Goal: Information Seeking & Learning: Learn about a topic

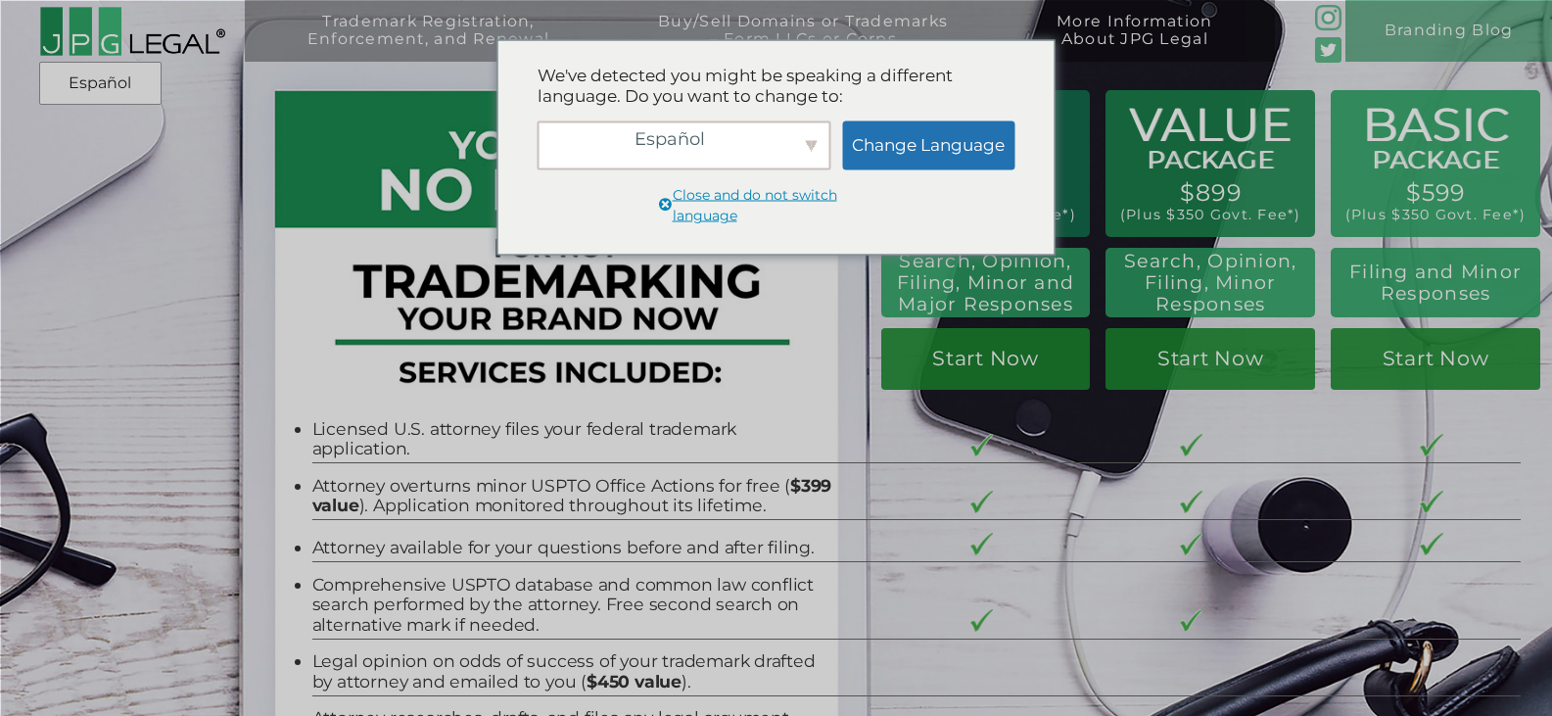
scroll to position [1173, 0]
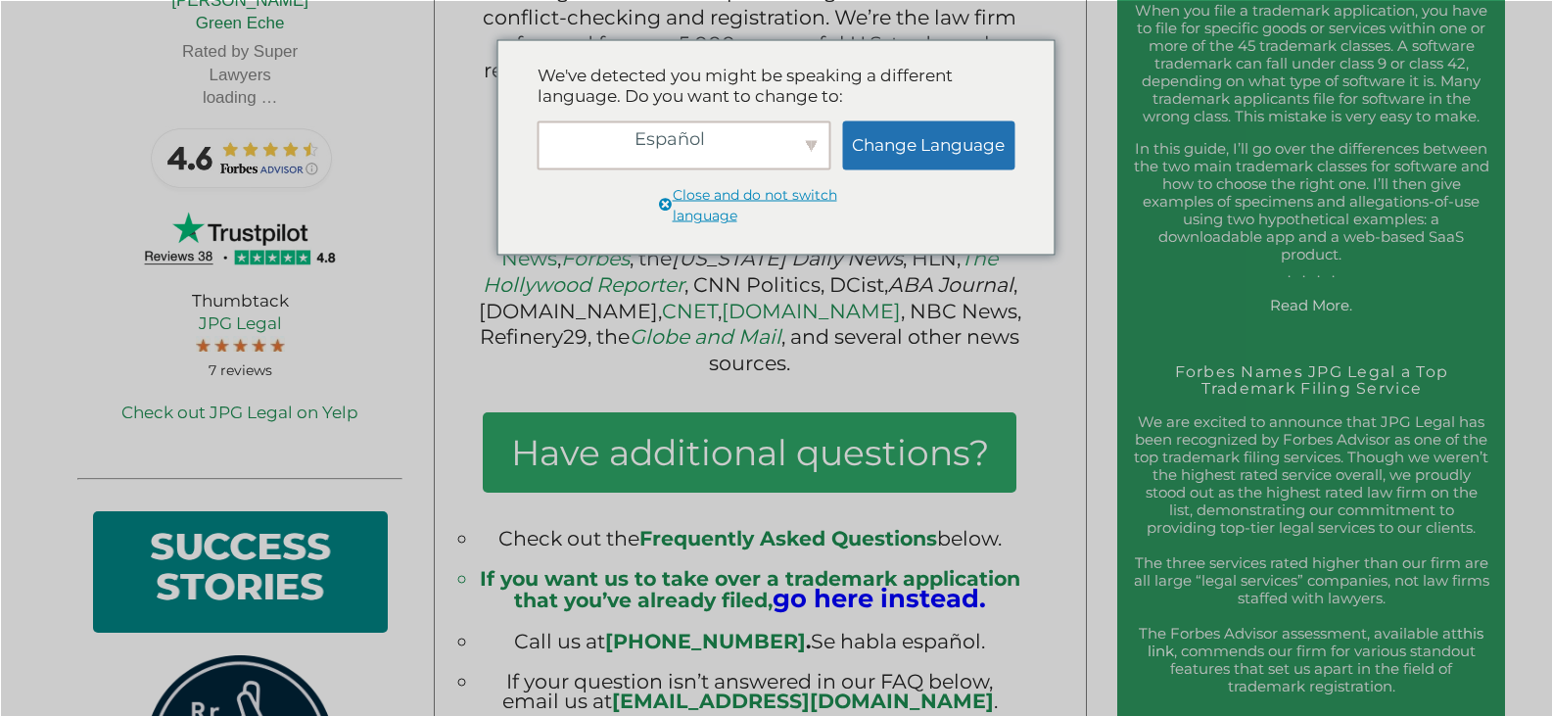
click at [736, 201] on span "Close and do not switch language" at bounding box center [784, 205] width 223 height 42
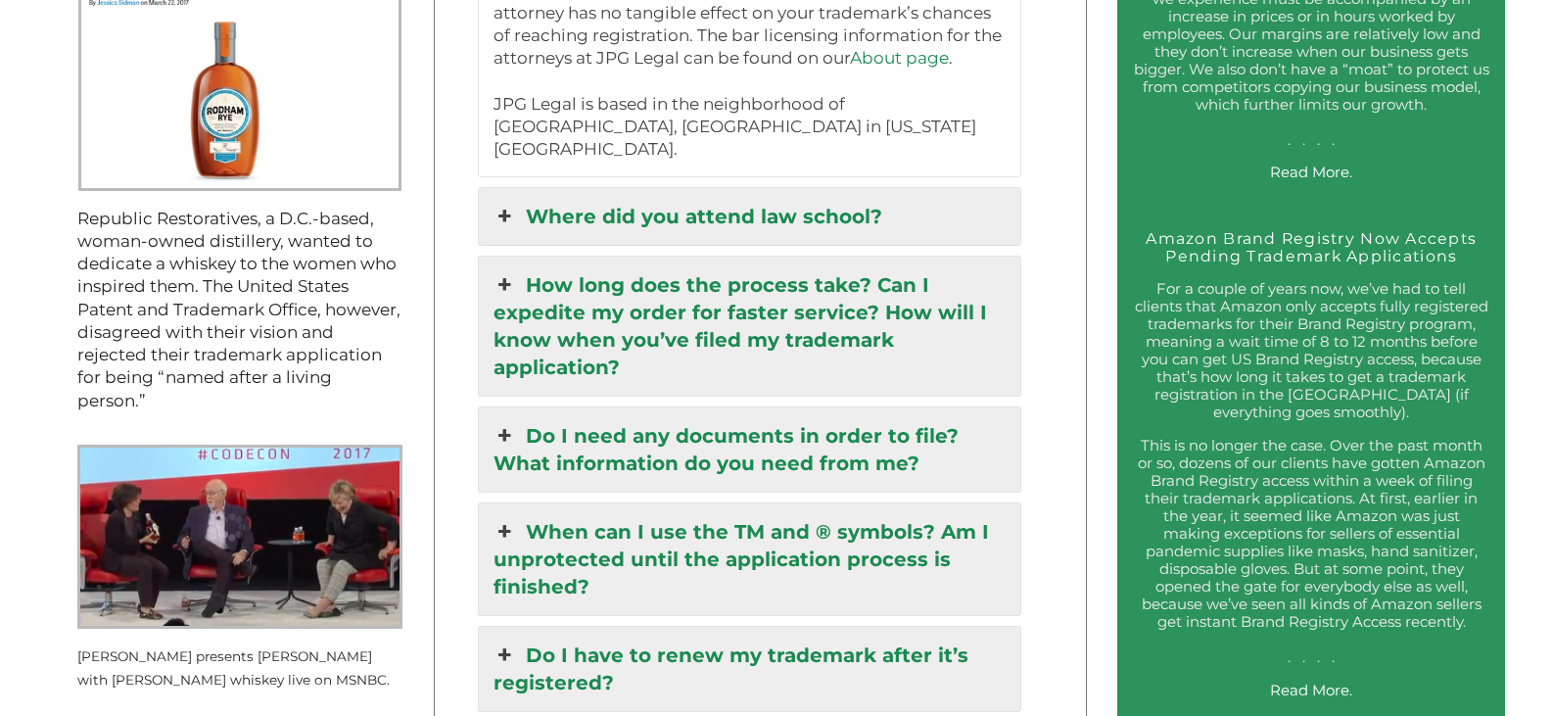
scroll to position [0, 0]
click at [630, 407] on link "Do I need any documents in order to file? What information do you need from me?" at bounding box center [749, 449] width 541 height 84
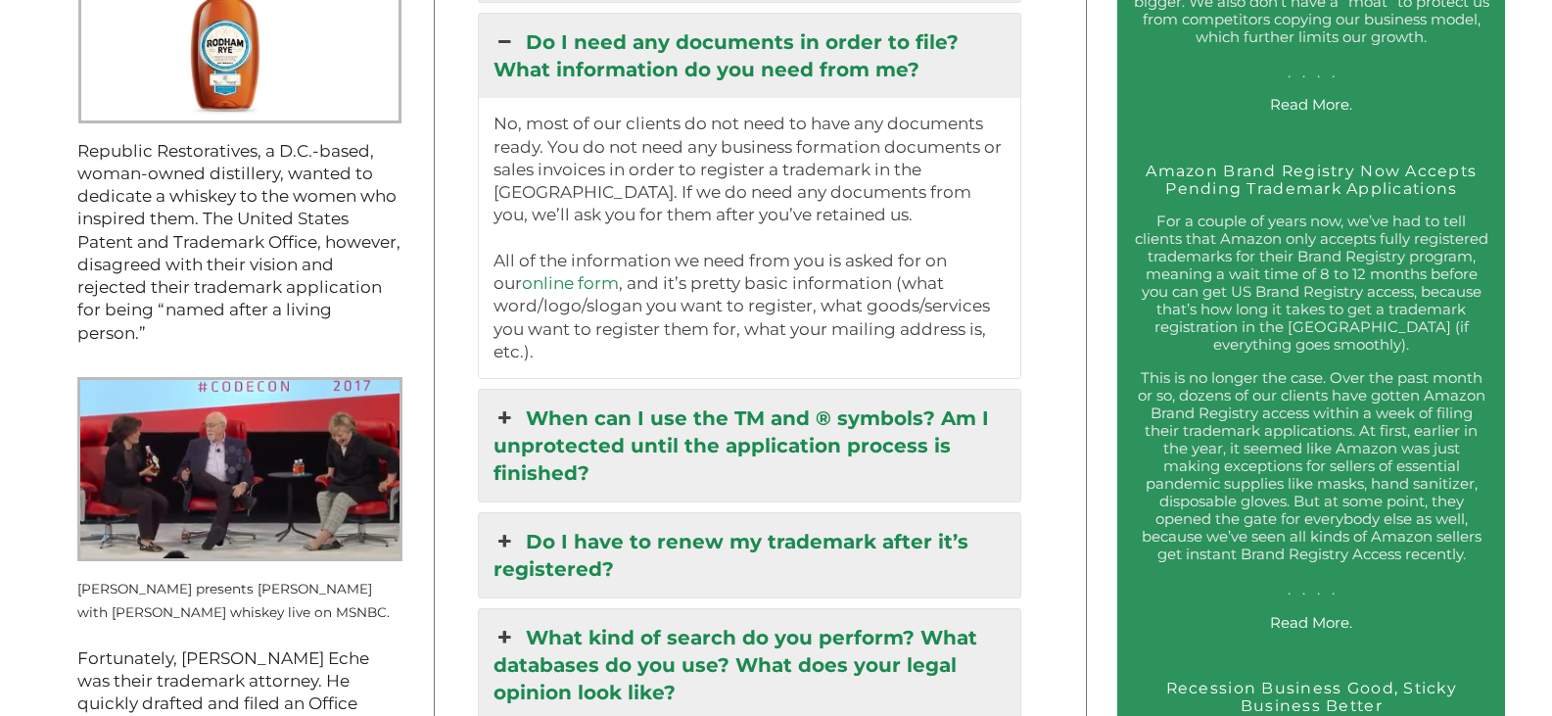
scroll to position [2349, 0]
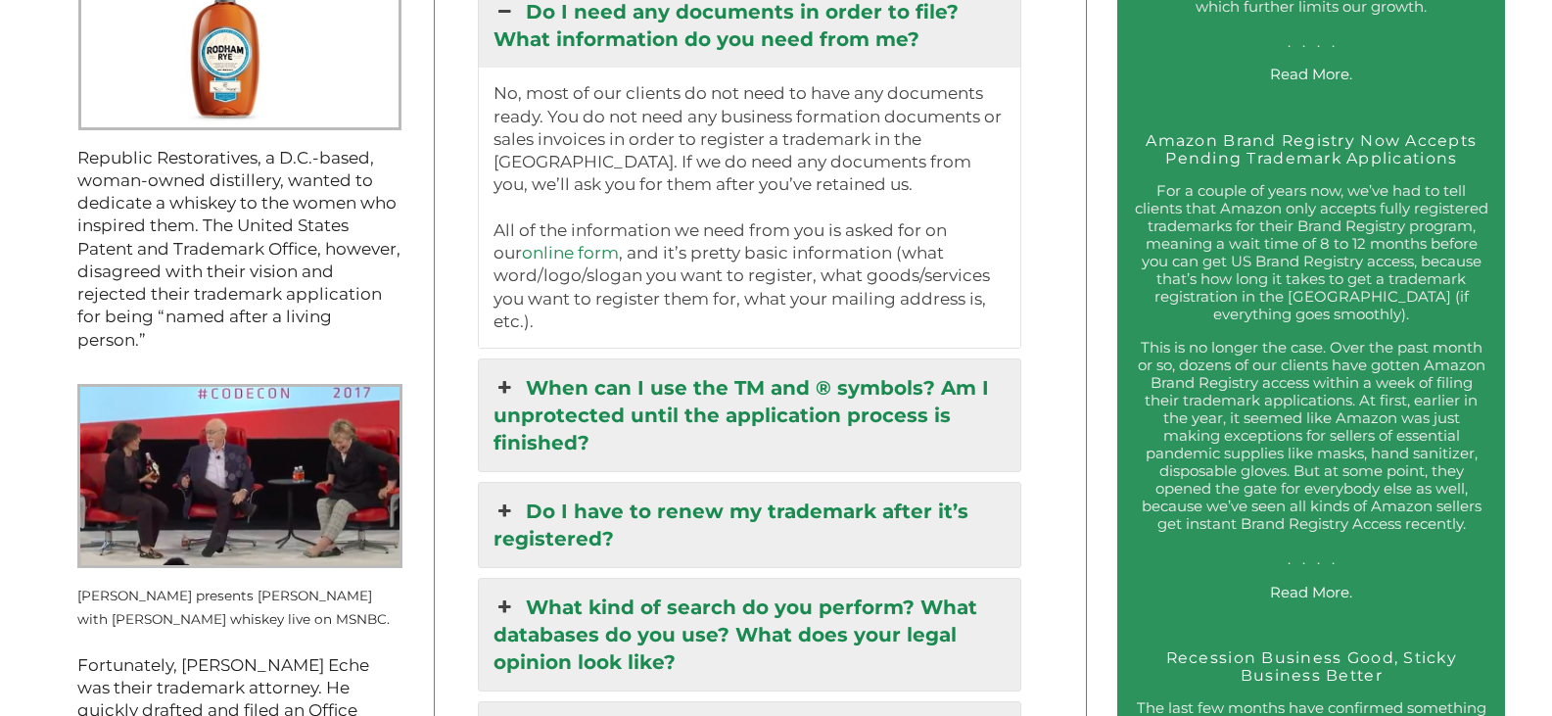
click at [624, 372] on link "When can I use the TM and ® symbols? Am I unprotected until the application pro…" at bounding box center [749, 415] width 541 height 112
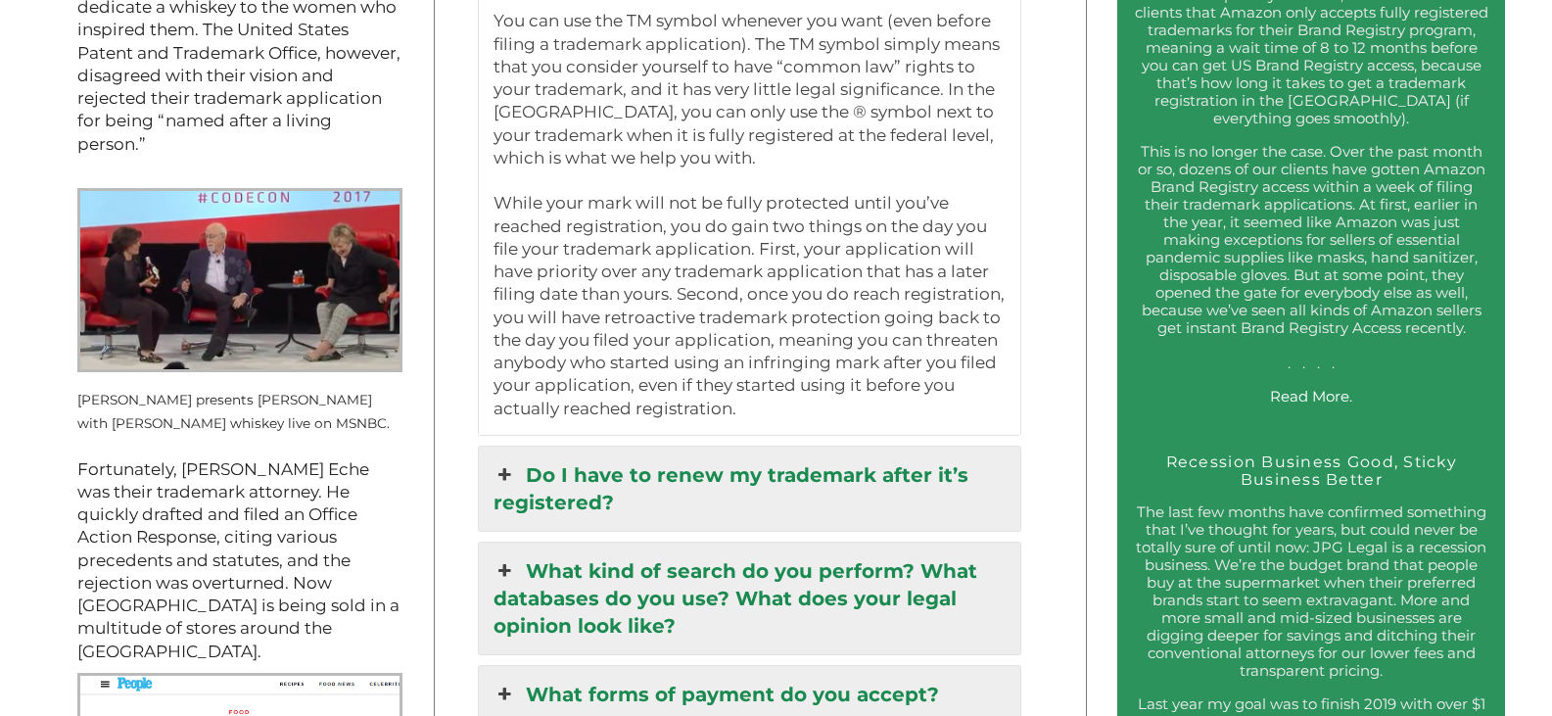
scroll to position [2643, 0]
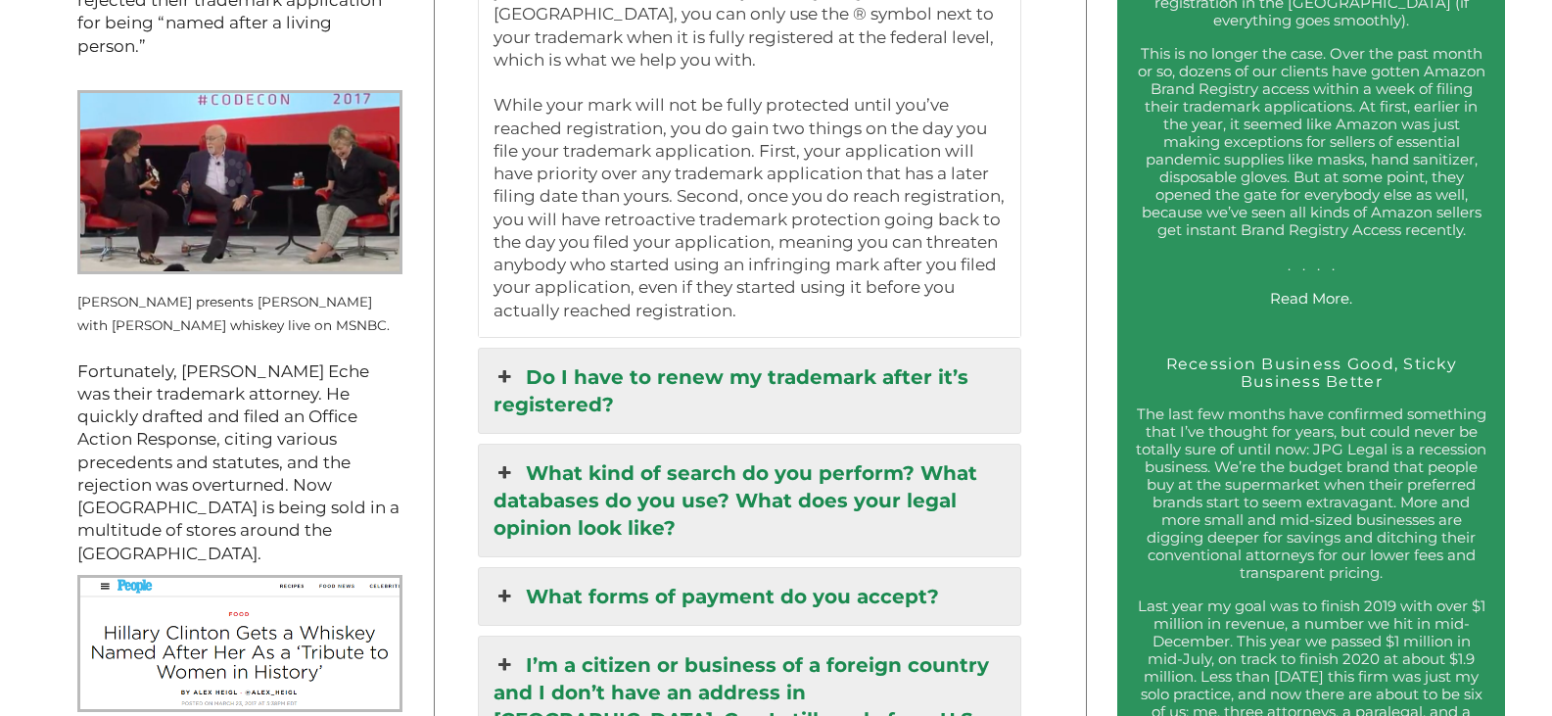
click at [662, 348] on link "Do I have to renew my trademark after it’s registered?" at bounding box center [749, 390] width 541 height 84
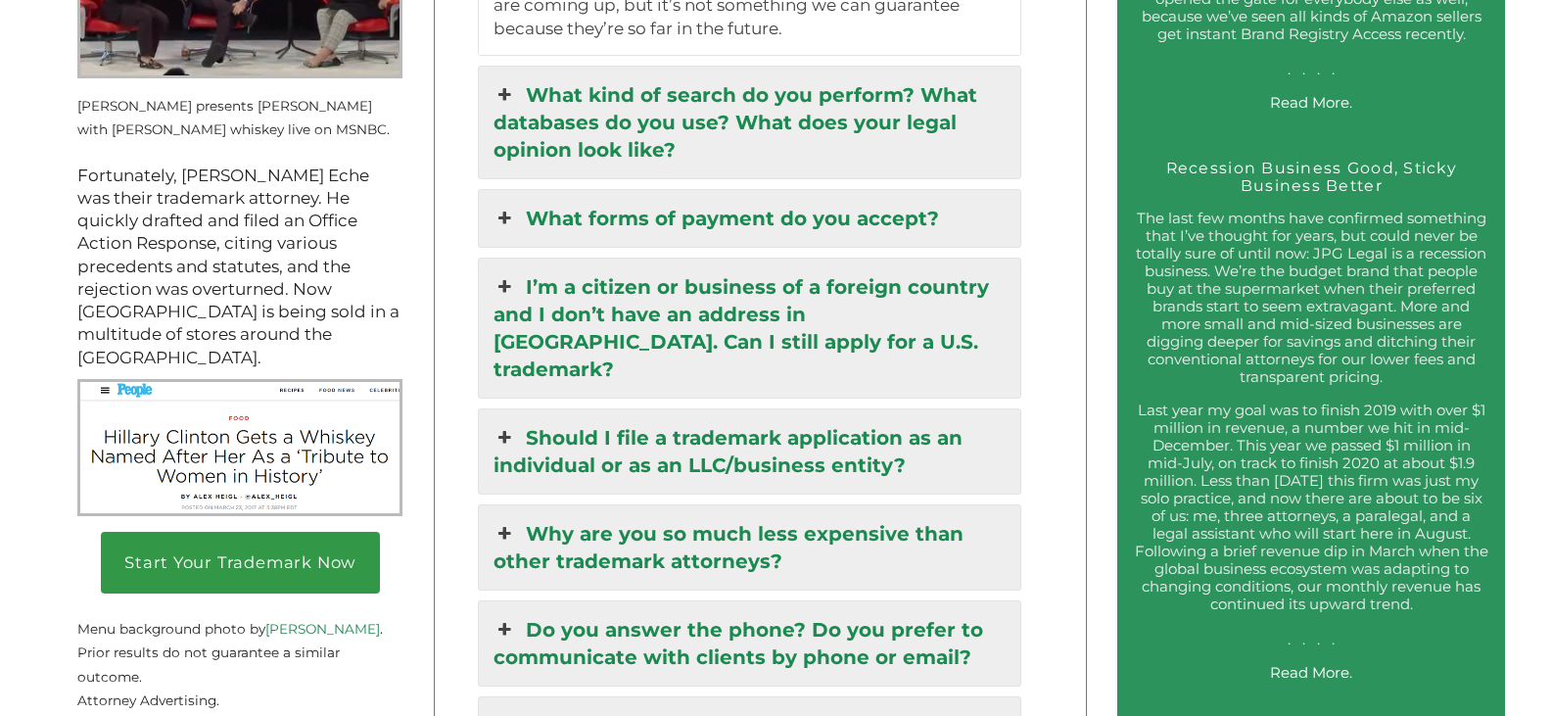
scroll to position [2937, 0]
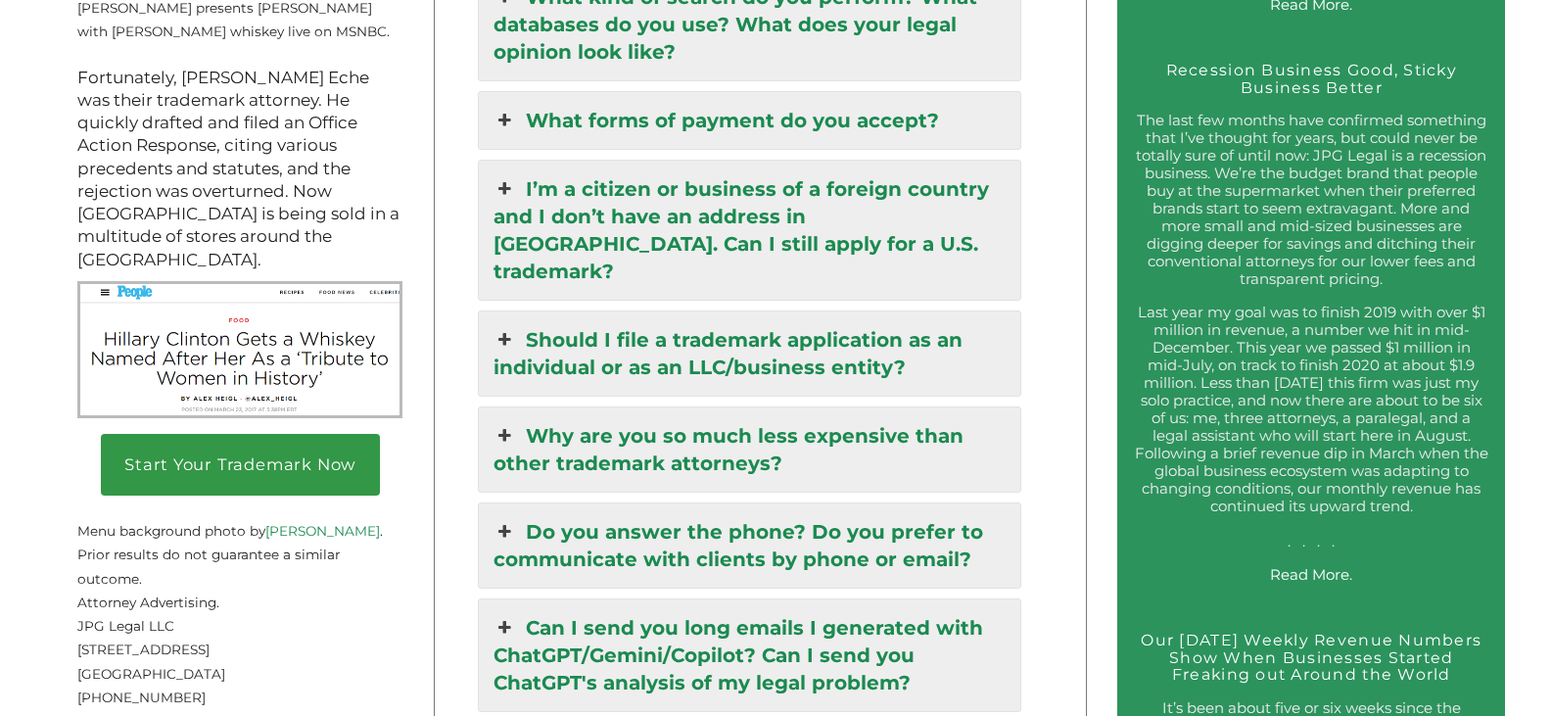
click at [700, 316] on link "Should I file a trademark application as an individual or as an LLC/business en…" at bounding box center [749, 353] width 541 height 84
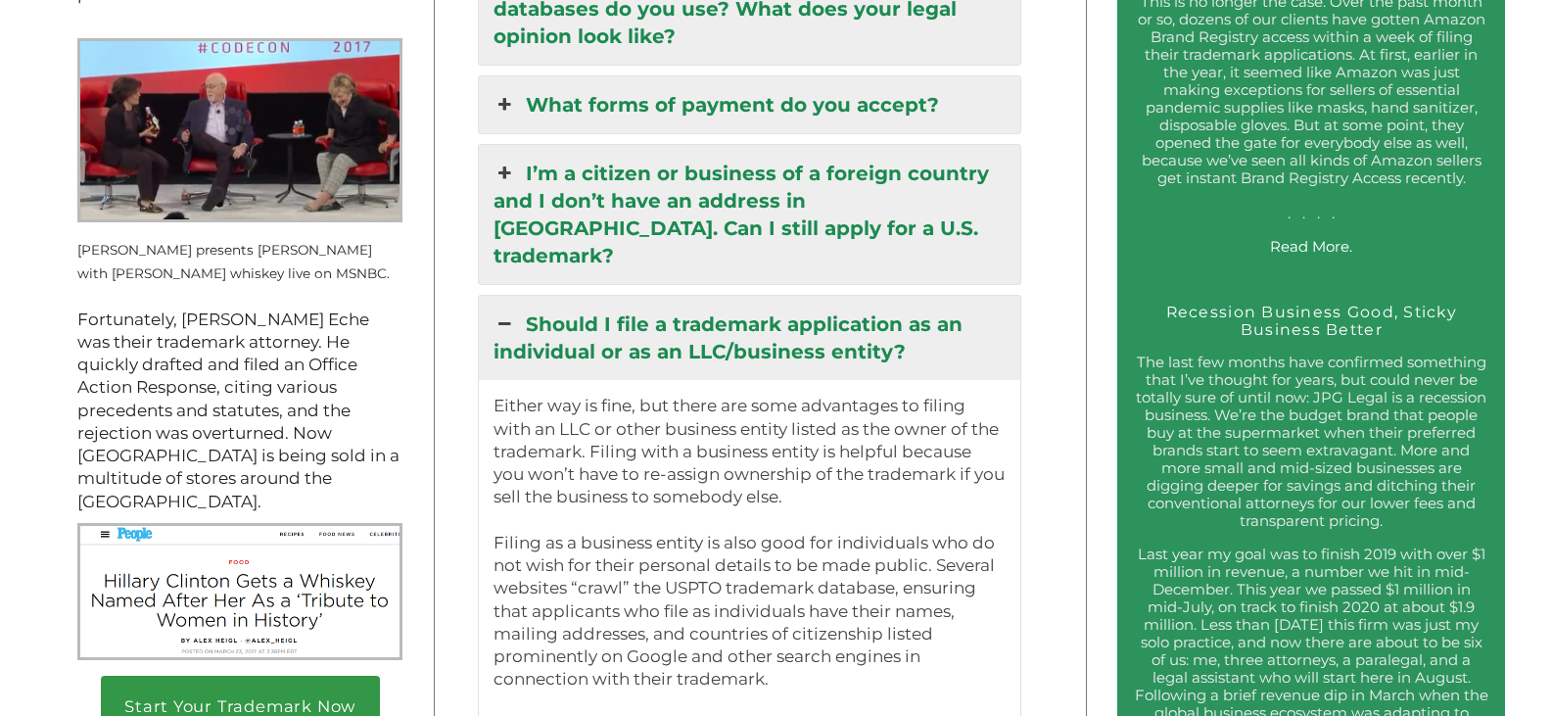
scroll to position [2680, 0]
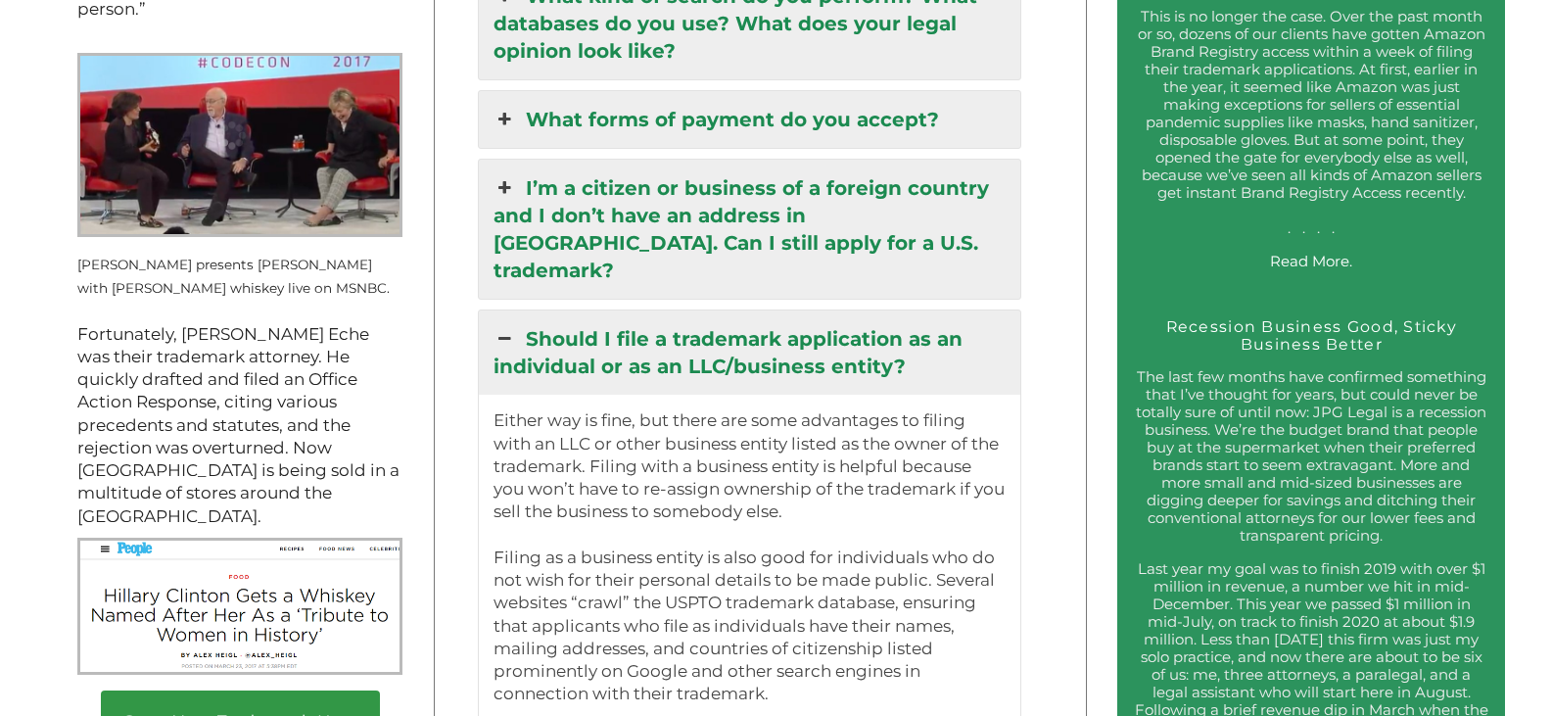
click at [700, 310] on link "Should I file a trademark application as an individual or as an LLC/business en…" at bounding box center [749, 352] width 541 height 84
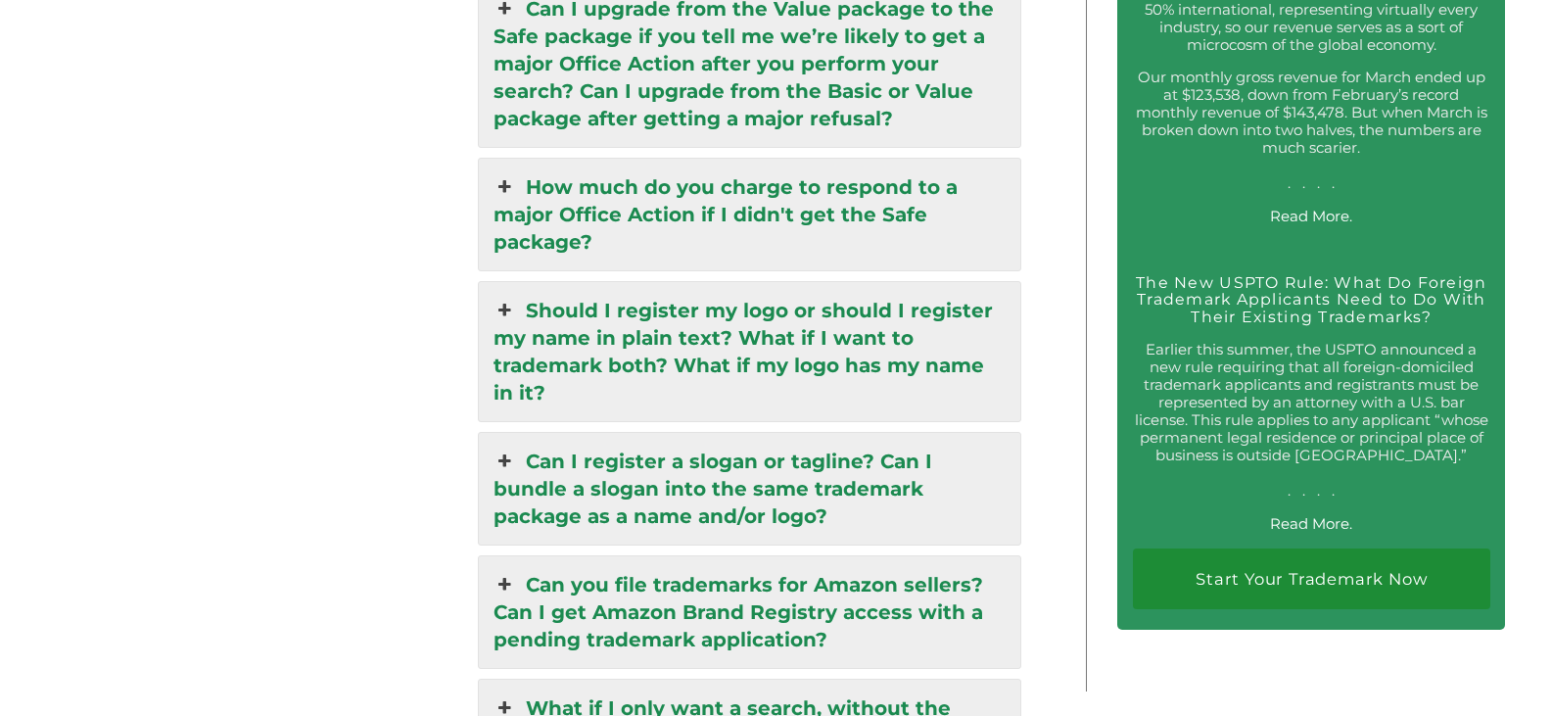
scroll to position [3757, 0]
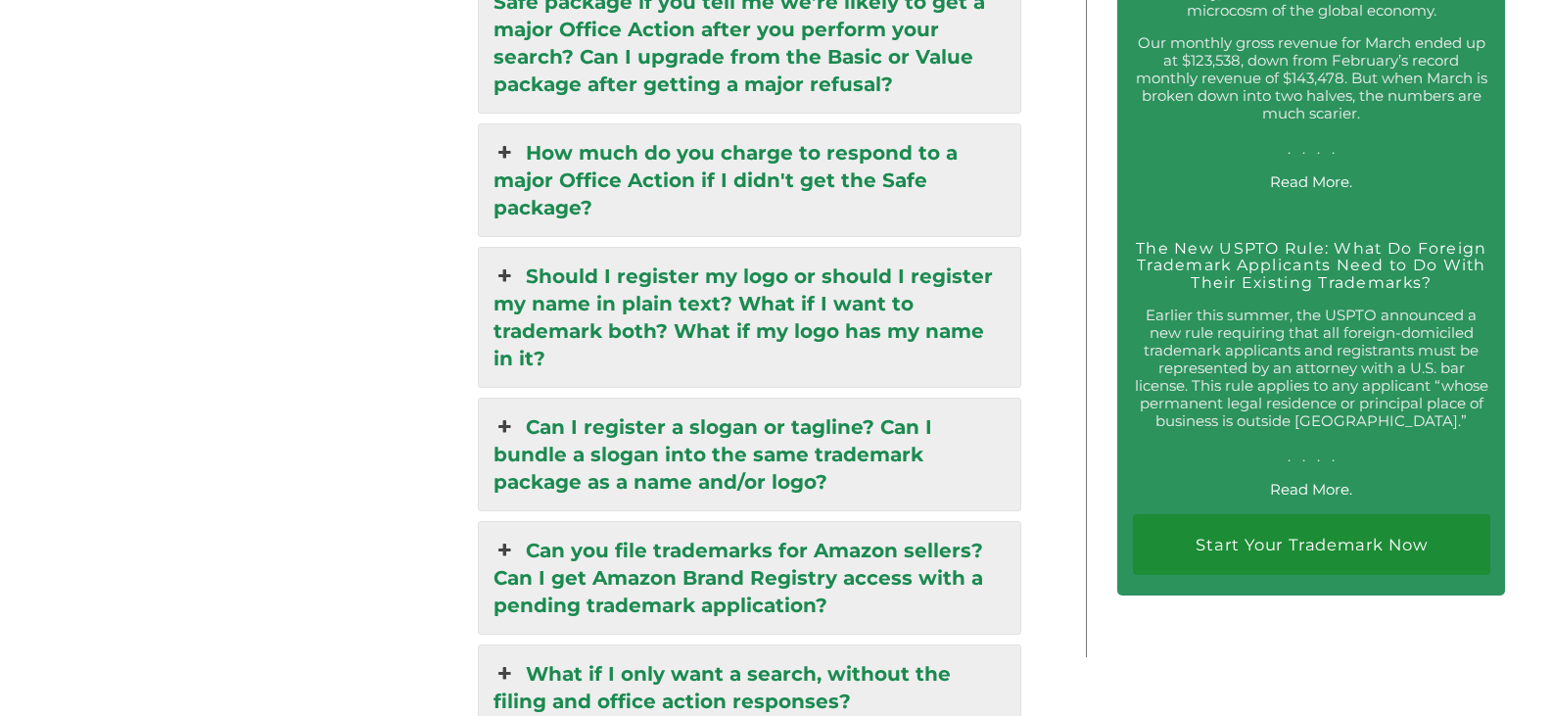
click at [701, 248] on link "Should I register my logo or should I register my name in plain text? What if I…" at bounding box center [749, 317] width 541 height 139
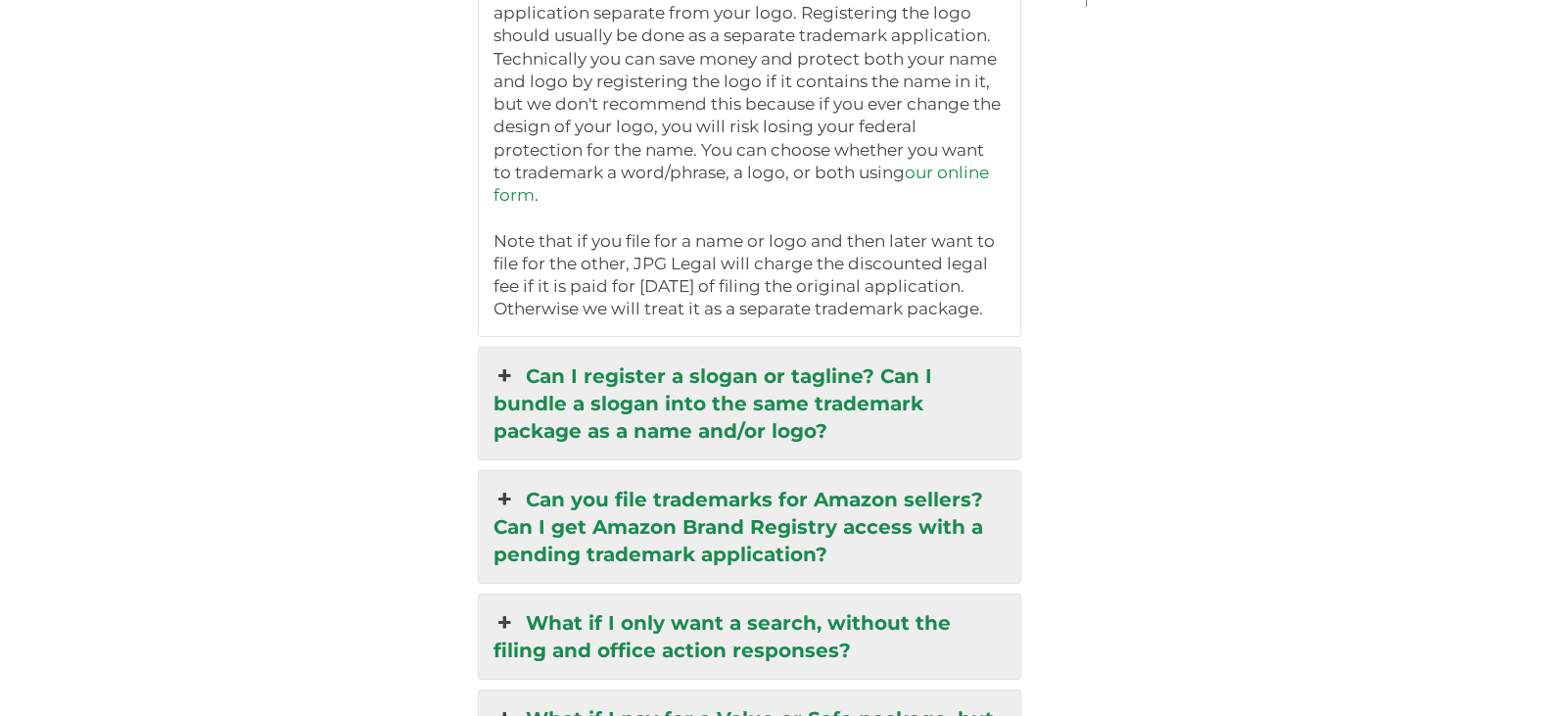
scroll to position [4442, 0]
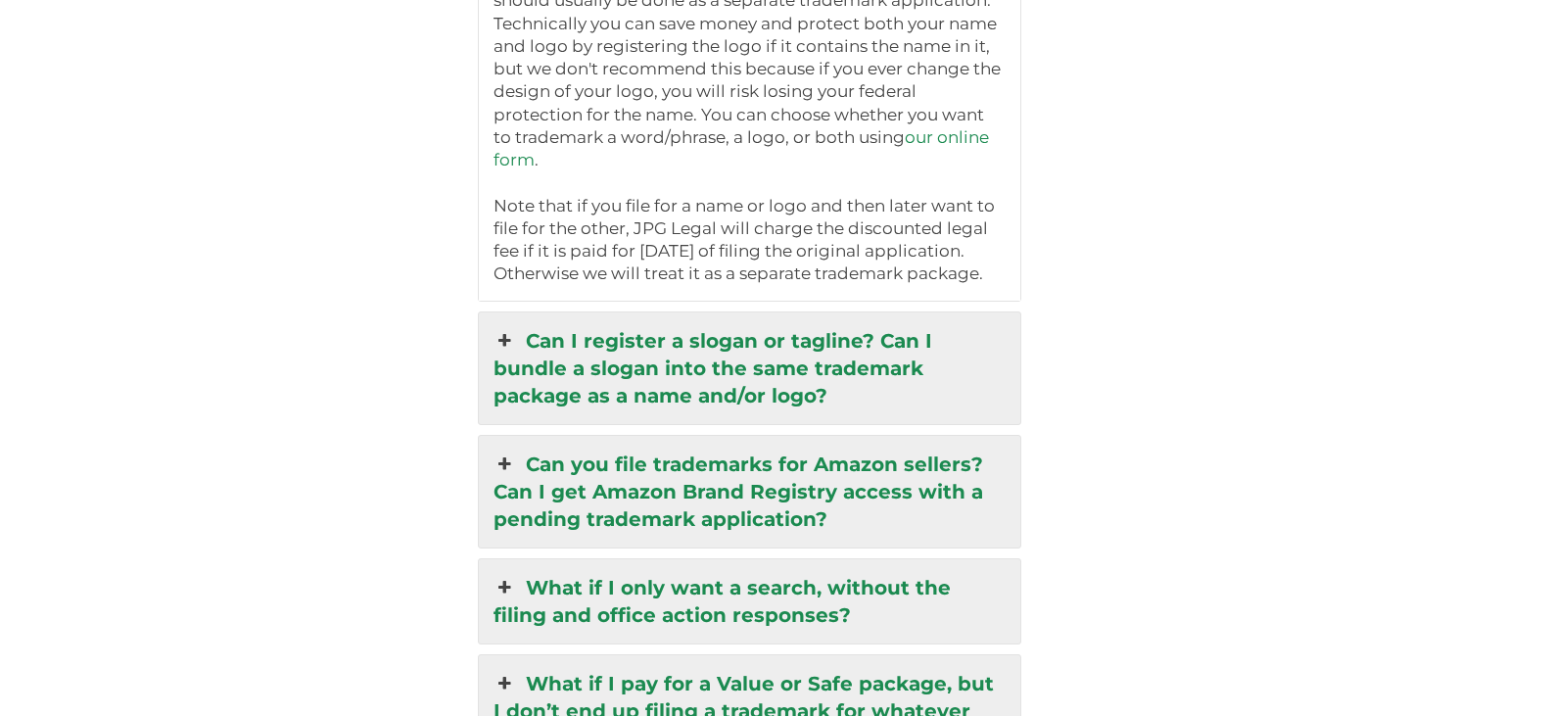
click at [783, 312] on link "Can I register a slogan or tagline? Can I bundle a slogan into the same tradema…" at bounding box center [749, 368] width 541 height 112
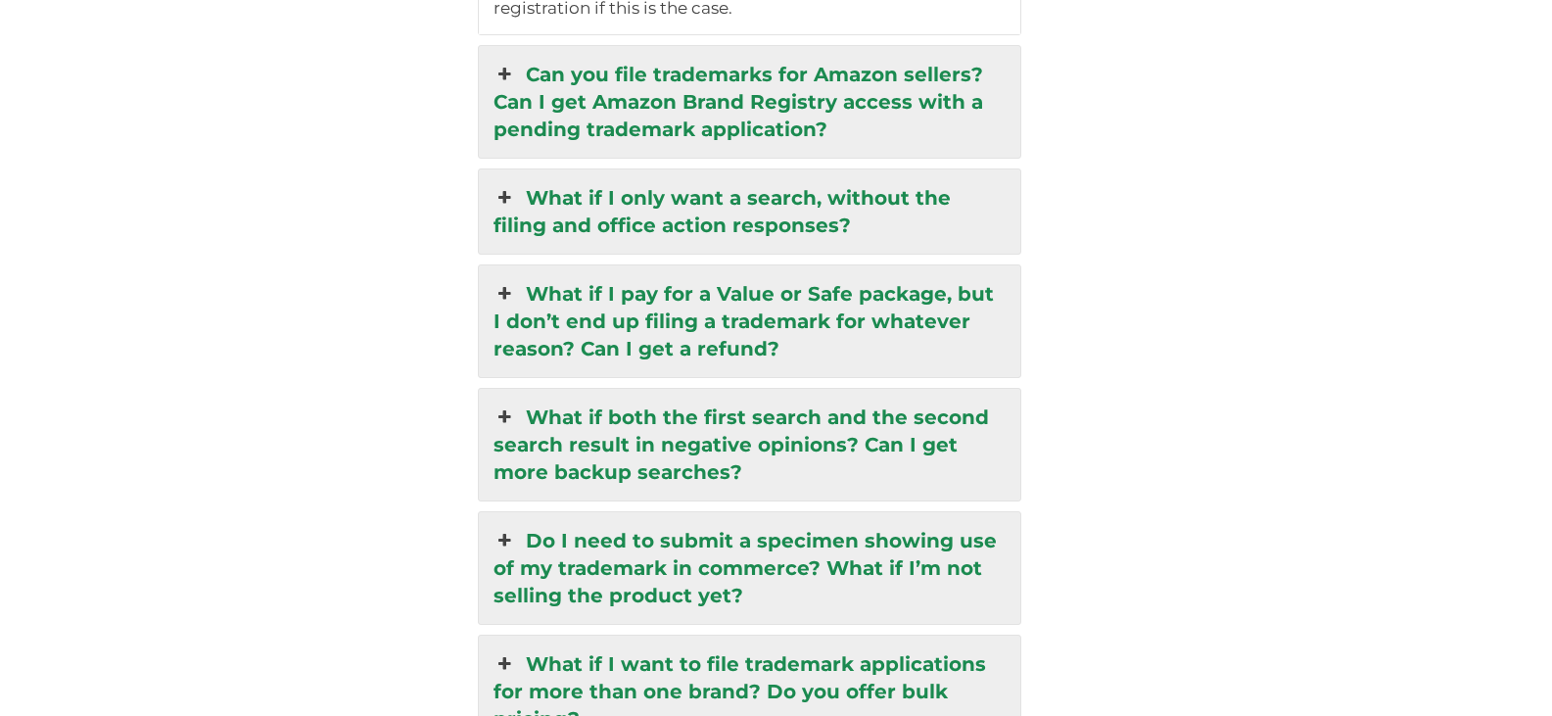
scroll to position [4638, 0]
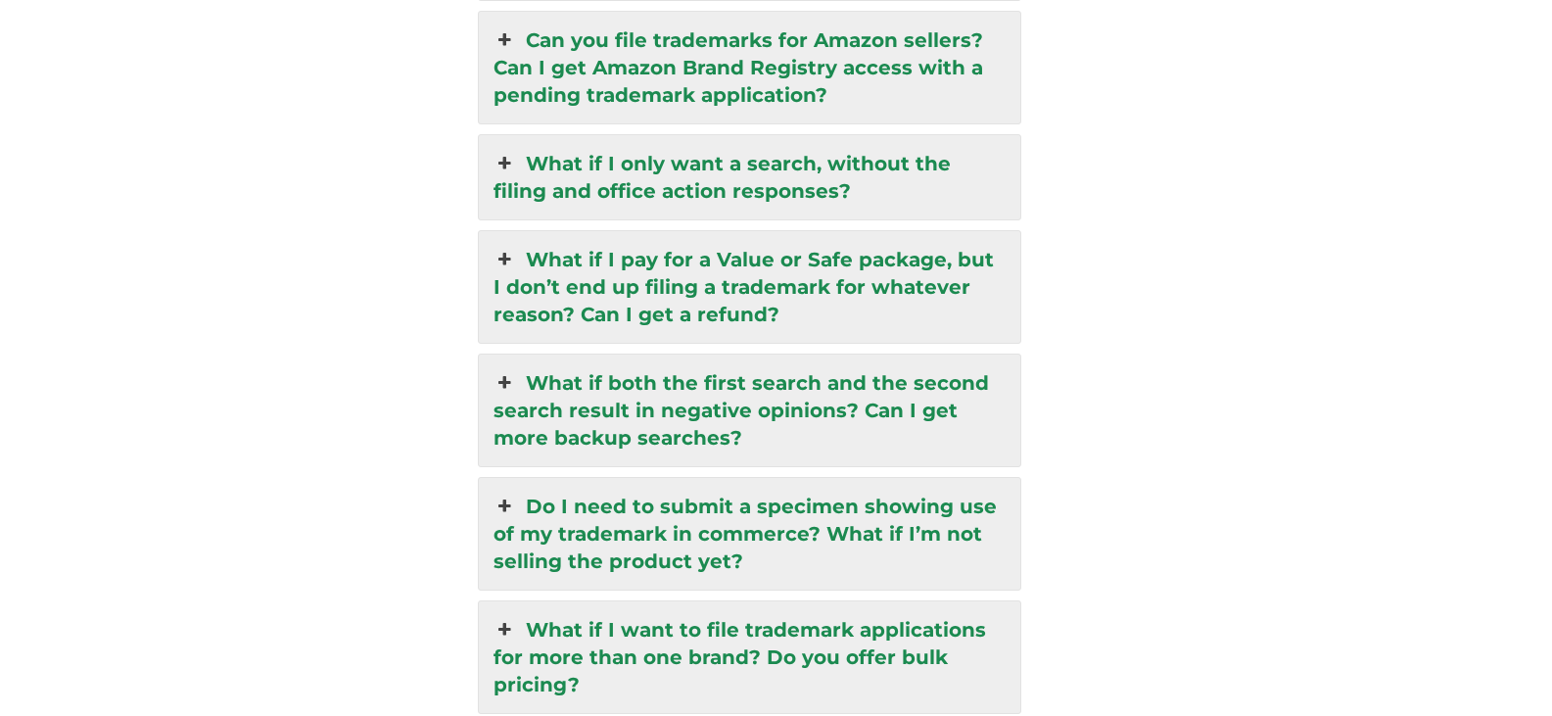
click at [714, 478] on link "Do I need to submit a specimen showing use of my trademark in commerce? What if…" at bounding box center [749, 534] width 541 height 112
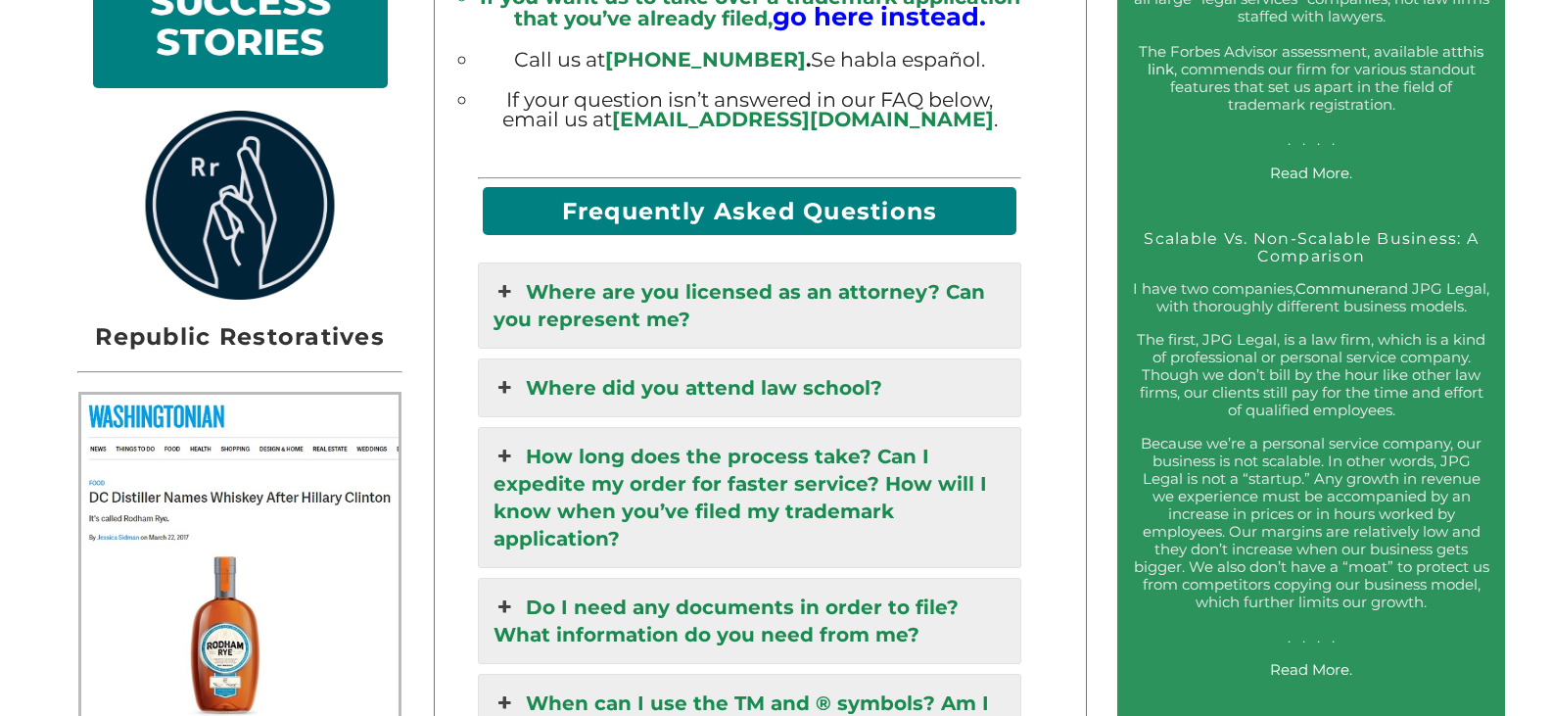
scroll to position [1820, 0]
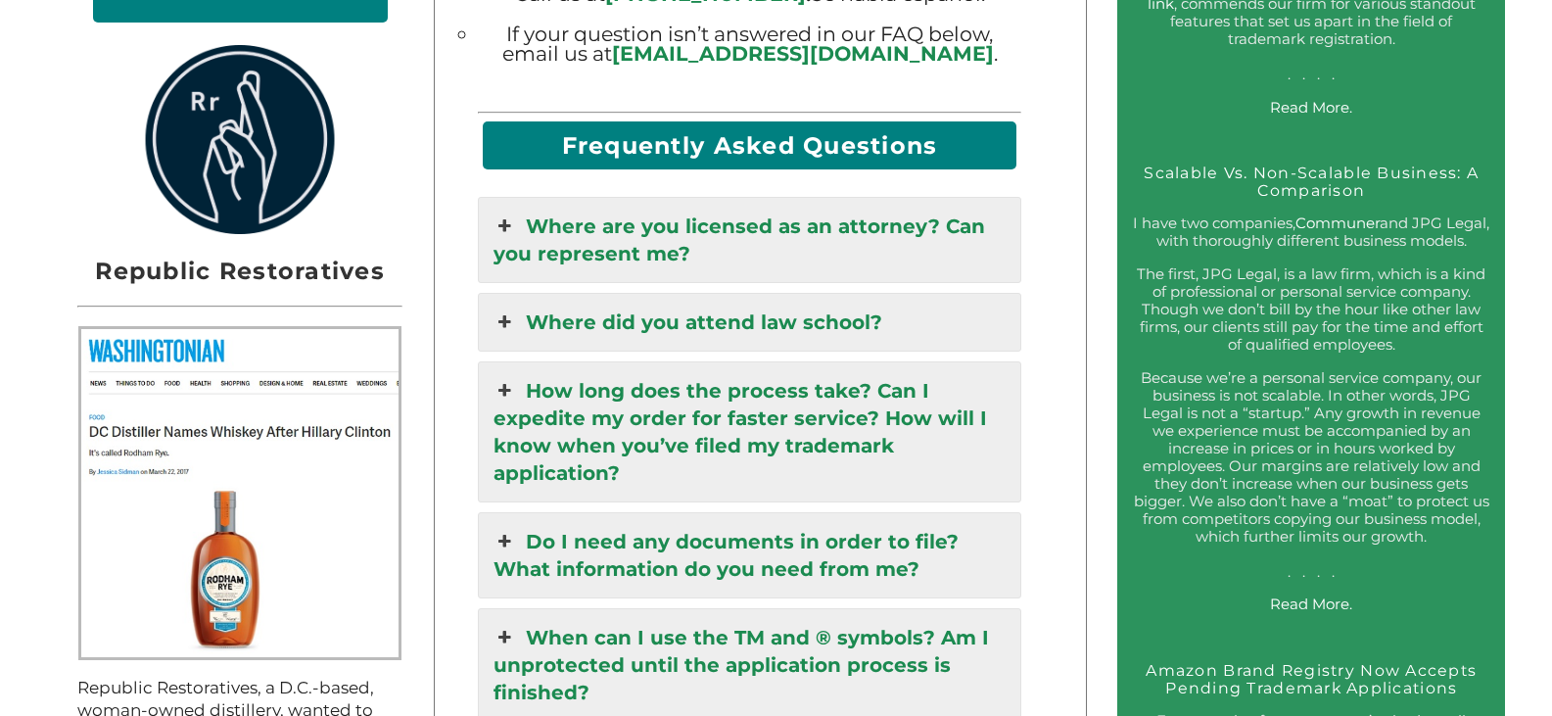
click at [622, 216] on link "Where are you licensed as an attorney? Can you represent me?" at bounding box center [749, 240] width 541 height 84
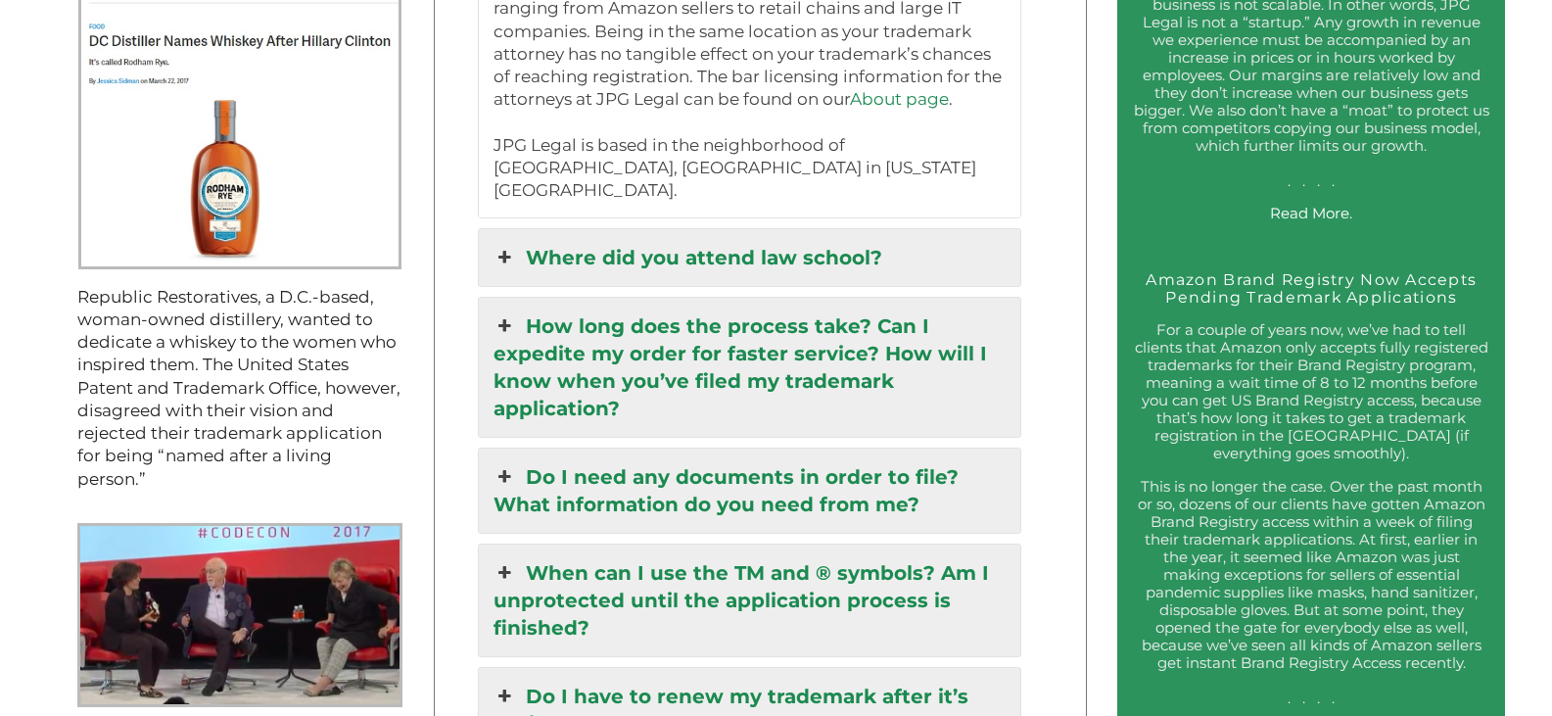
scroll to position [2211, 0]
click at [681, 305] on link "How long does the process take? Can I expedite my order for faster service? How…" at bounding box center [749, 366] width 541 height 139
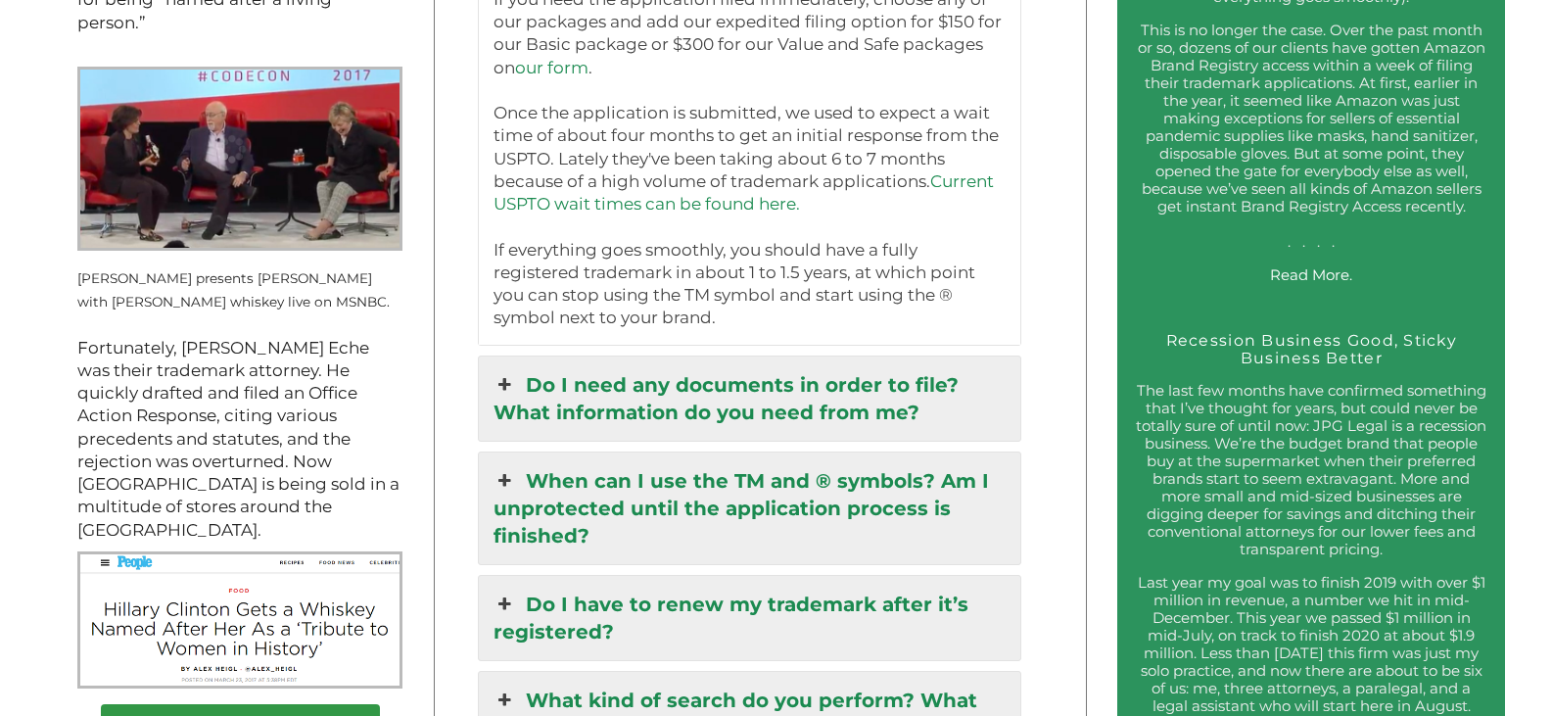
scroll to position [2701, 0]
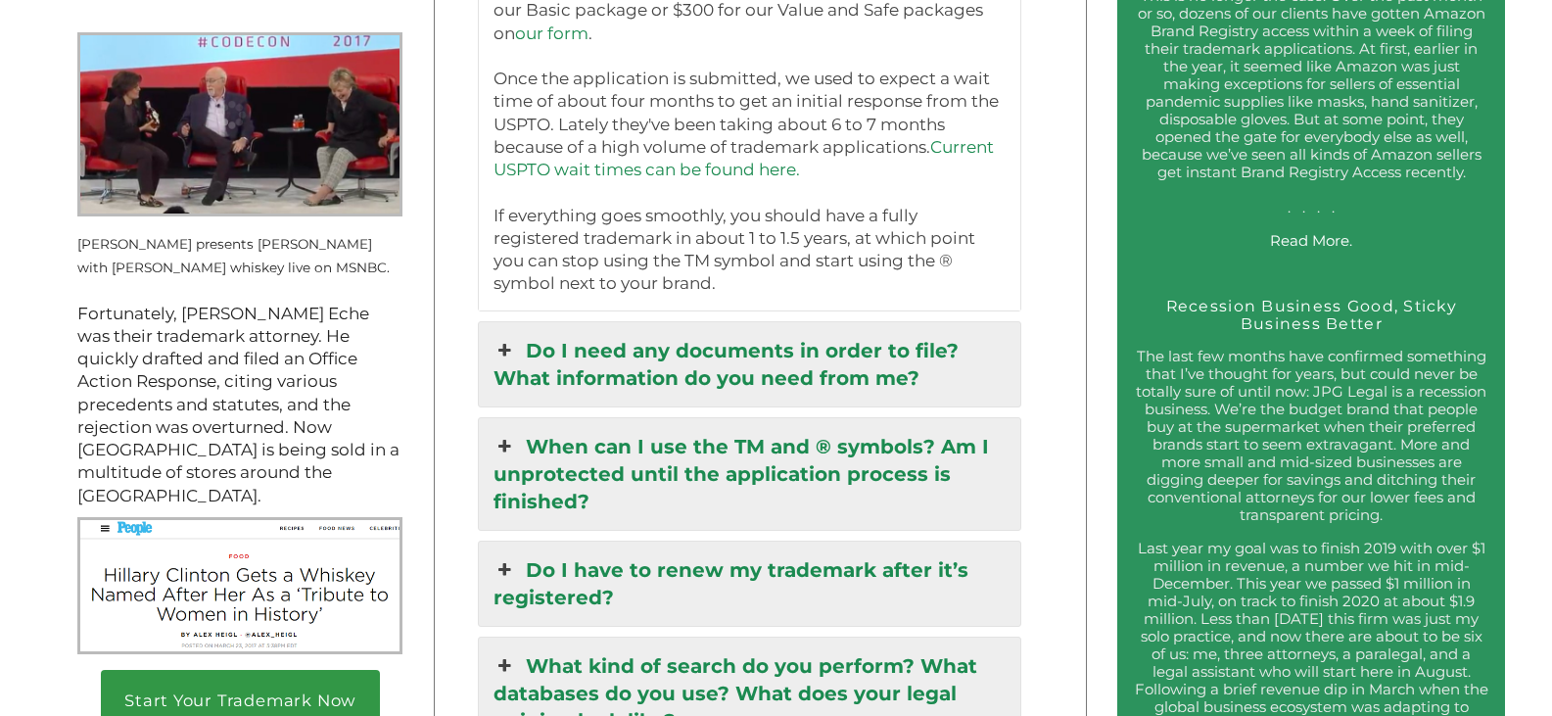
click at [673, 329] on link "Do I need any documents in order to file? What information do you need from me?" at bounding box center [749, 364] width 541 height 84
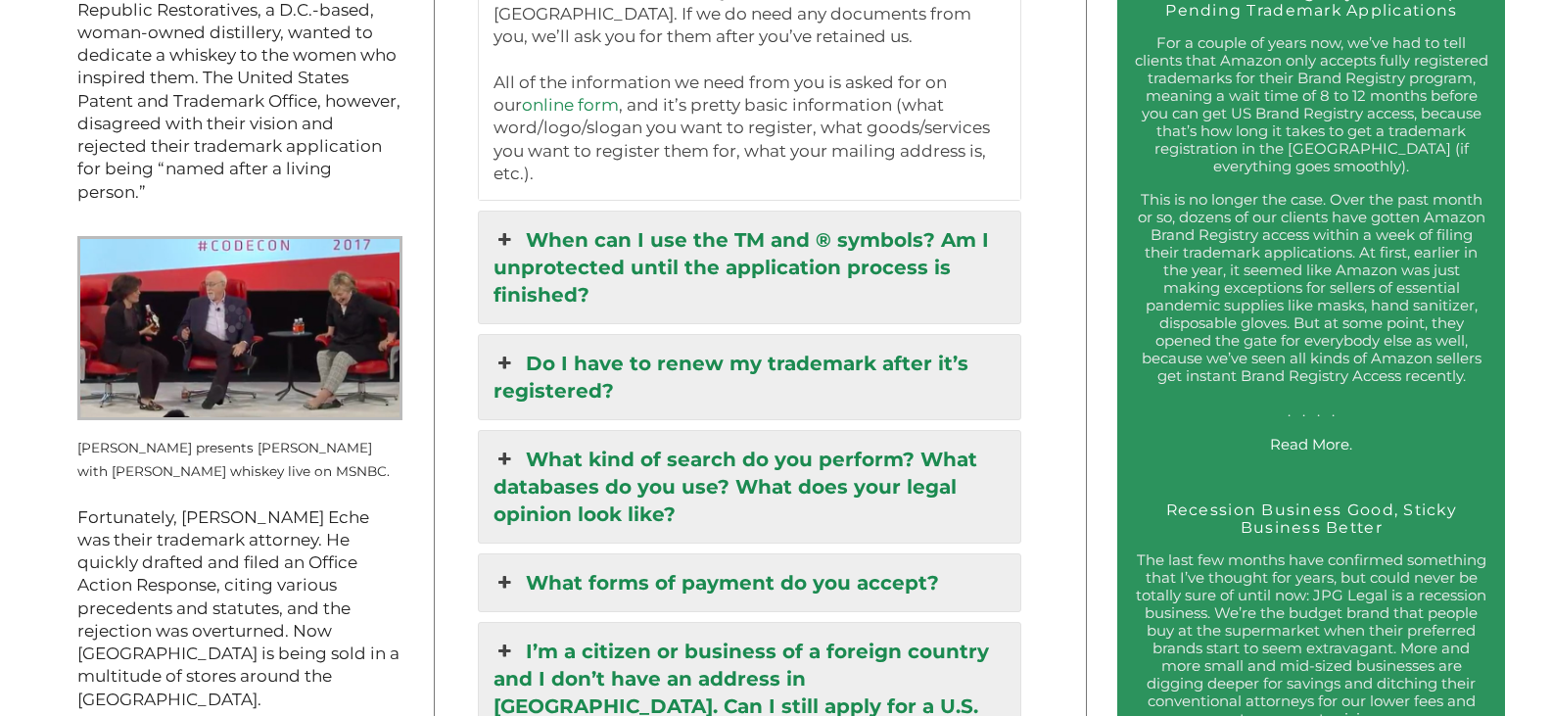
scroll to position [2407, 0]
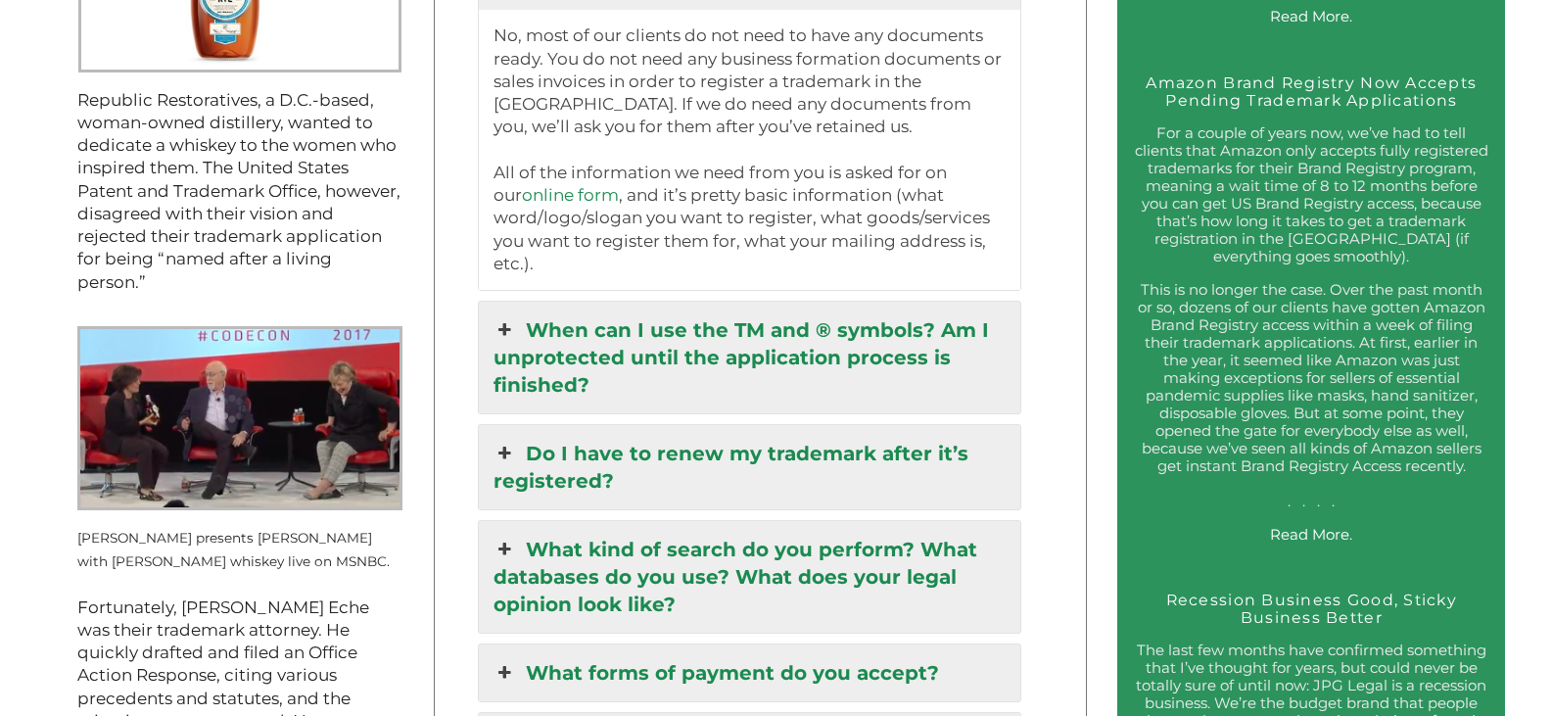
click at [698, 322] on link "When can I use the TM and ® symbols? Am I unprotected until the application pro…" at bounding box center [749, 358] width 541 height 112
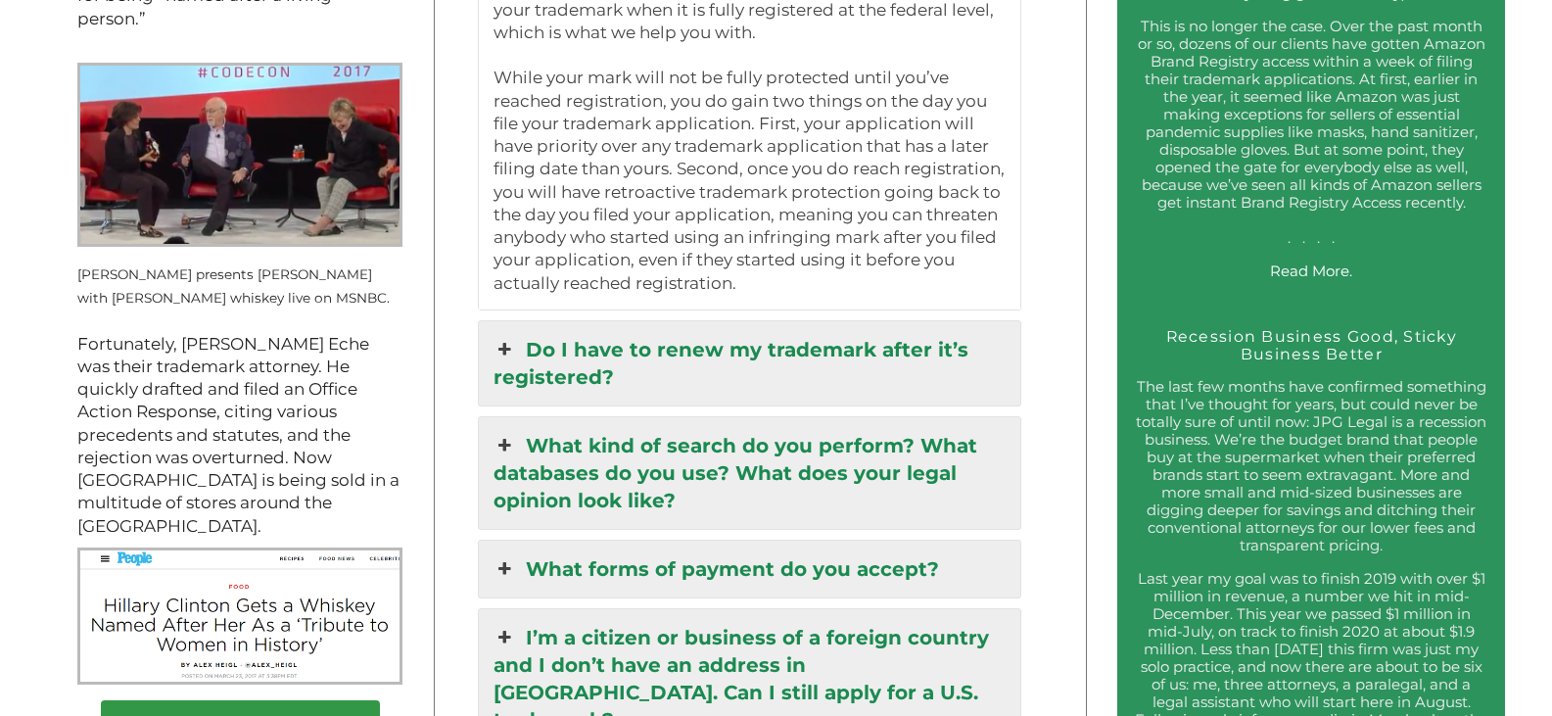
scroll to position [2701, 0]
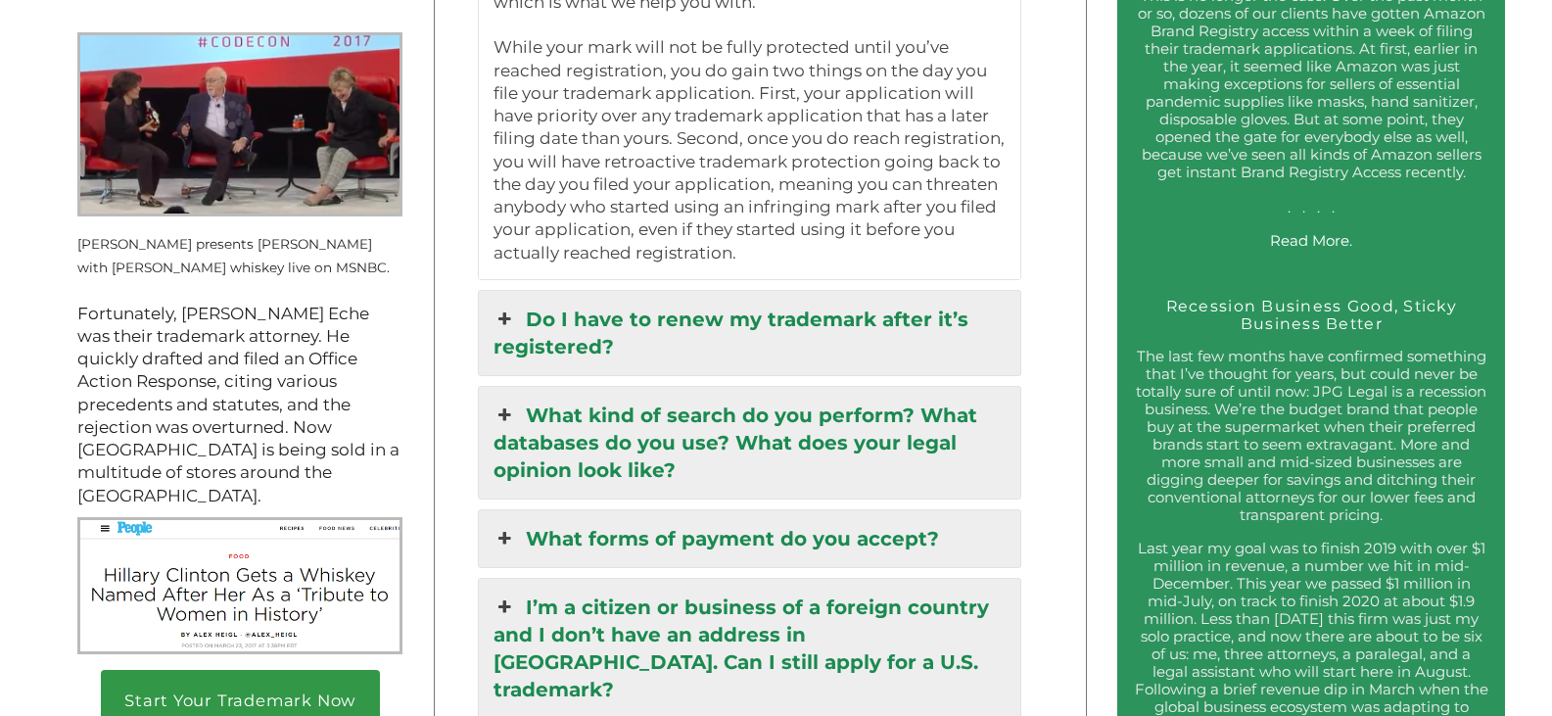
click at [693, 408] on link "What kind of search do you perform? What databases do you use? What does your l…" at bounding box center [749, 443] width 541 height 112
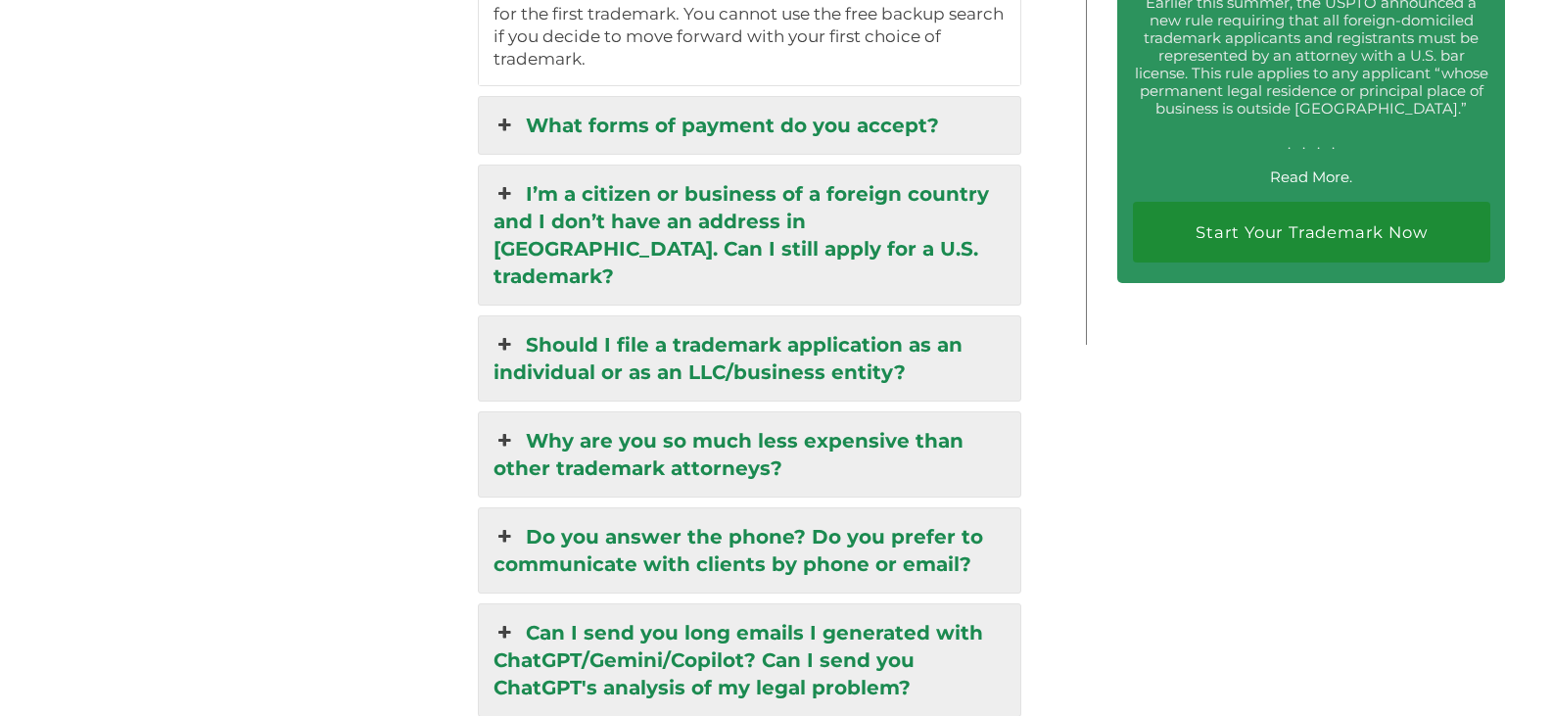
scroll to position [4071, 0]
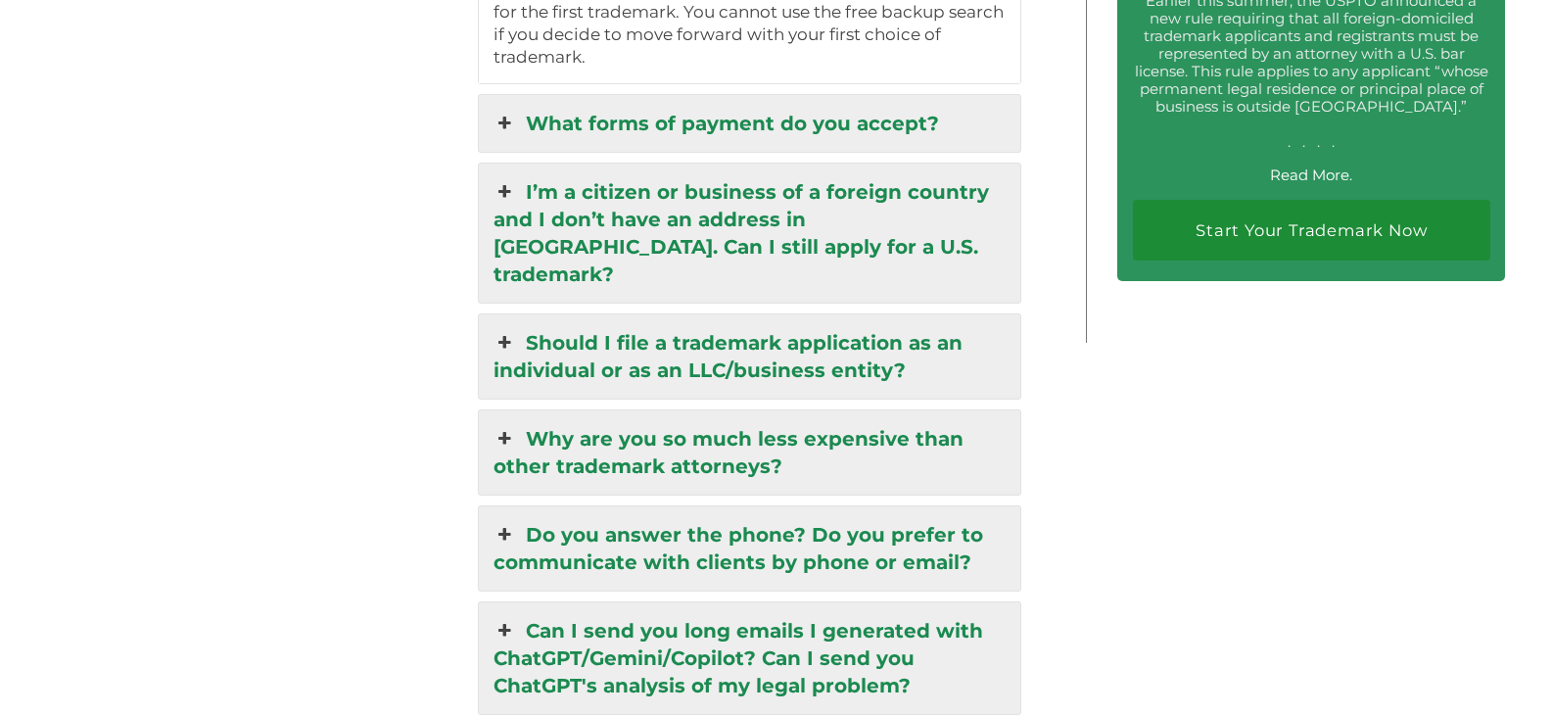
click at [712, 196] on link "I’m a citizen or business of a foreign country and I don’t have an address in […" at bounding box center [749, 232] width 541 height 139
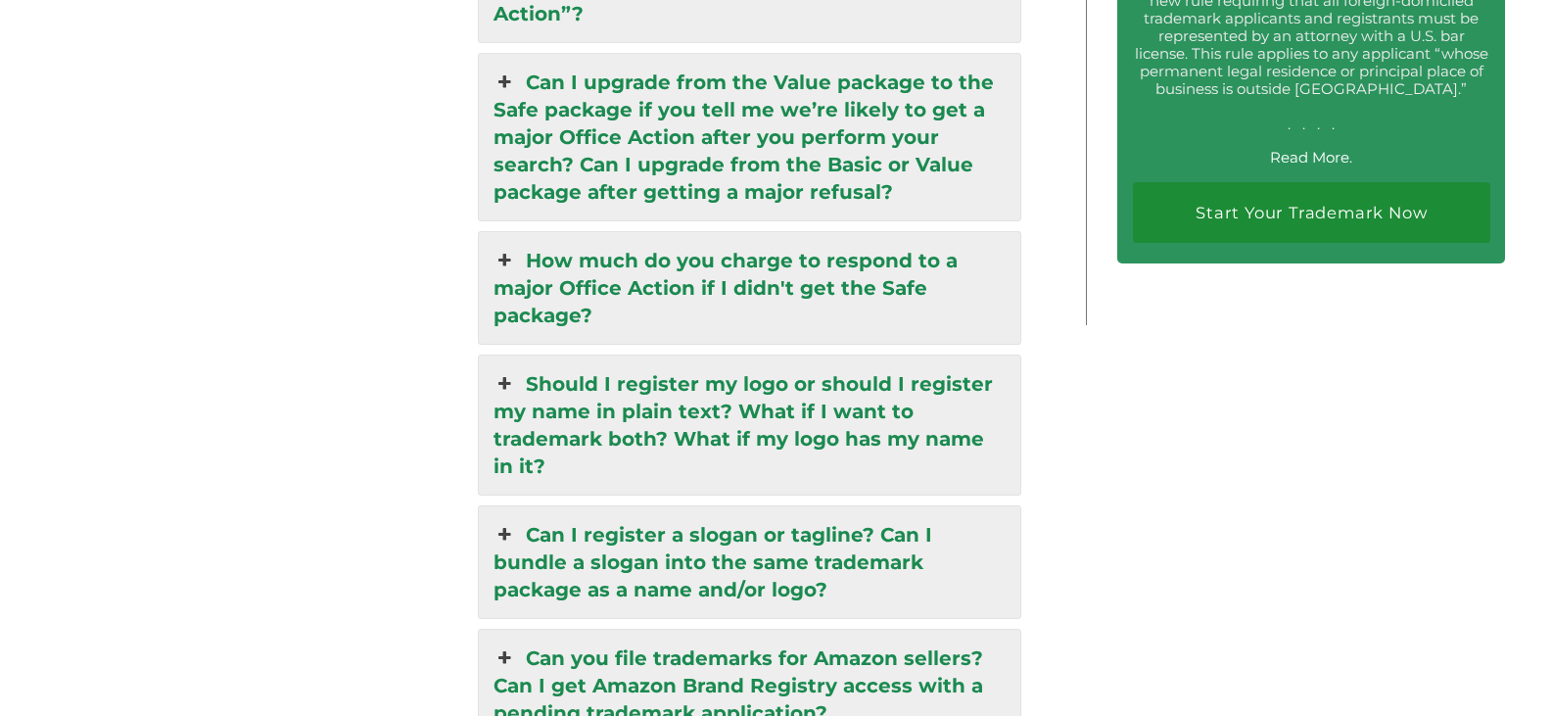
scroll to position [4168, 0]
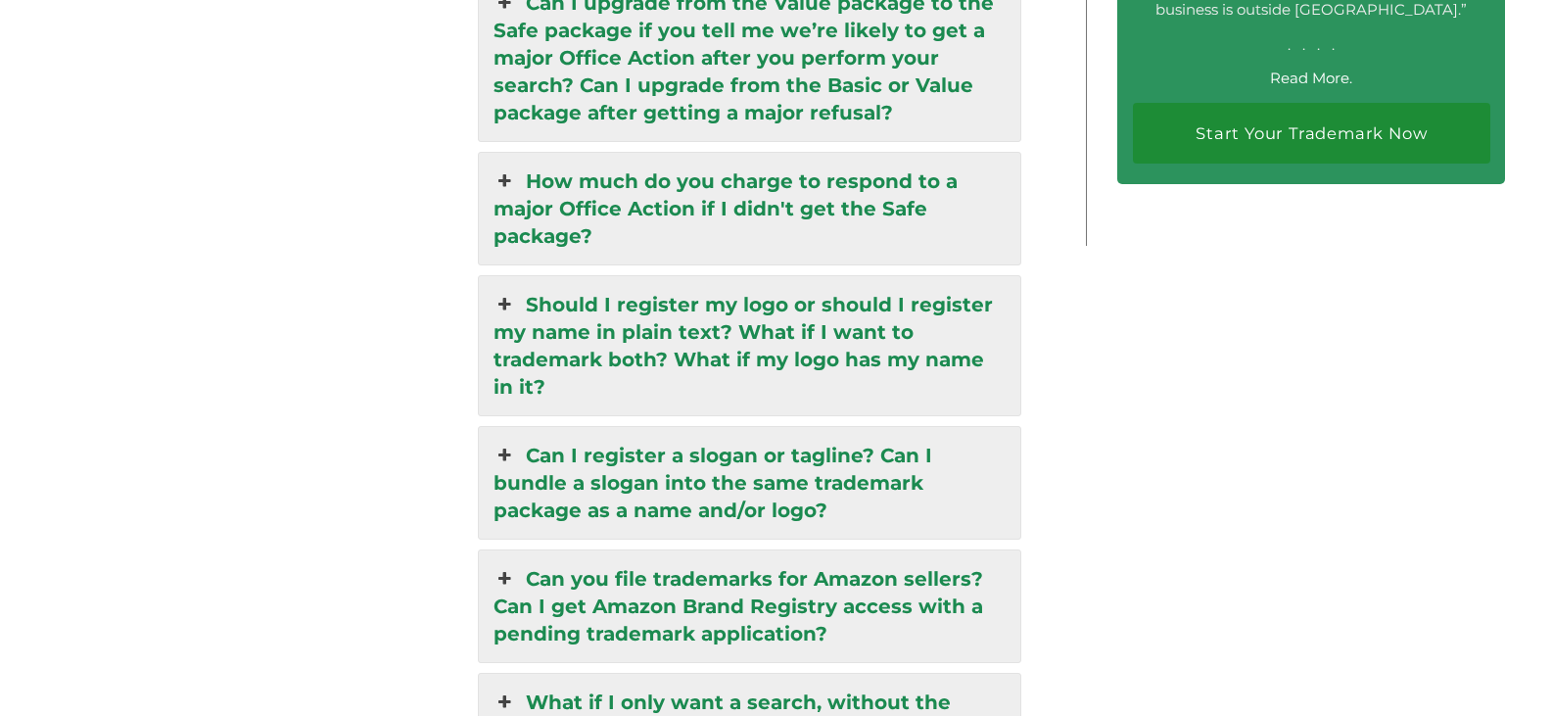
click at [698, 302] on link "Should I register my logo or should I register my name in plain text? What if I…" at bounding box center [749, 345] width 541 height 139
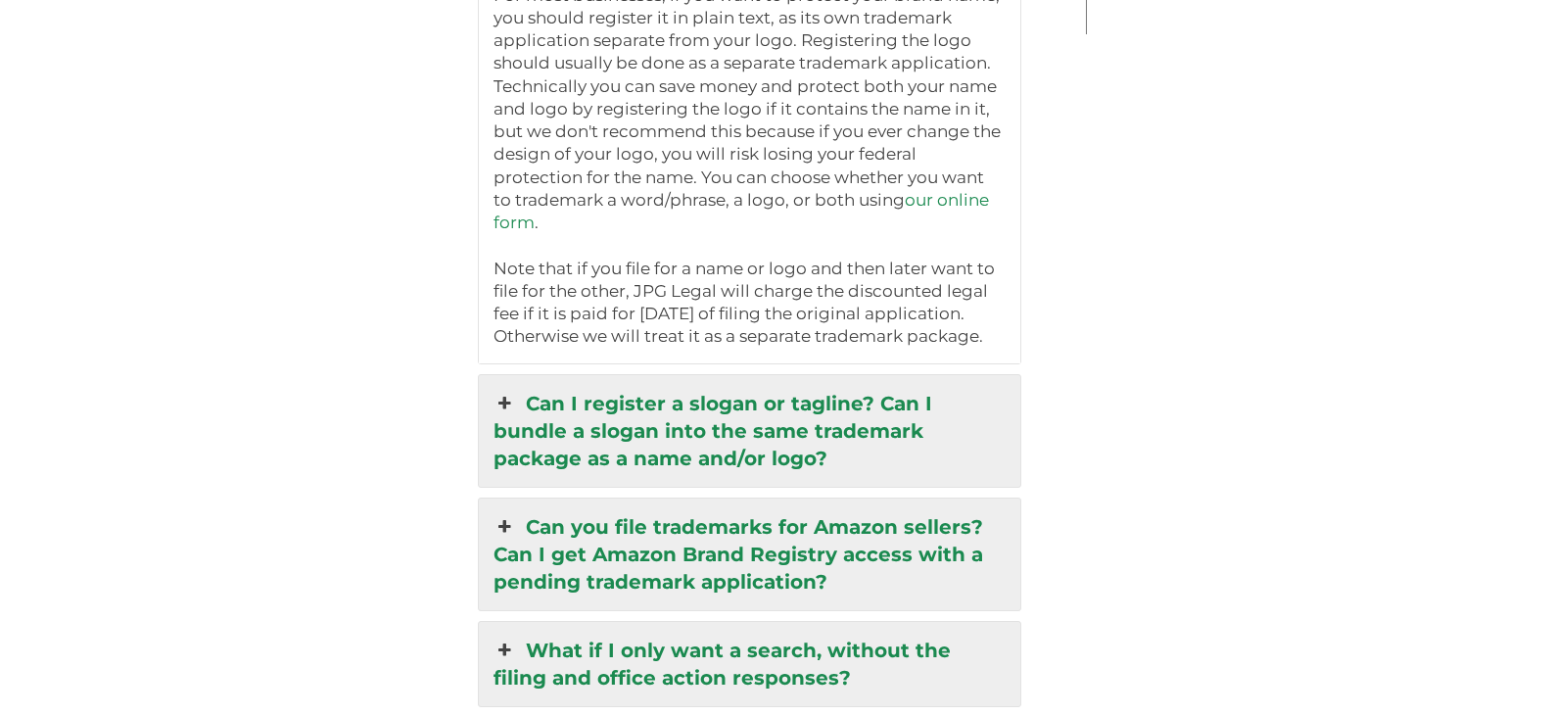
scroll to position [4415, 0]
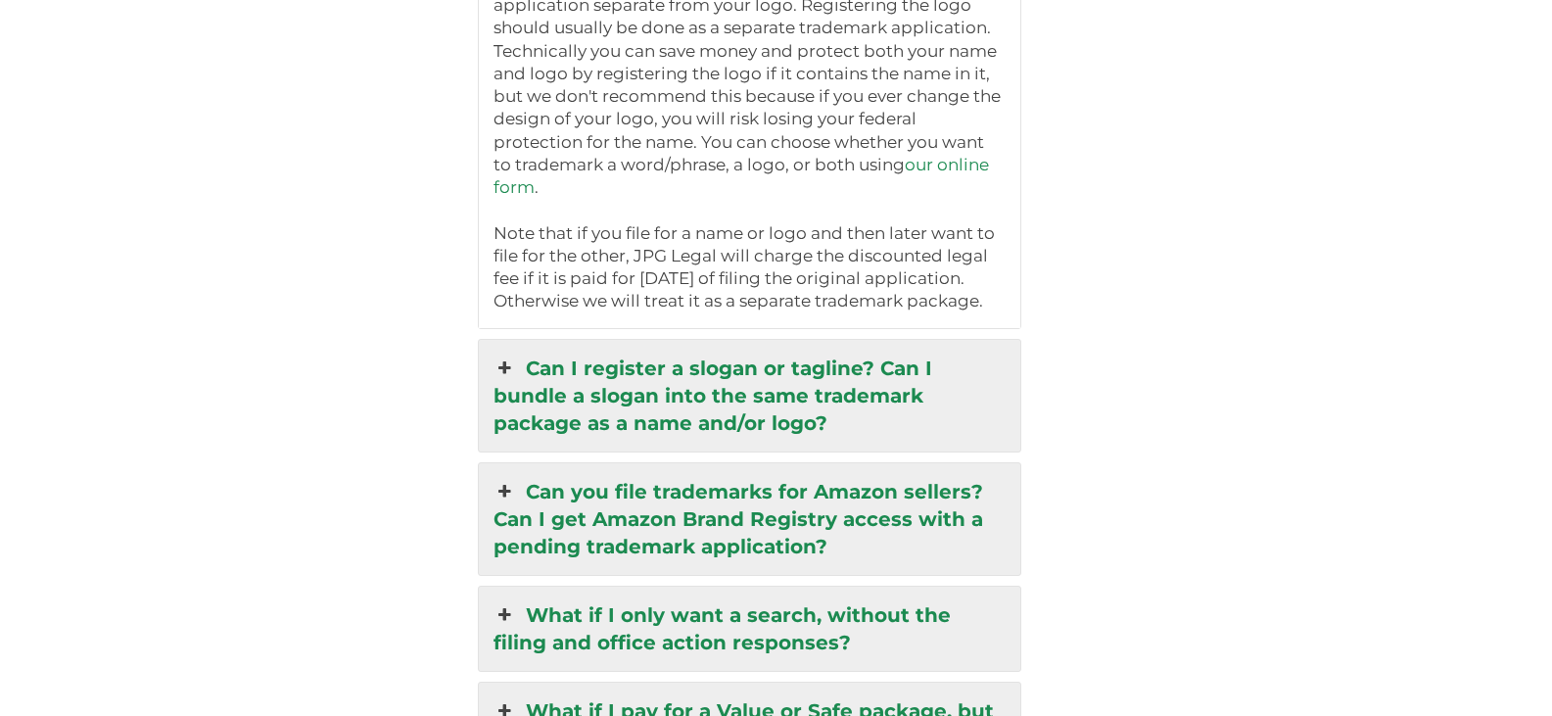
click at [757, 341] on link "Can I register a slogan or tagline? Can I bundle a slogan into the same tradema…" at bounding box center [749, 396] width 541 height 112
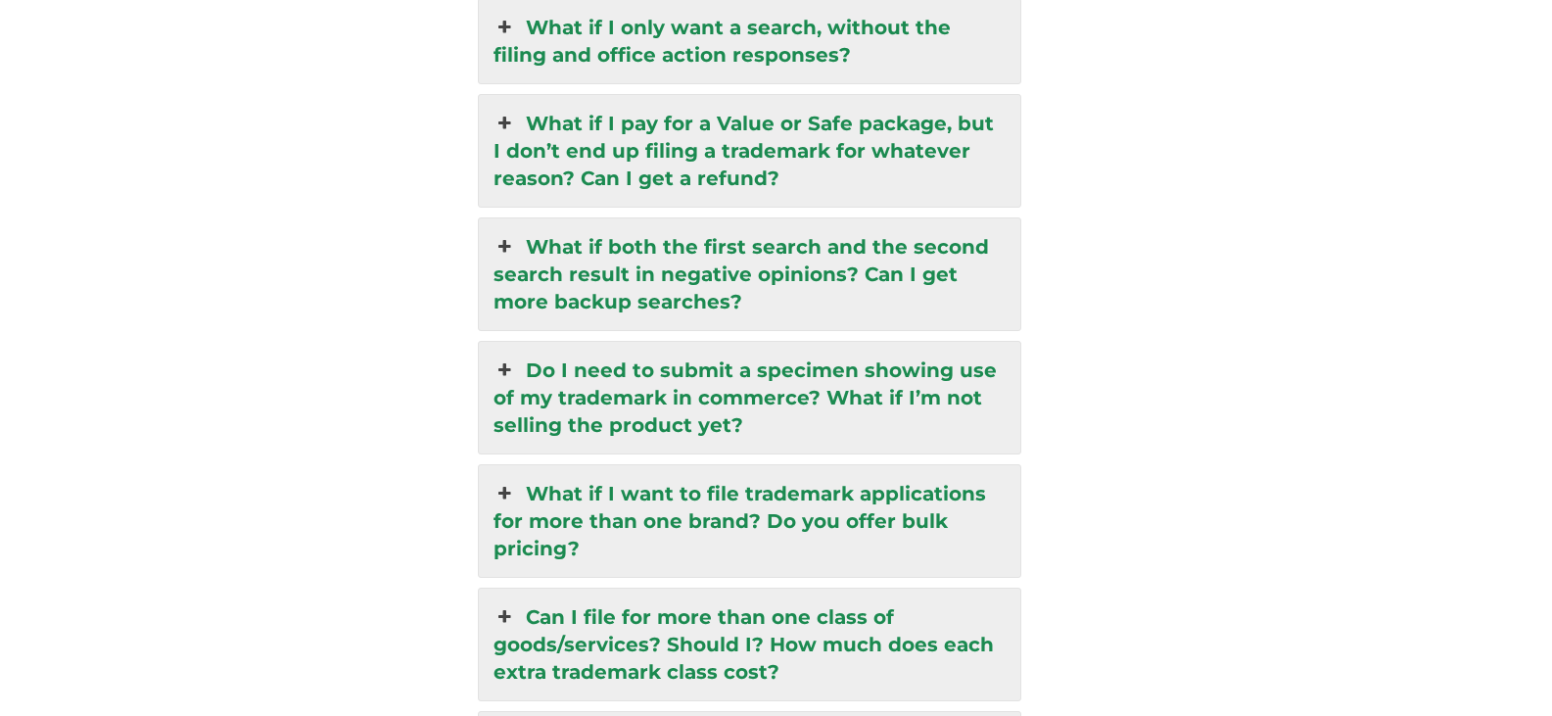
scroll to position [4806, 0]
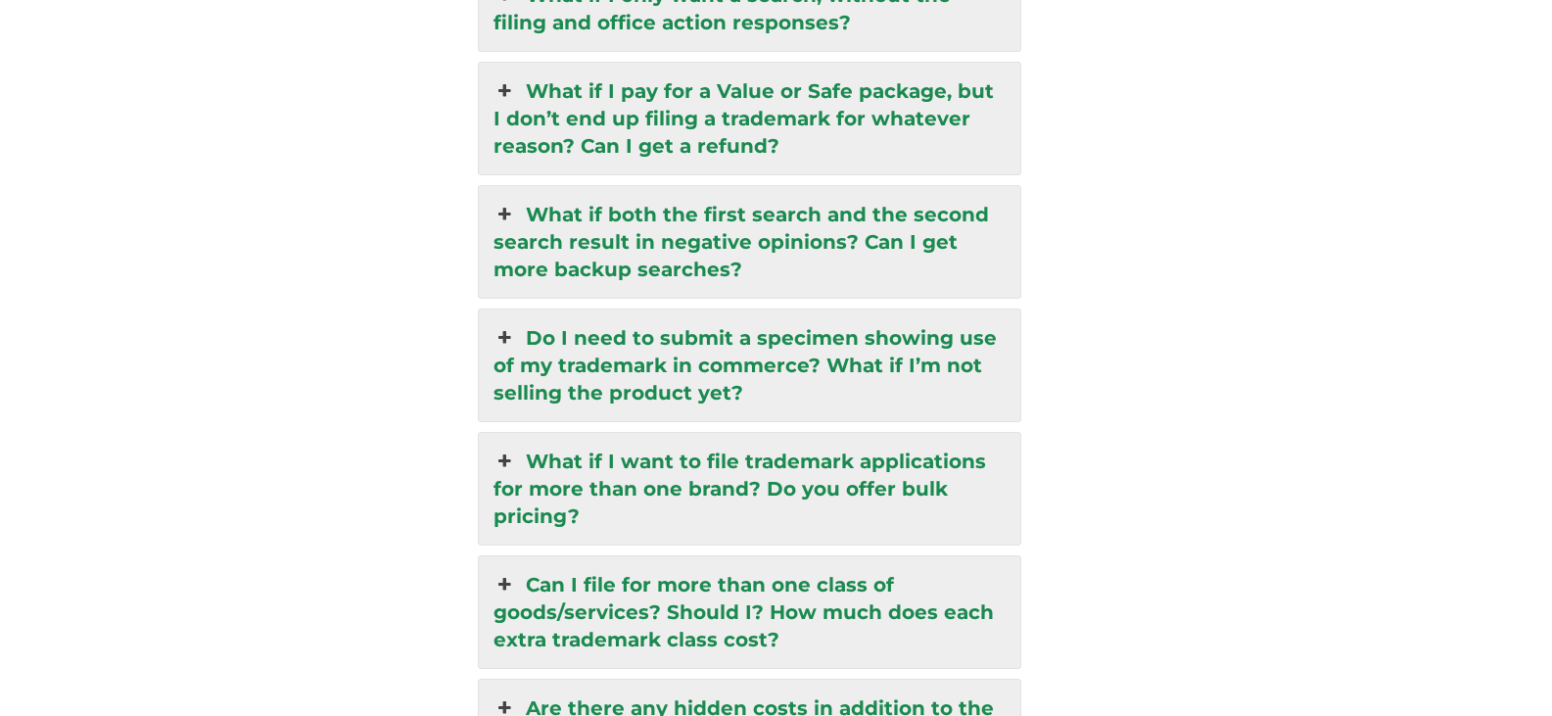
click at [695, 344] on link "Do I need to submit a specimen showing use of my trademark in commerce? What if…" at bounding box center [749, 365] width 541 height 112
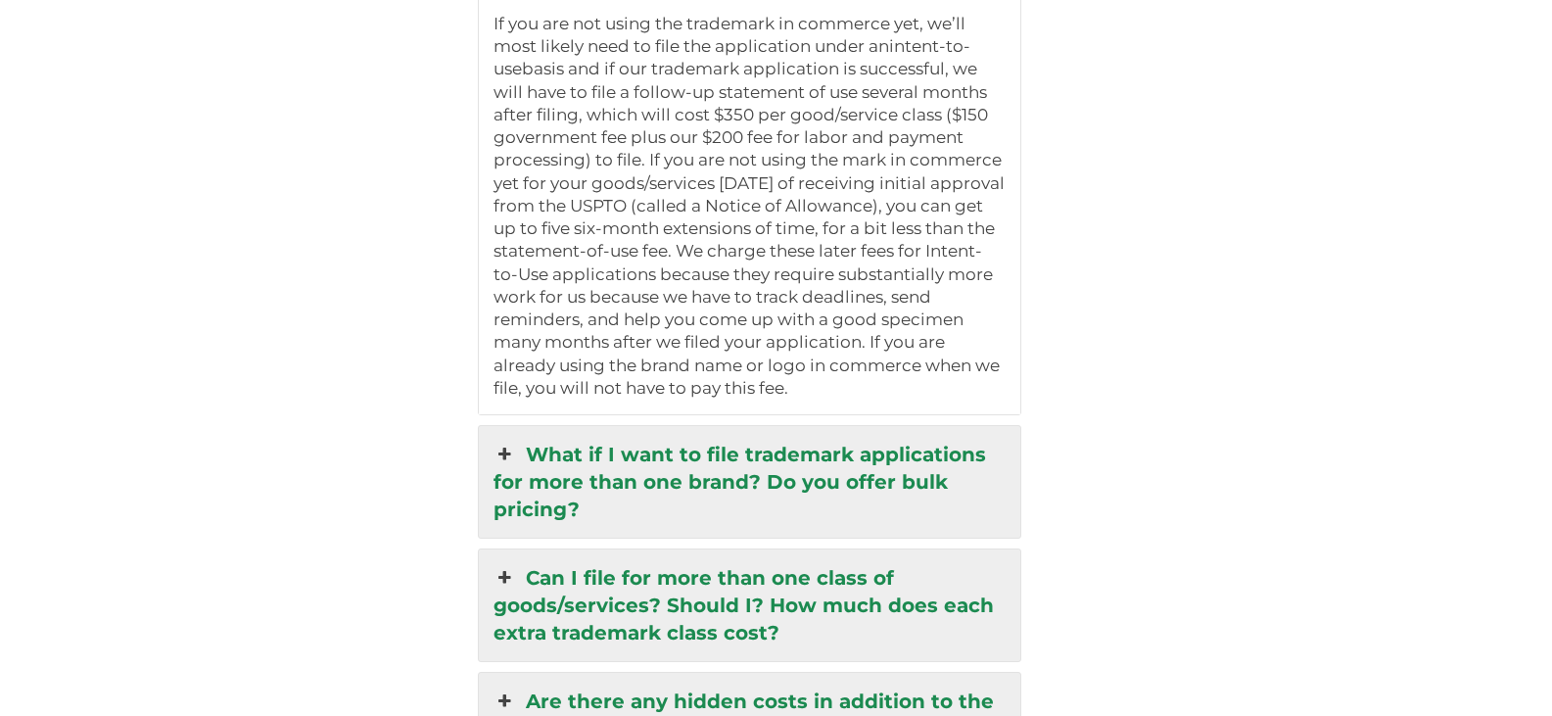
scroll to position [5023, 0]
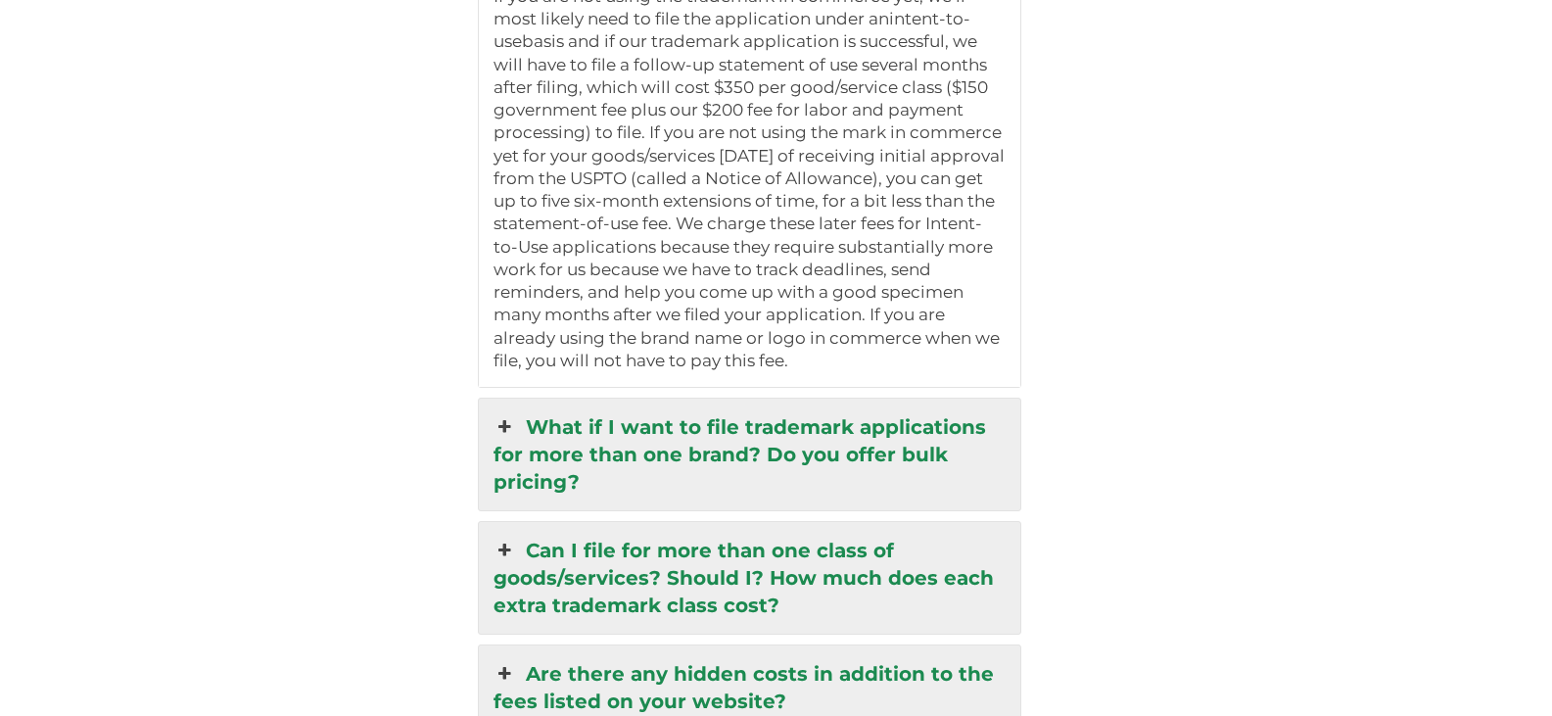
click at [697, 398] on link "What if I want to file trademark applications for more than one brand? Do you o…" at bounding box center [749, 454] width 541 height 112
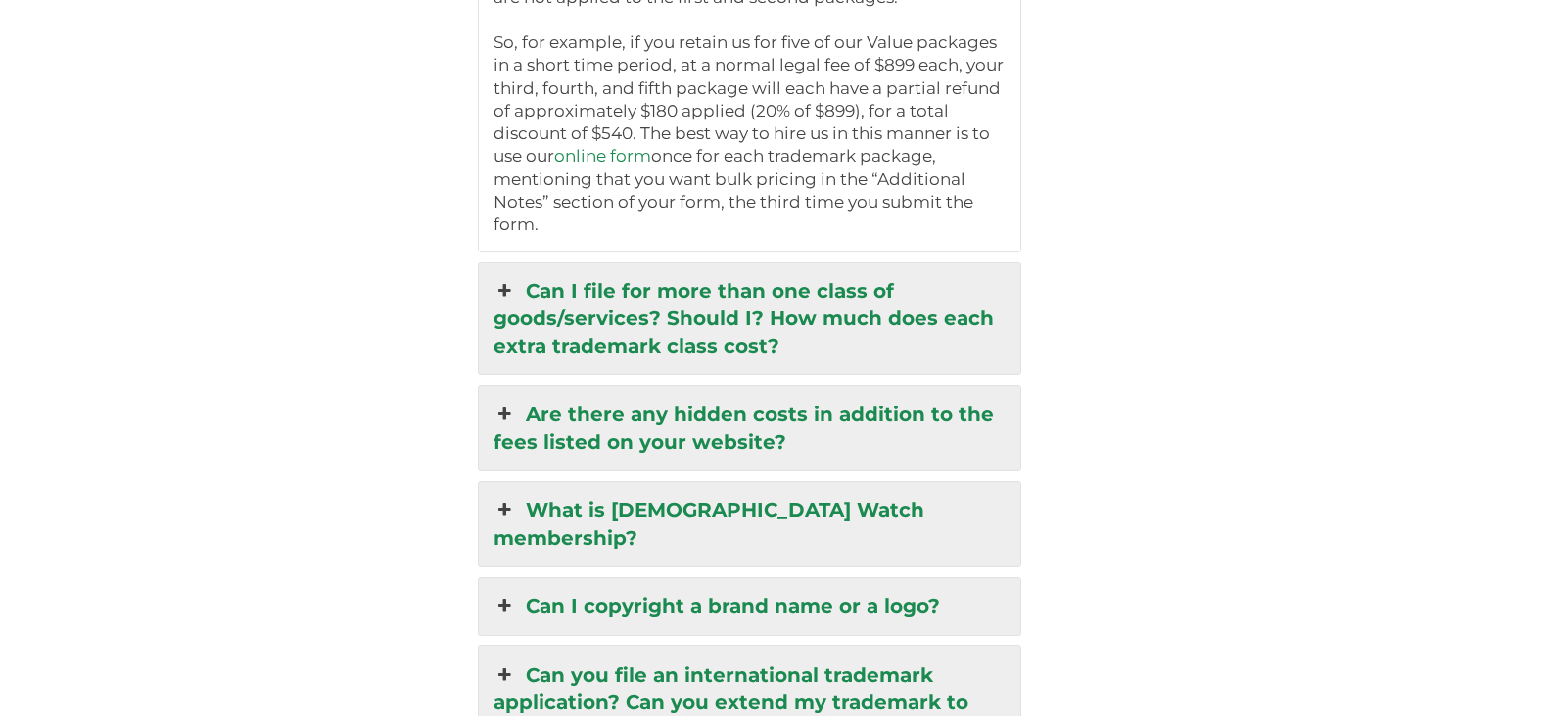
scroll to position [5218, 0]
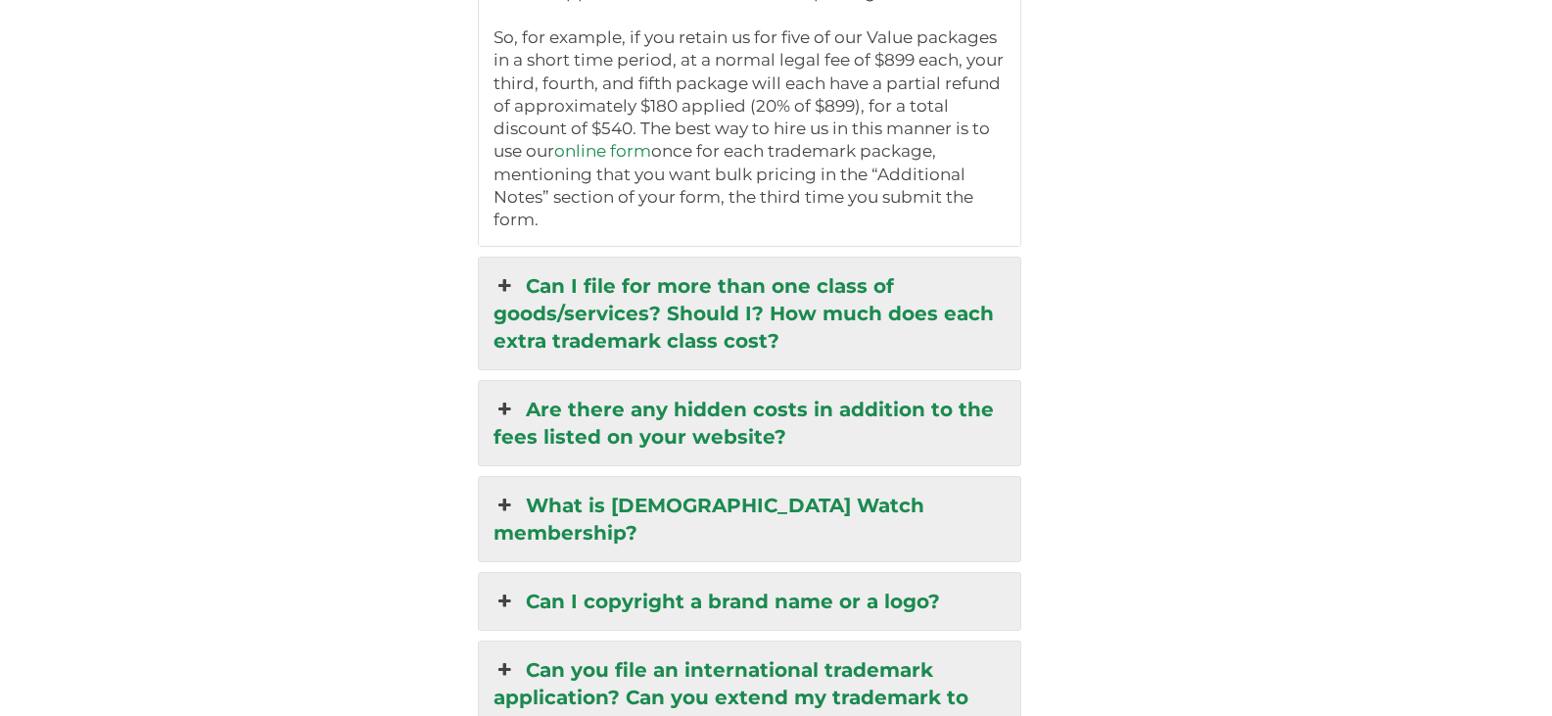
click at [685, 573] on link "Can I copyright a brand name or a logo?" at bounding box center [749, 601] width 541 height 57
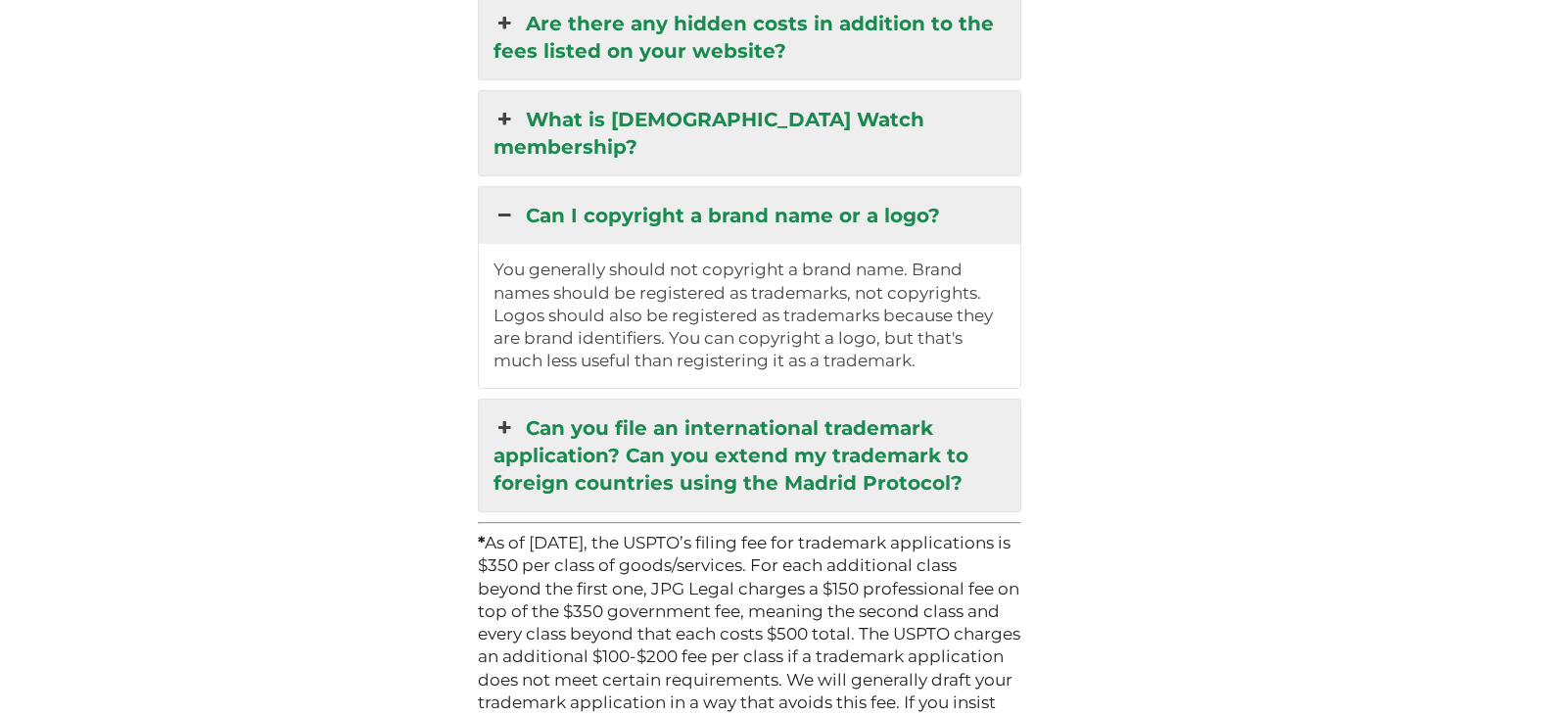
scroll to position [5022, 0]
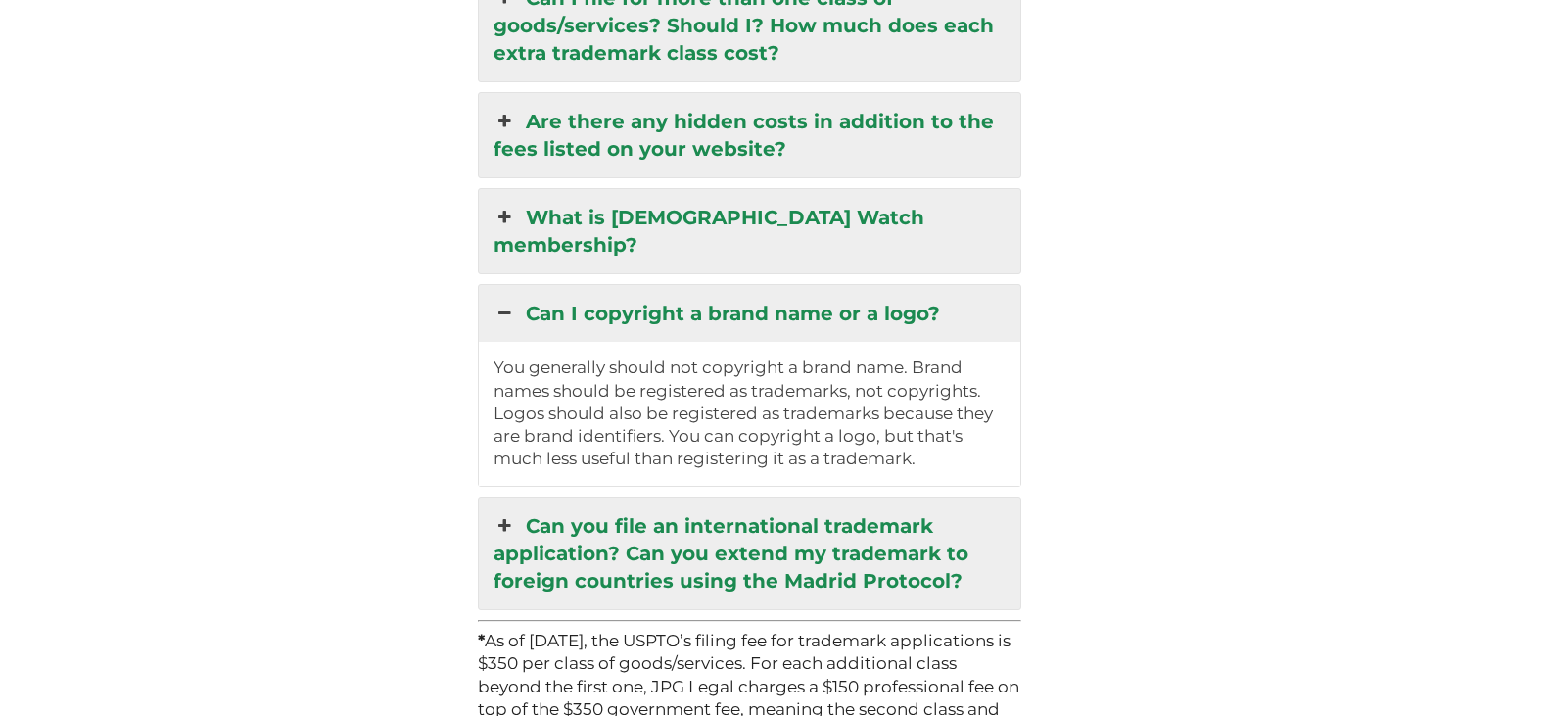
click at [579, 189] on link "What is [DEMOGRAPHIC_DATA] Watch membership?" at bounding box center [749, 231] width 541 height 84
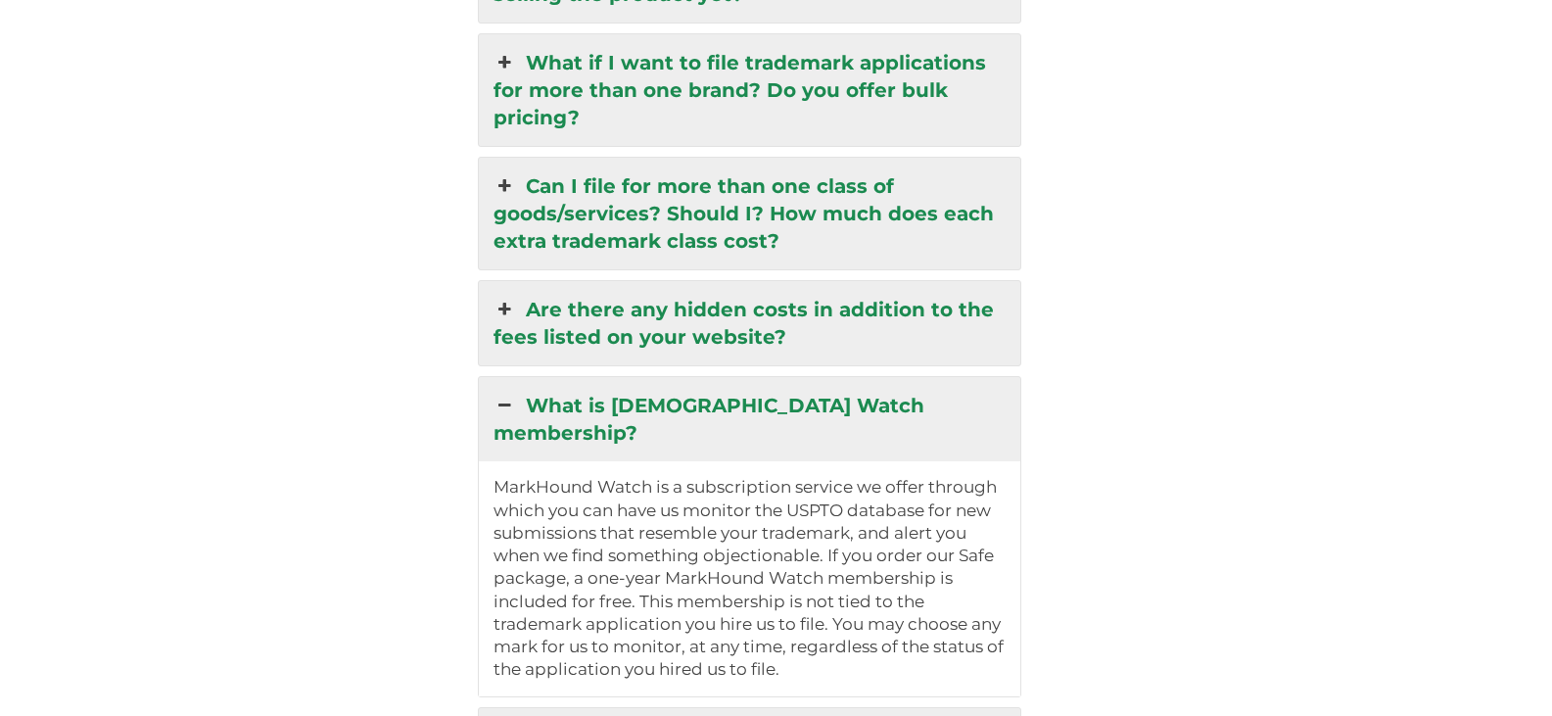
scroll to position [4826, 0]
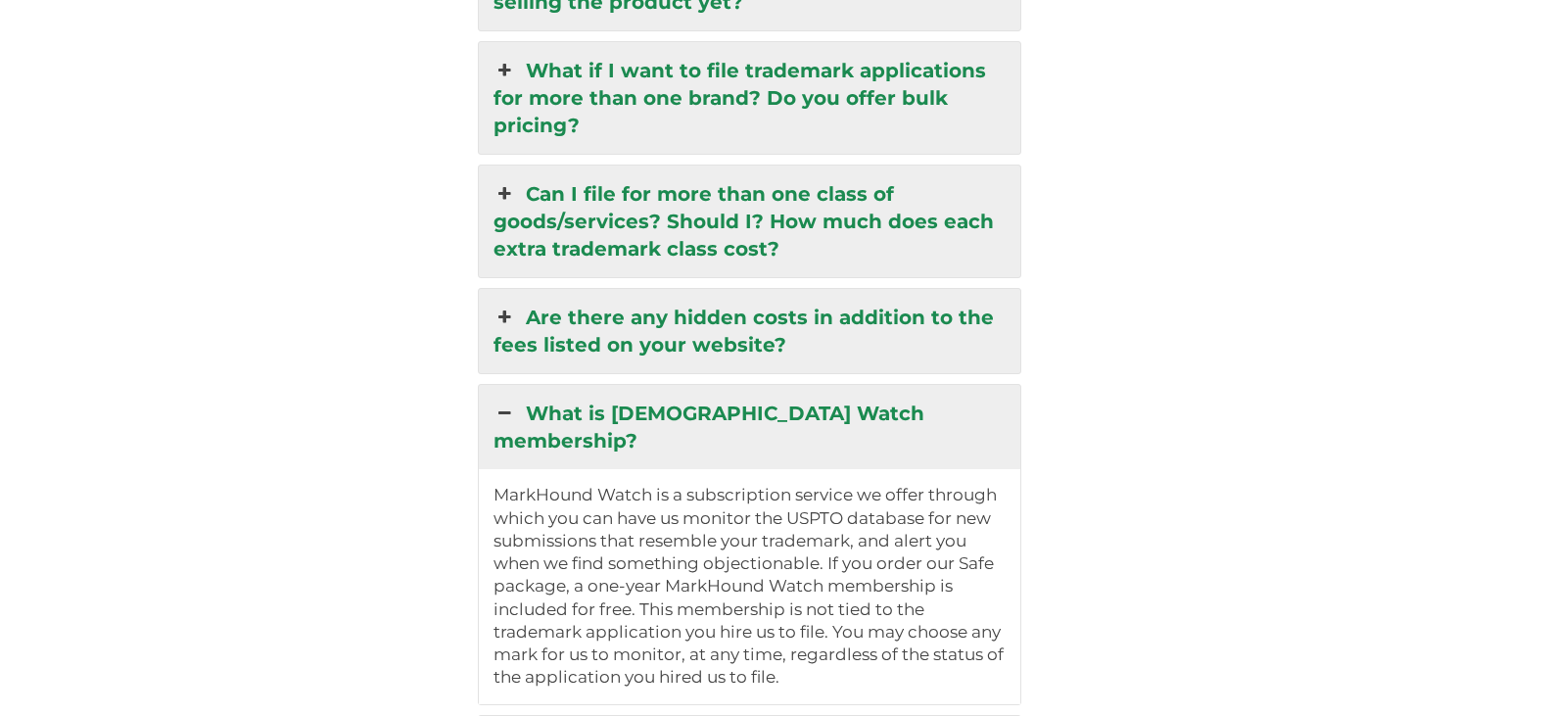
click at [534, 289] on link "Are there any hidden costs in addition to the fees listed on your website?" at bounding box center [749, 331] width 541 height 84
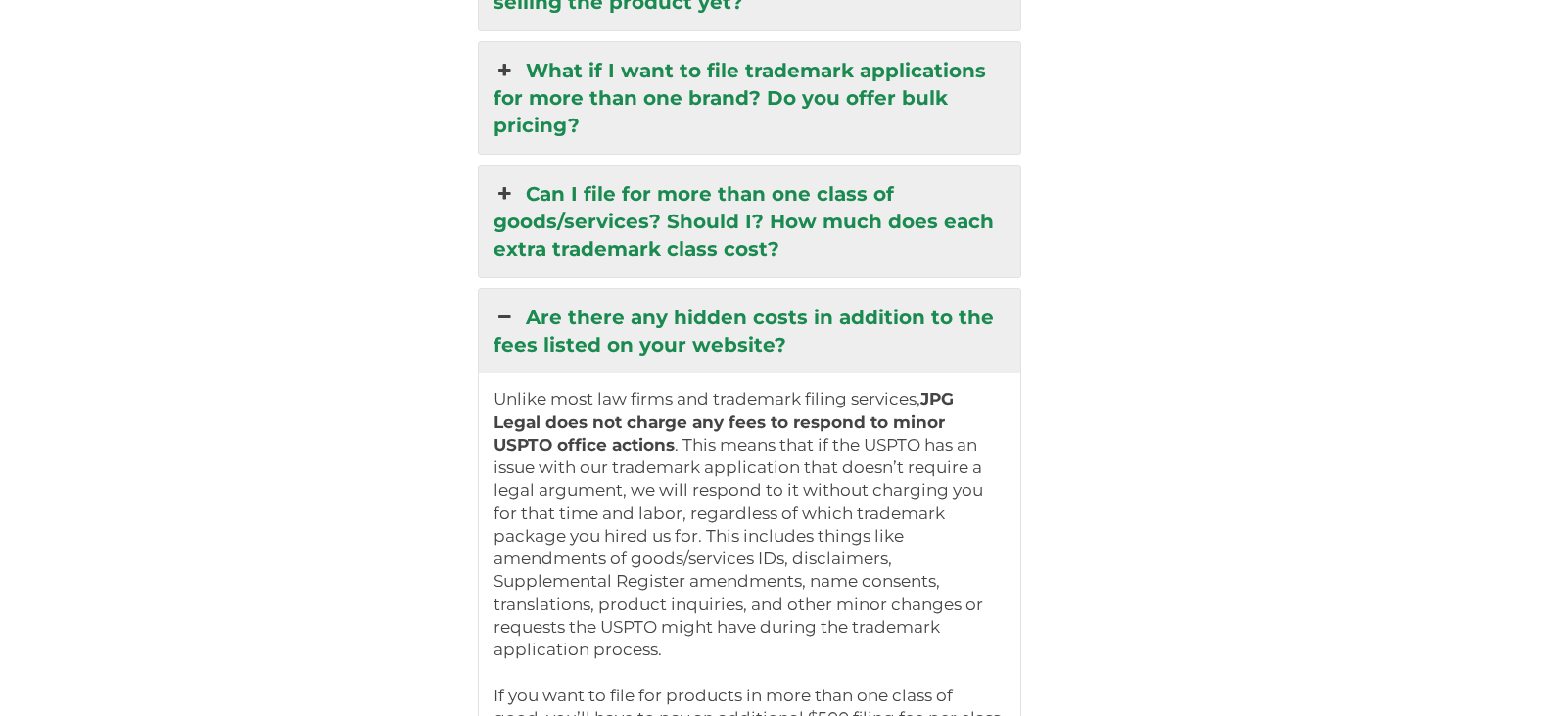
click at [539, 176] on link "Can I file for more than one class of goods/services? Should I? How much does e…" at bounding box center [749, 221] width 541 height 112
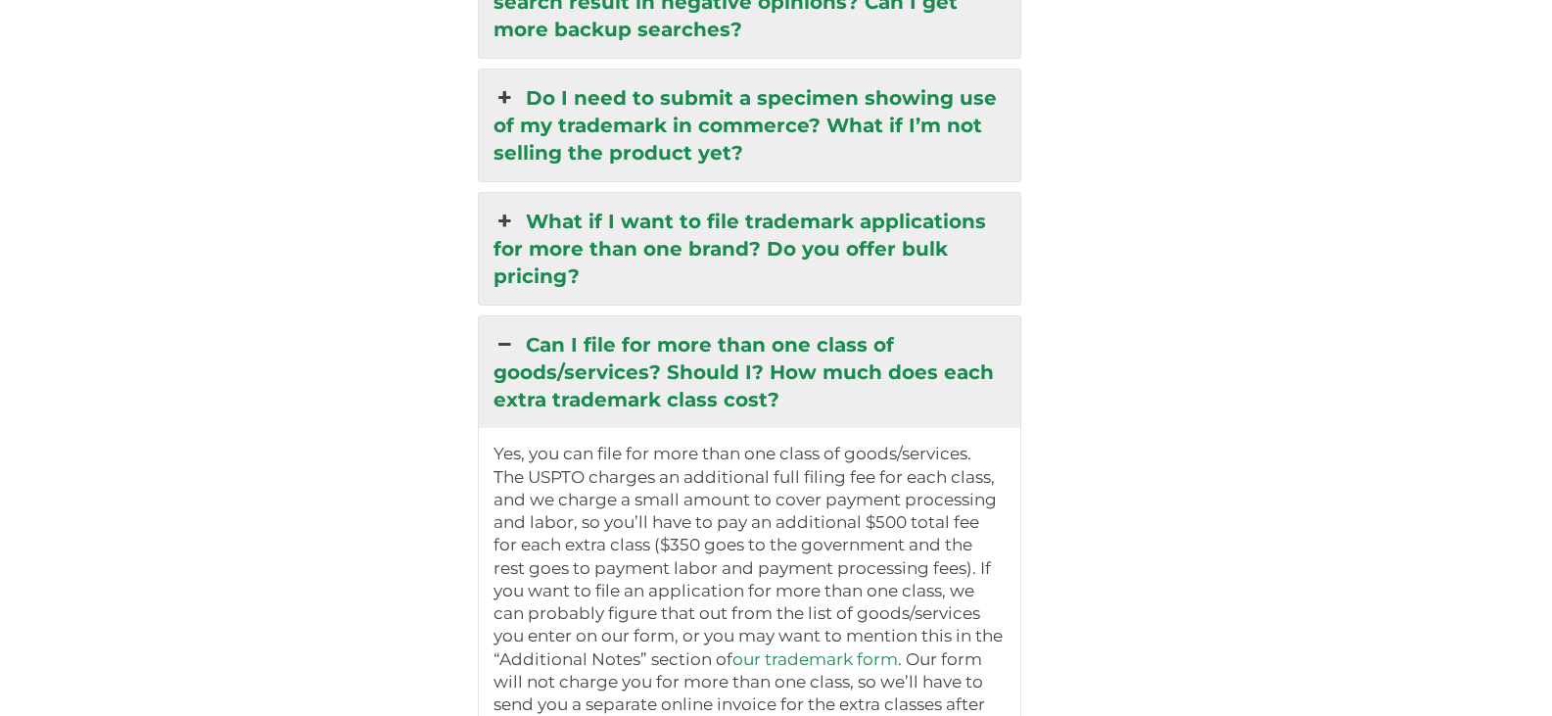
scroll to position [4630, 0]
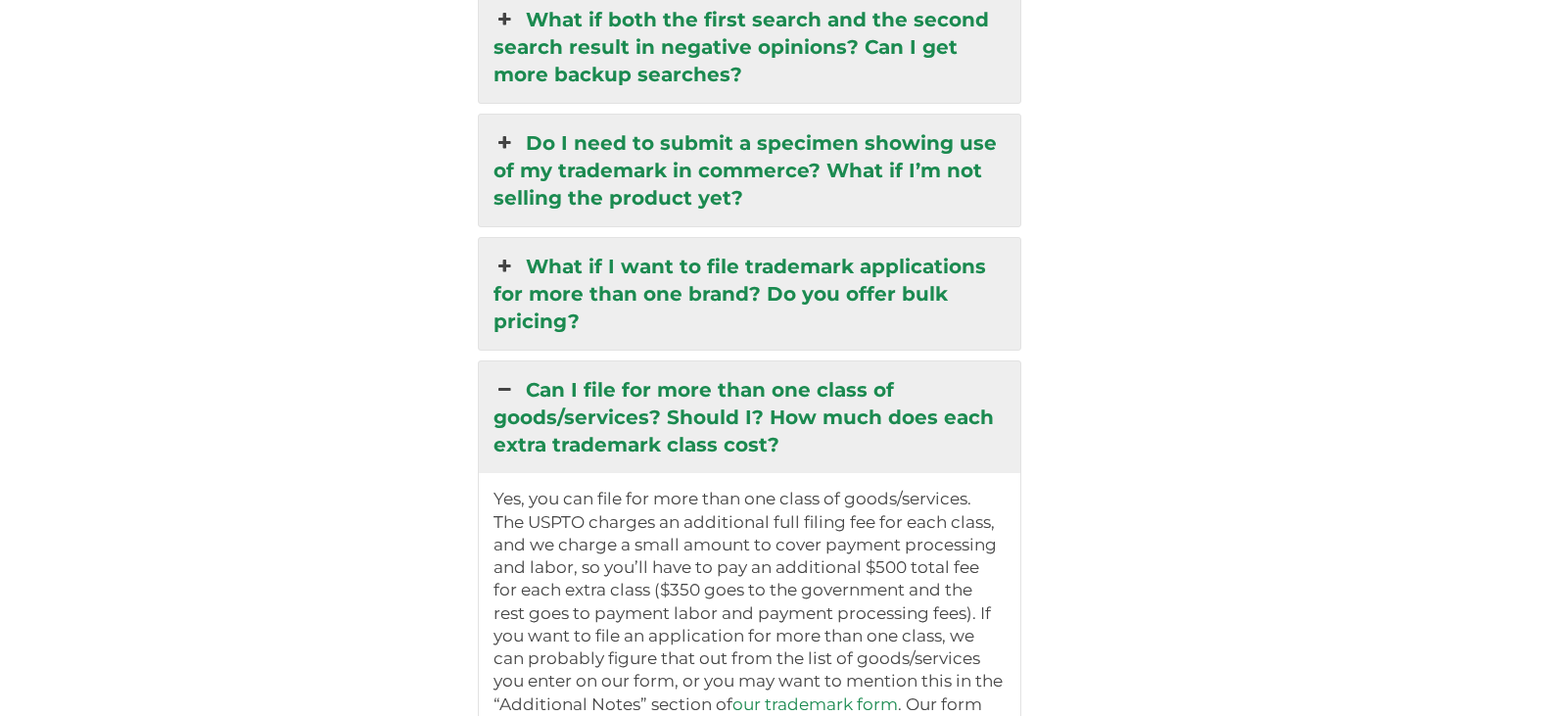
click at [669, 238] on link "What if I want to file trademark applications for more than one brand? Do you o…" at bounding box center [749, 294] width 541 height 112
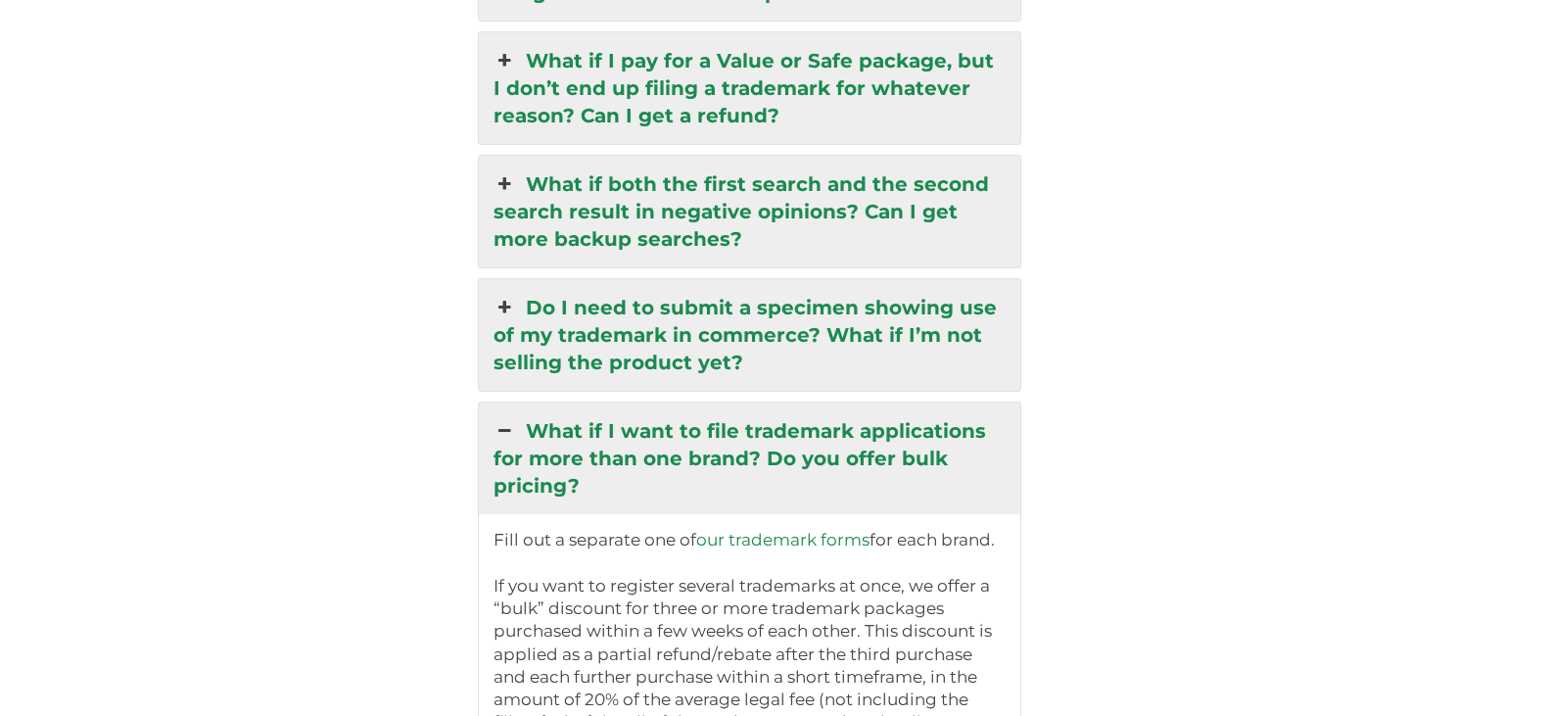
scroll to position [4434, 0]
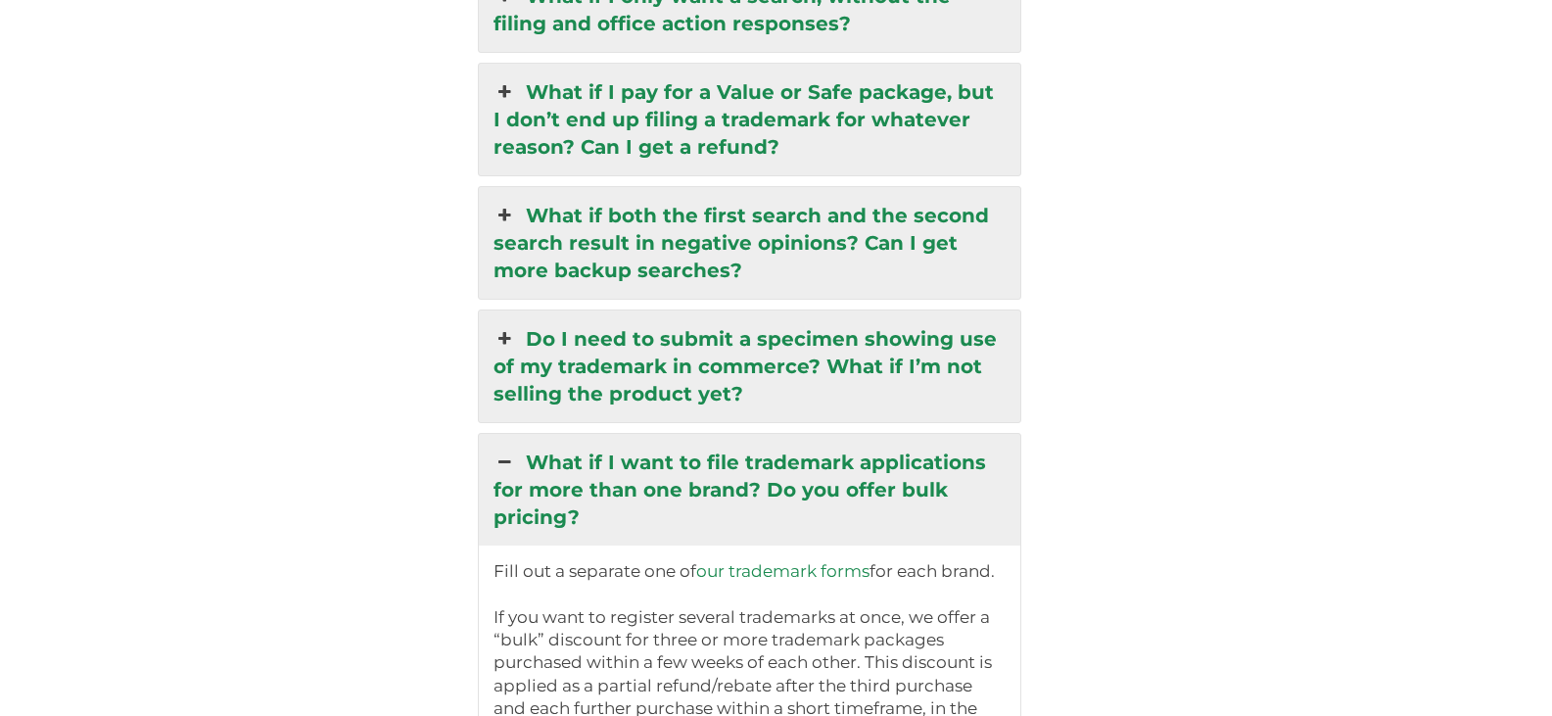
click at [597, 331] on link "Do I need to submit a specimen showing use of my trademark in commerce? What if…" at bounding box center [749, 366] width 541 height 112
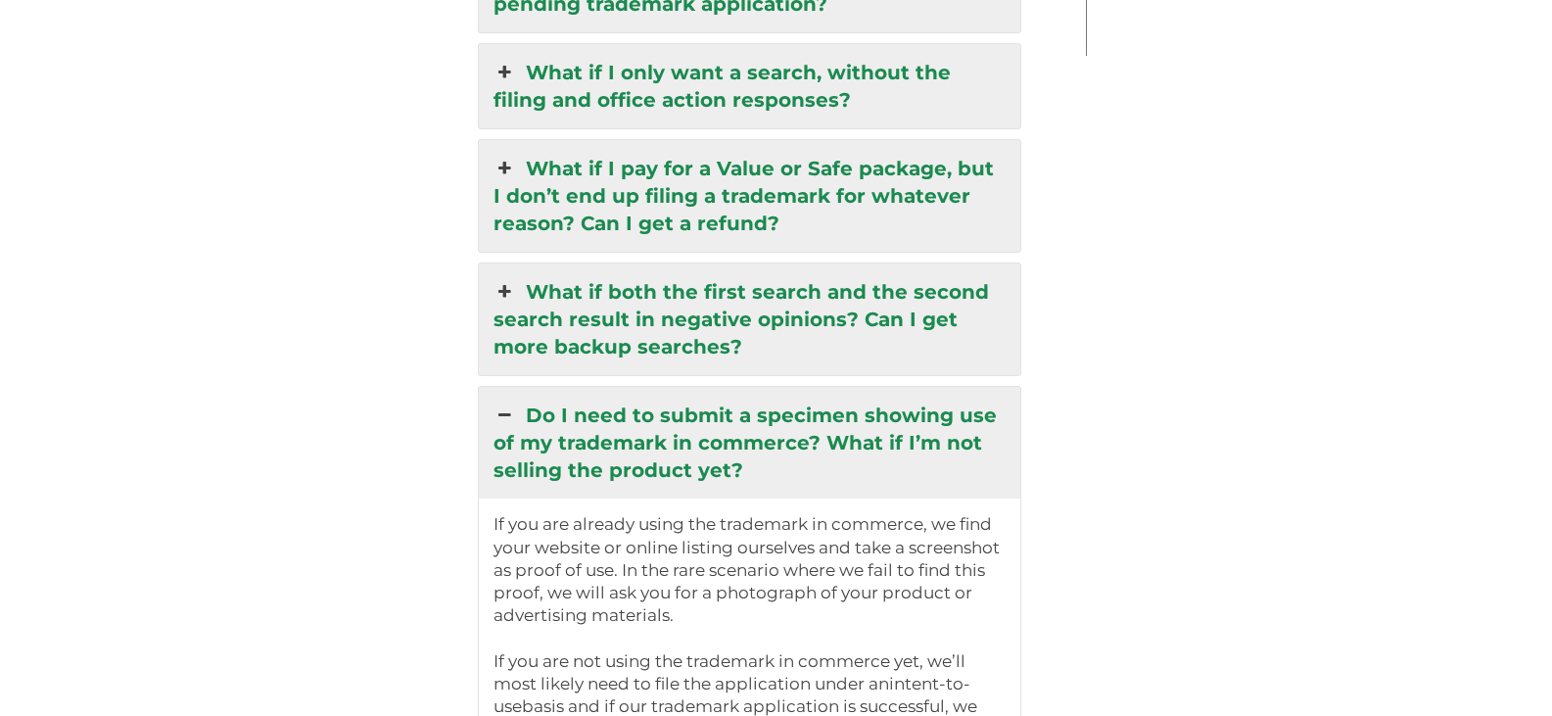
scroll to position [4239, 0]
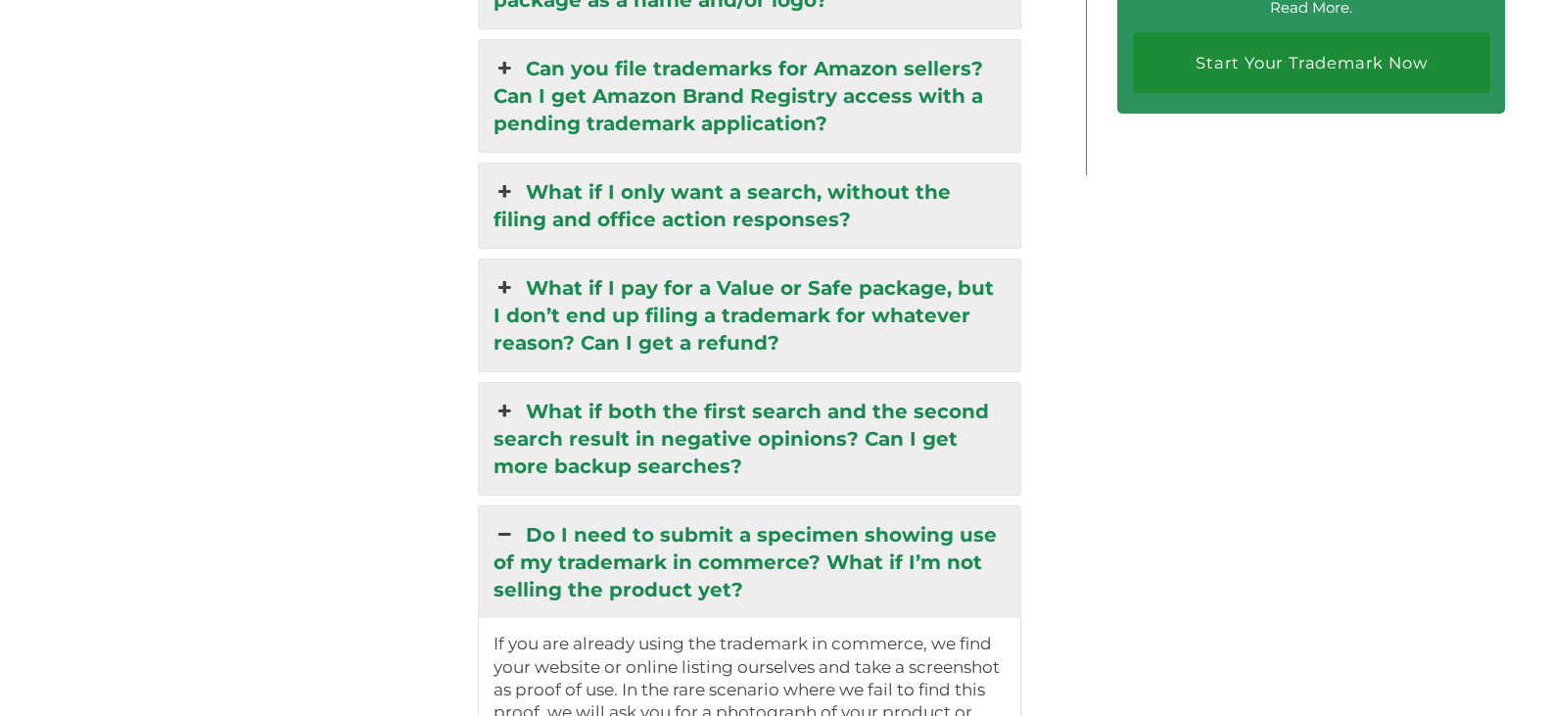
click at [704, 383] on link "What if both the first search and the second search result in negative opinions…" at bounding box center [749, 439] width 541 height 112
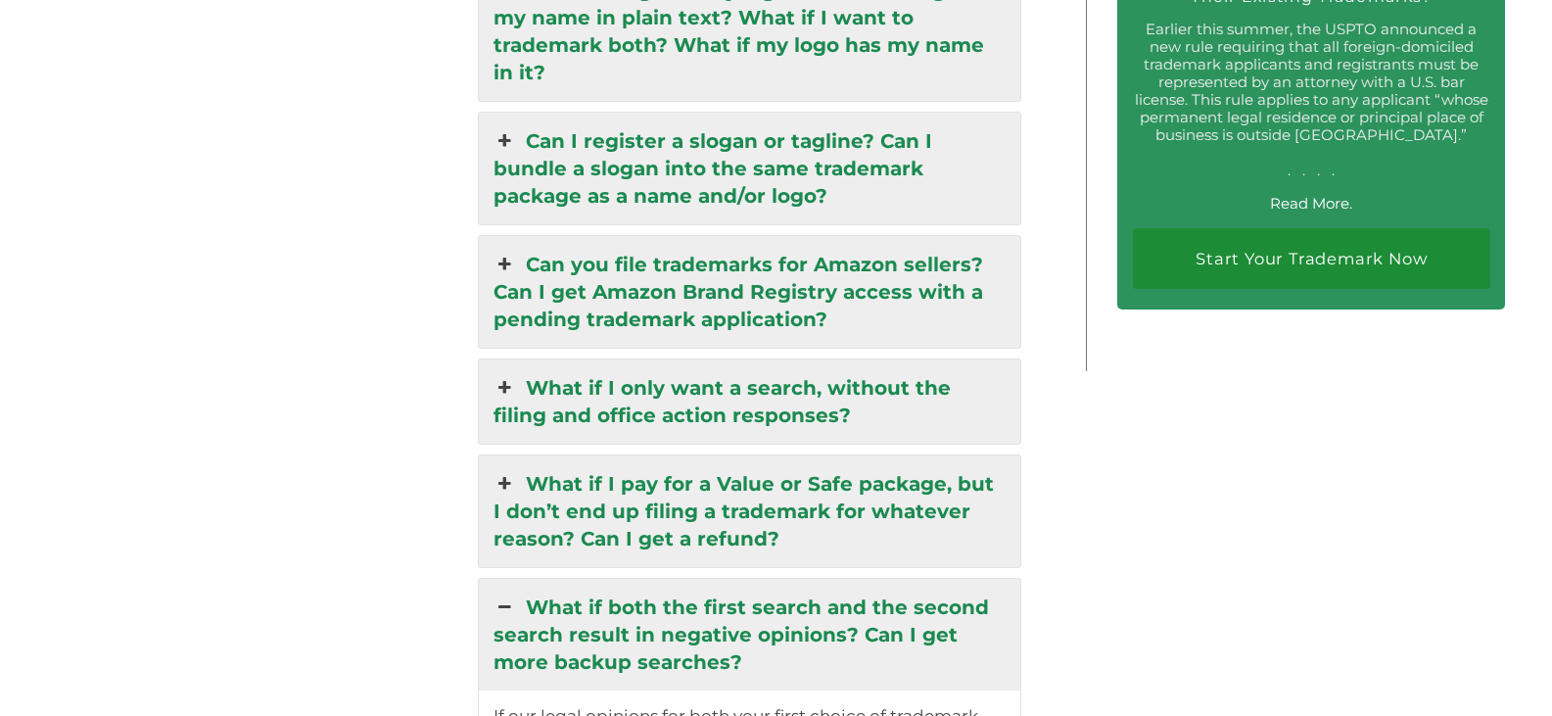
scroll to position [3945, 0]
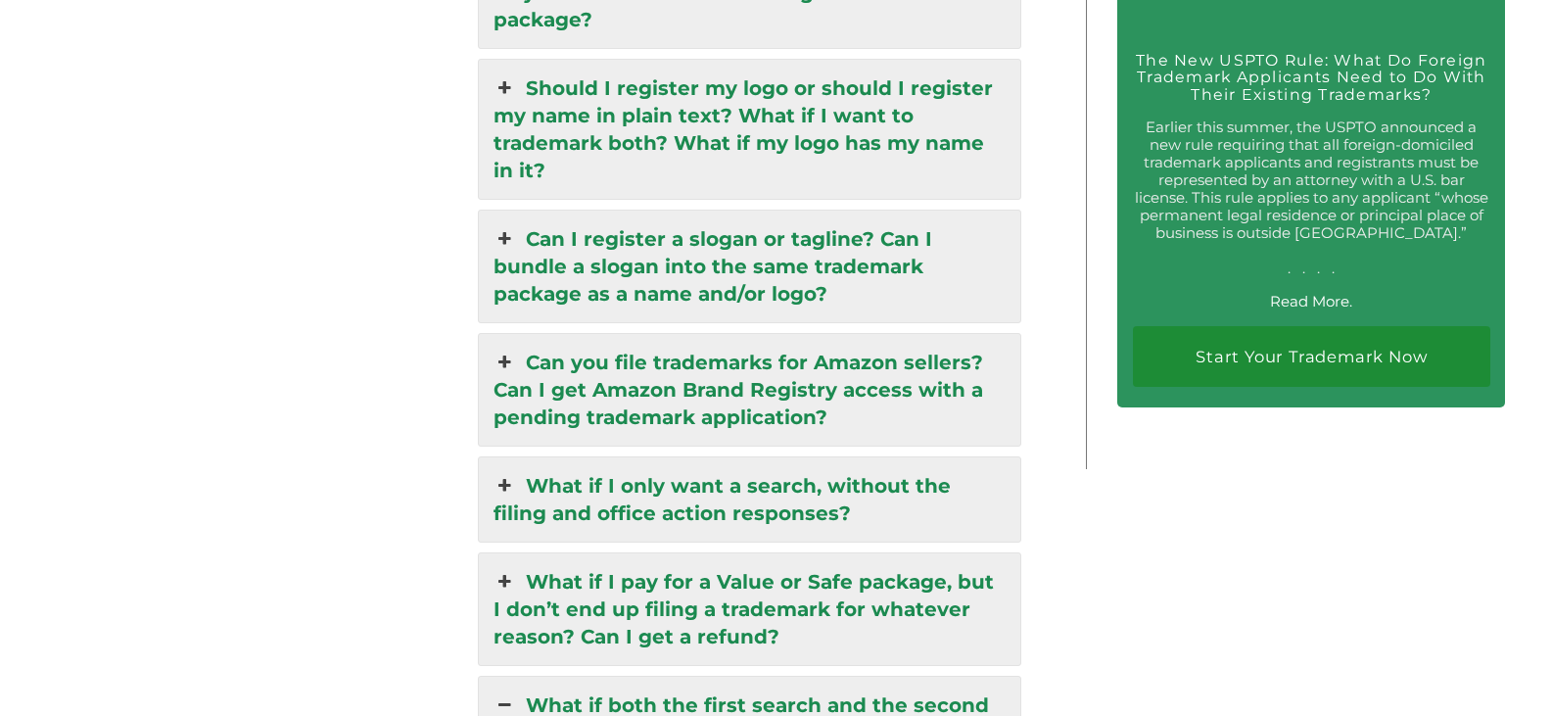
click at [511, 218] on link "Can I register a slogan or tagline? Can I bundle a slogan into the same tradema…" at bounding box center [749, 266] width 541 height 112
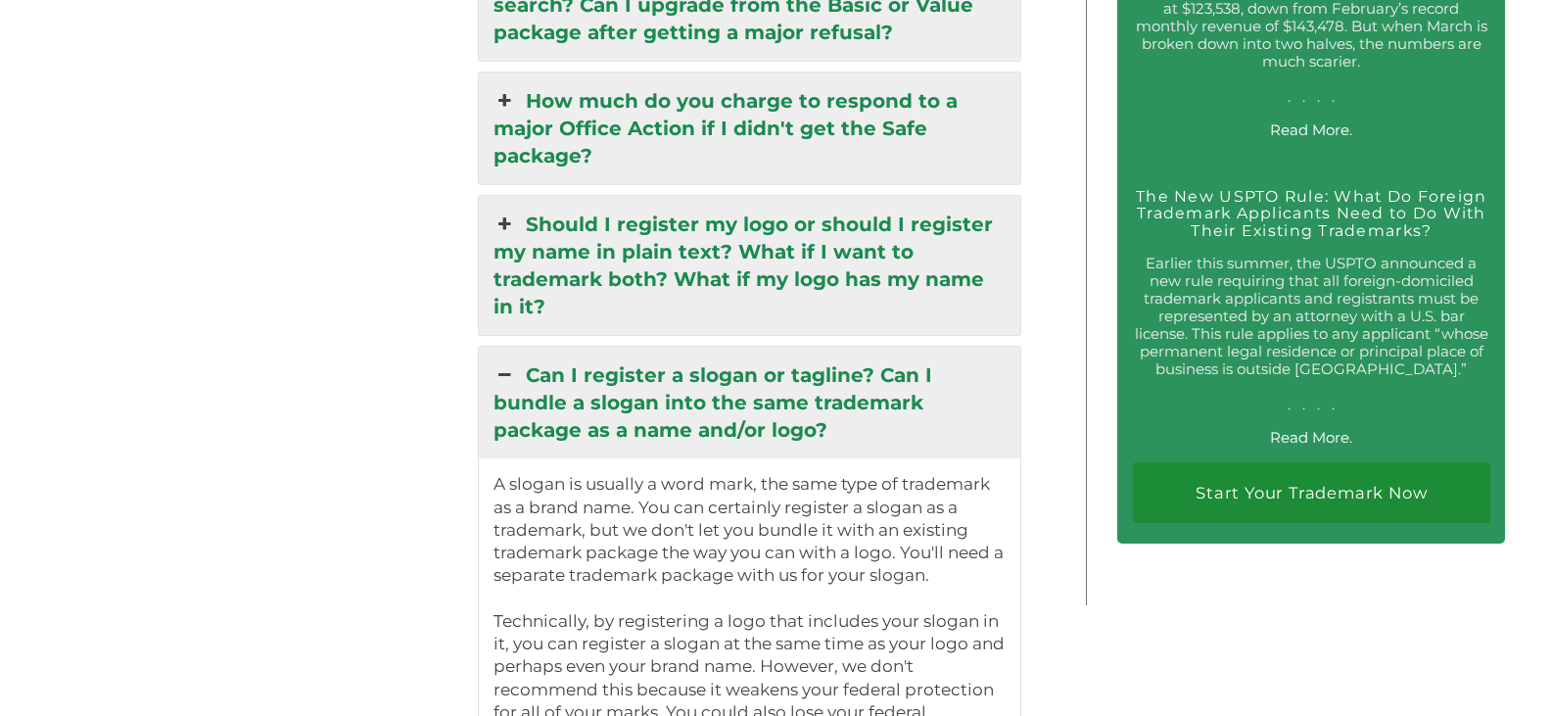
scroll to position [3749, 0]
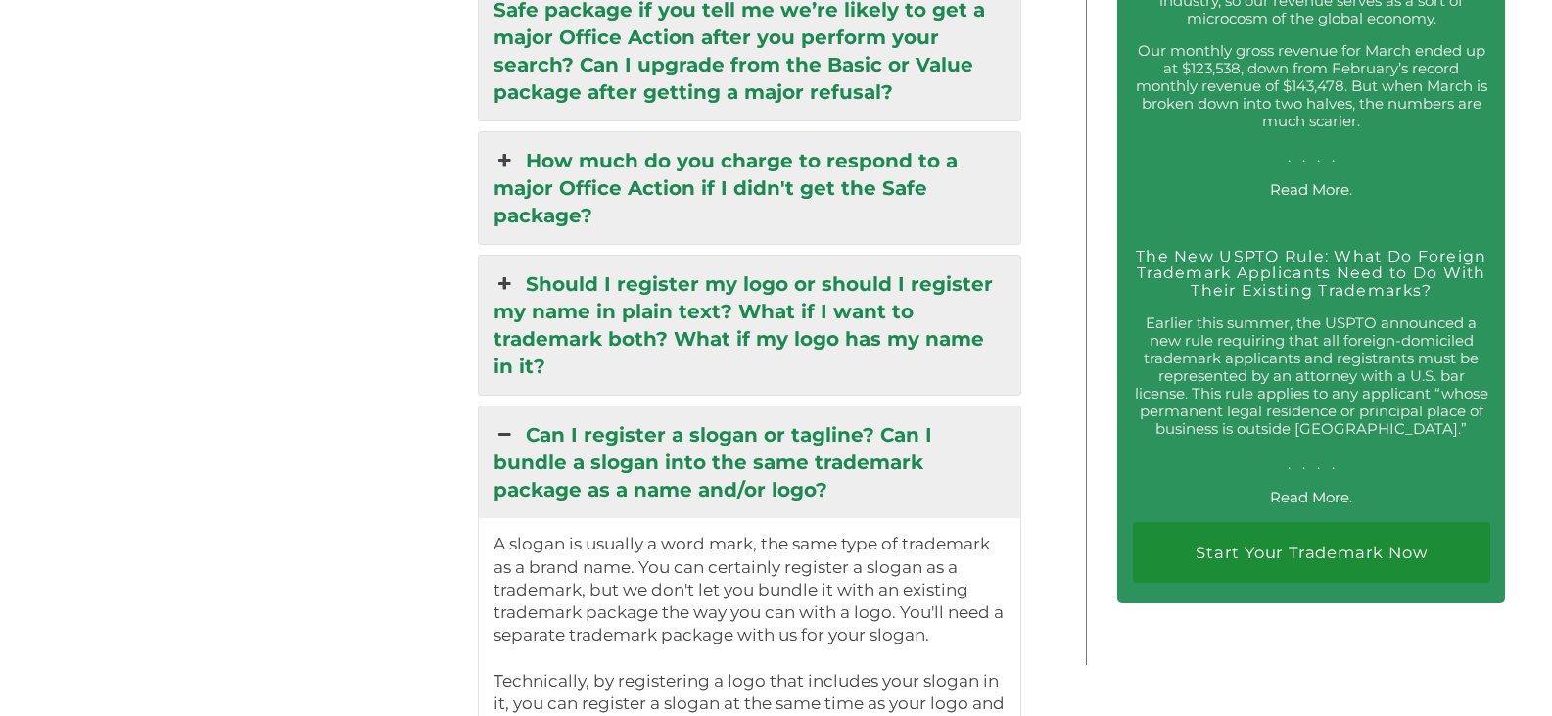
click at [667, 278] on link "Should I register my logo or should I register my name in plain text? What if I…" at bounding box center [749, 324] width 541 height 139
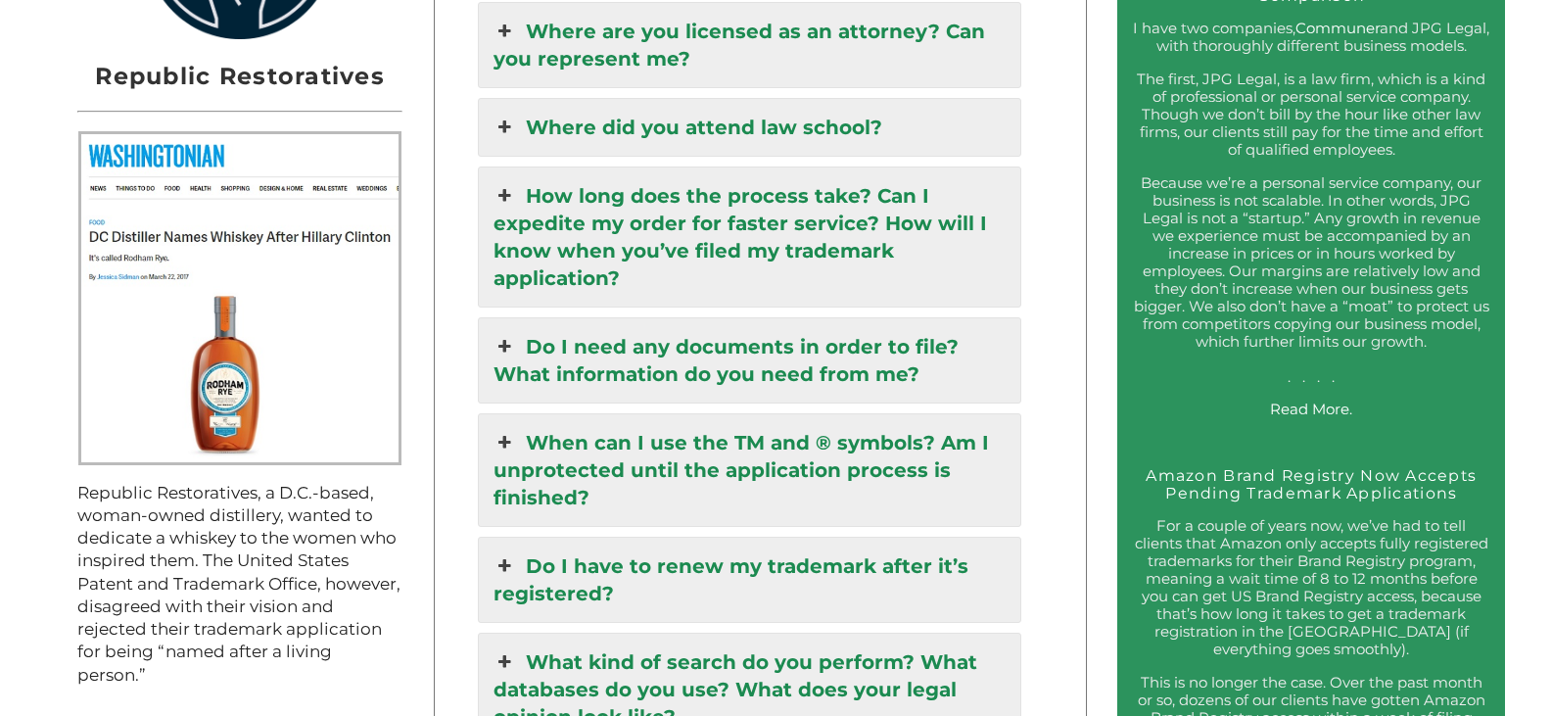
scroll to position [2056, 0]
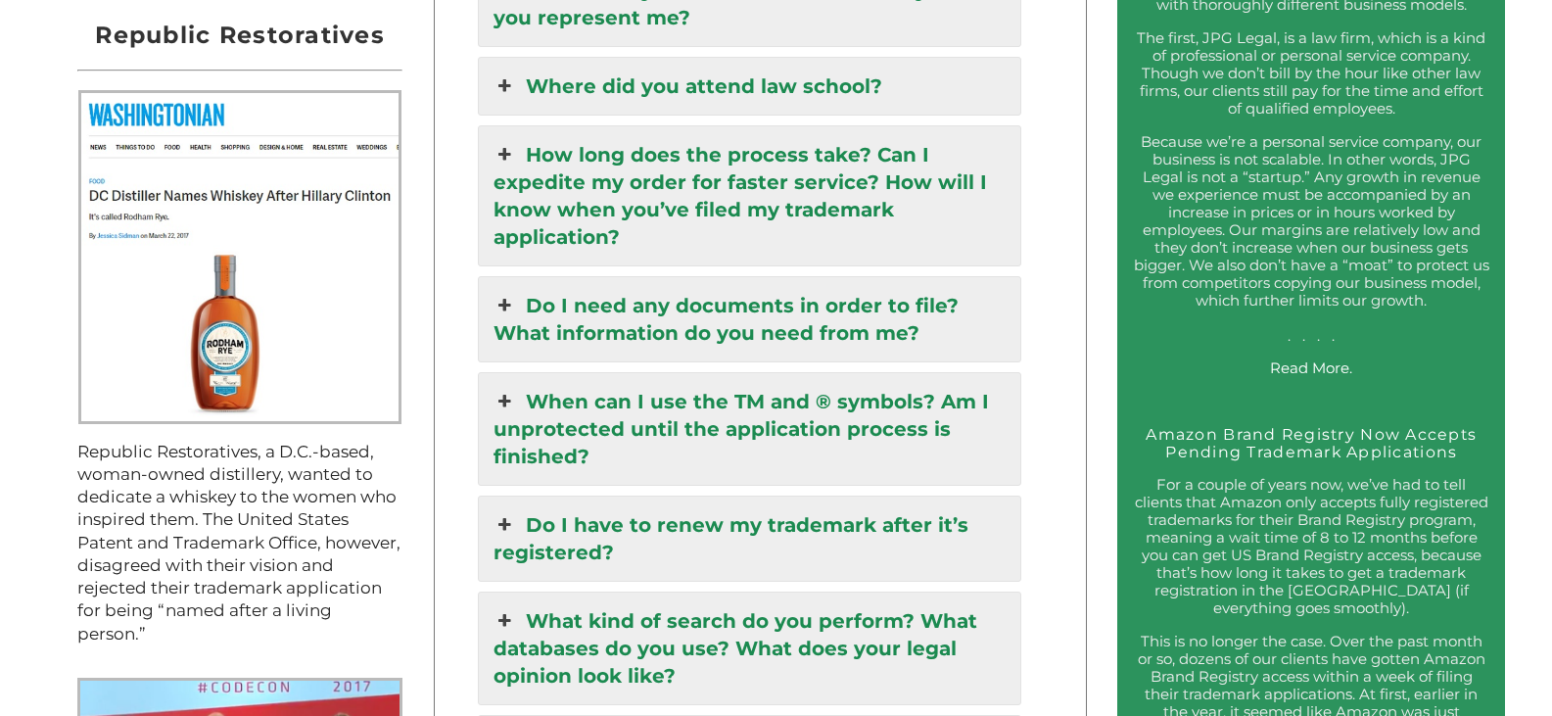
click at [533, 303] on link "Do I need any documents in order to file? What information do you need from me?" at bounding box center [749, 319] width 541 height 84
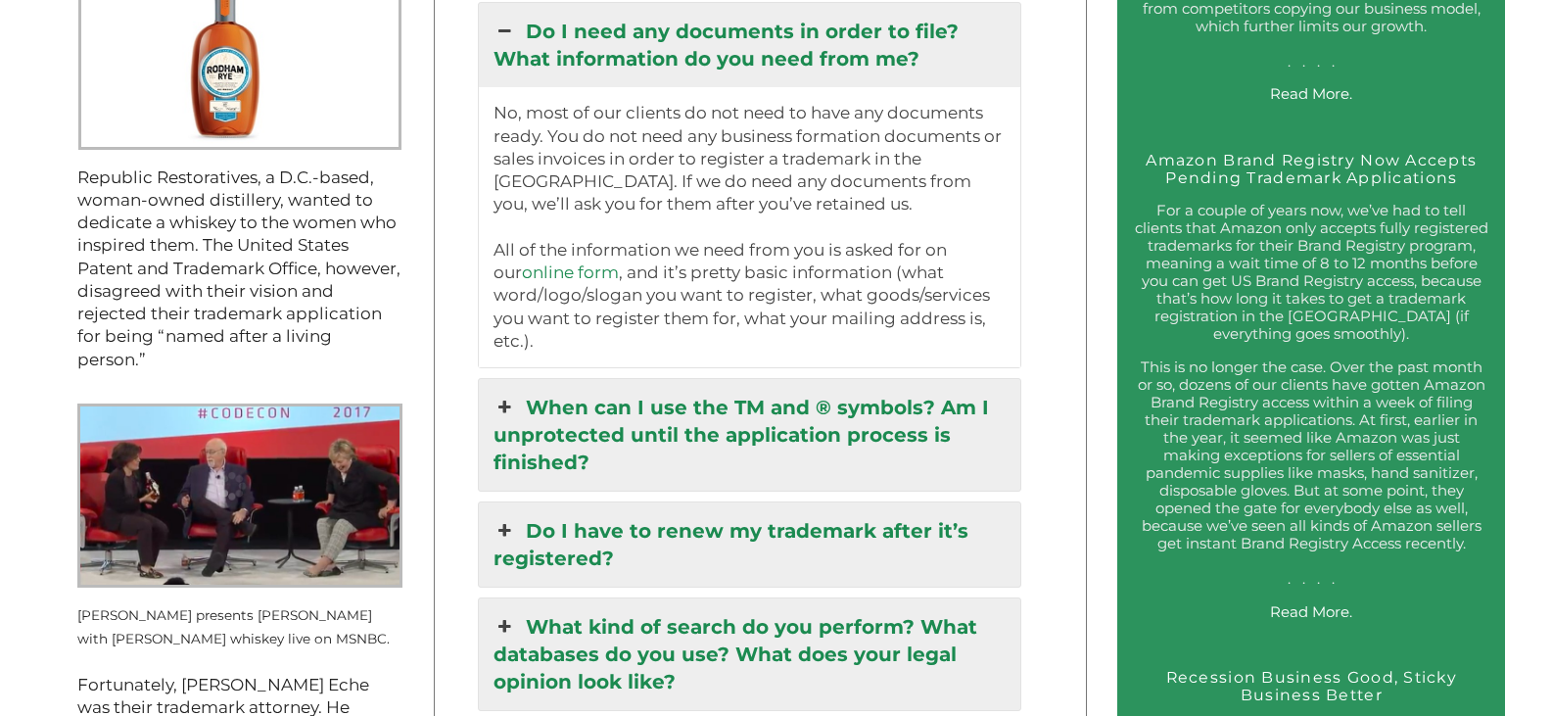
scroll to position [2349, 0]
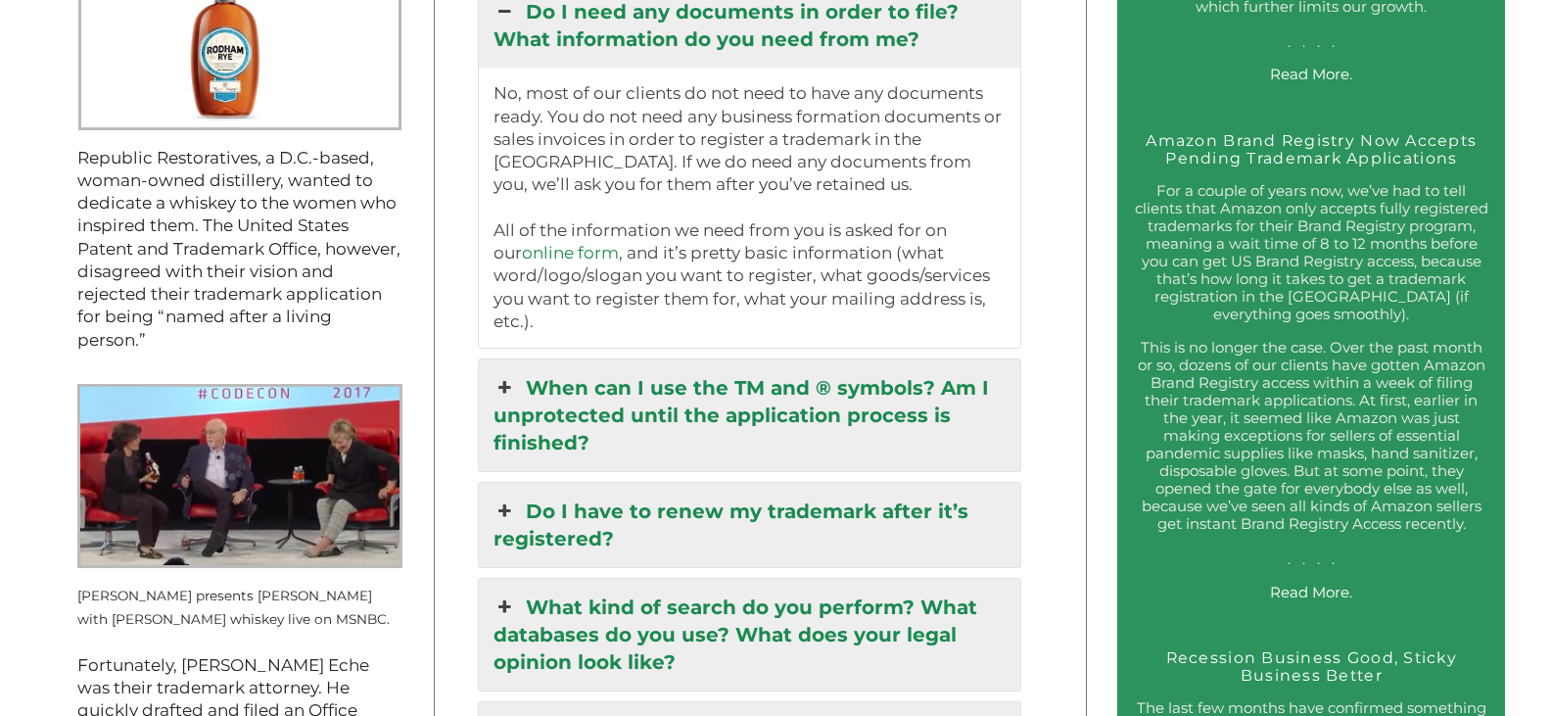
click at [533, 377] on link "When can I use the TM and ® symbols? Am I unprotected until the application pro…" at bounding box center [749, 415] width 541 height 112
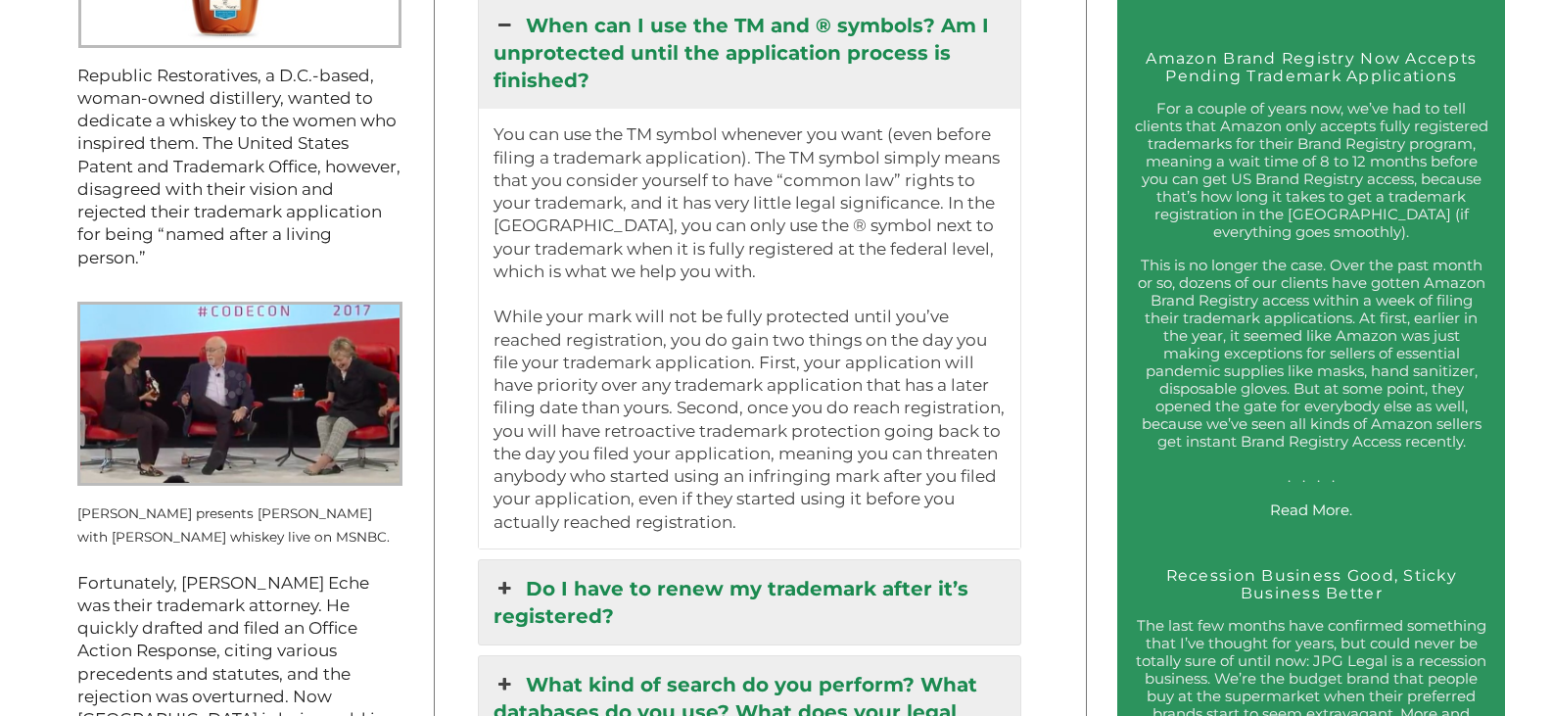
scroll to position [2545, 0]
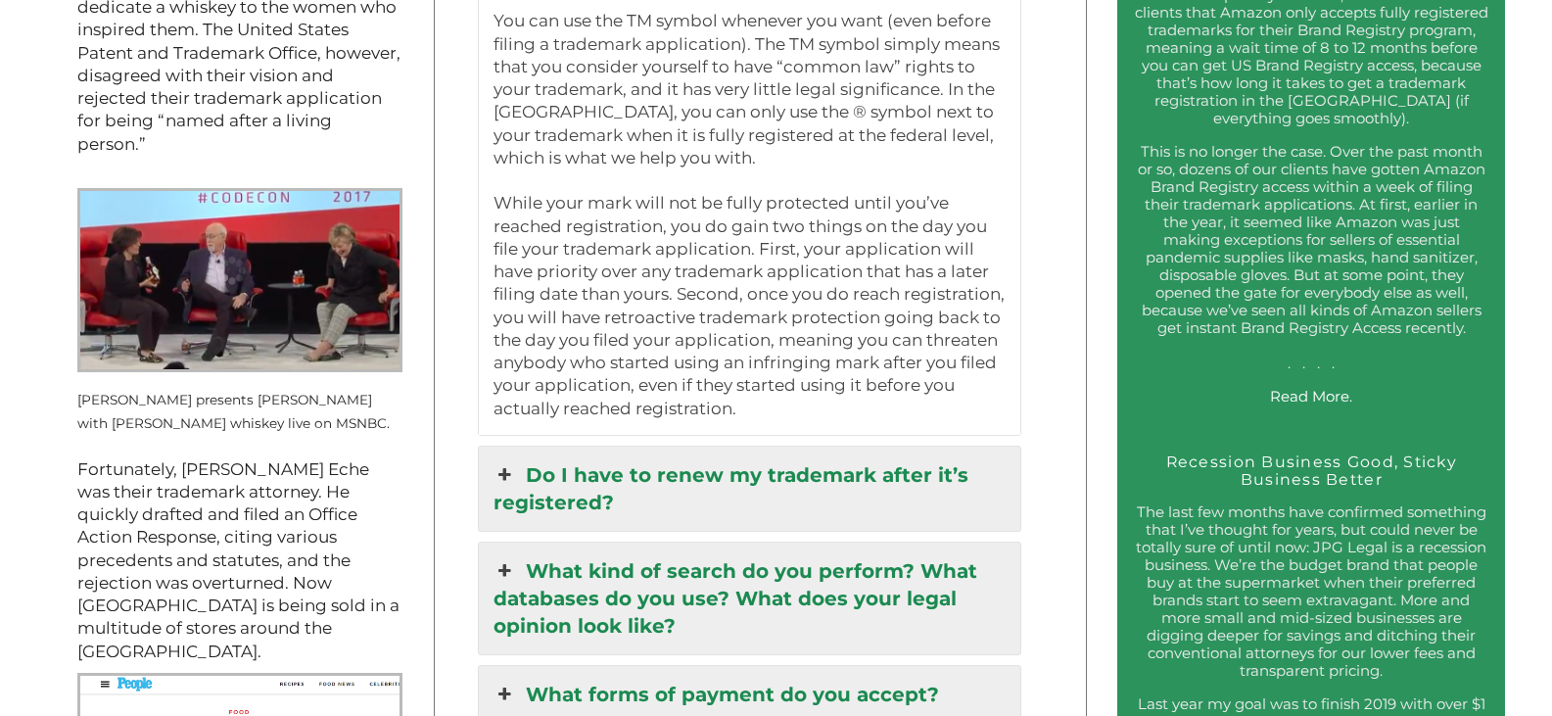
click at [621, 467] on link "Do I have to renew my trademark after it’s registered?" at bounding box center [749, 488] width 541 height 84
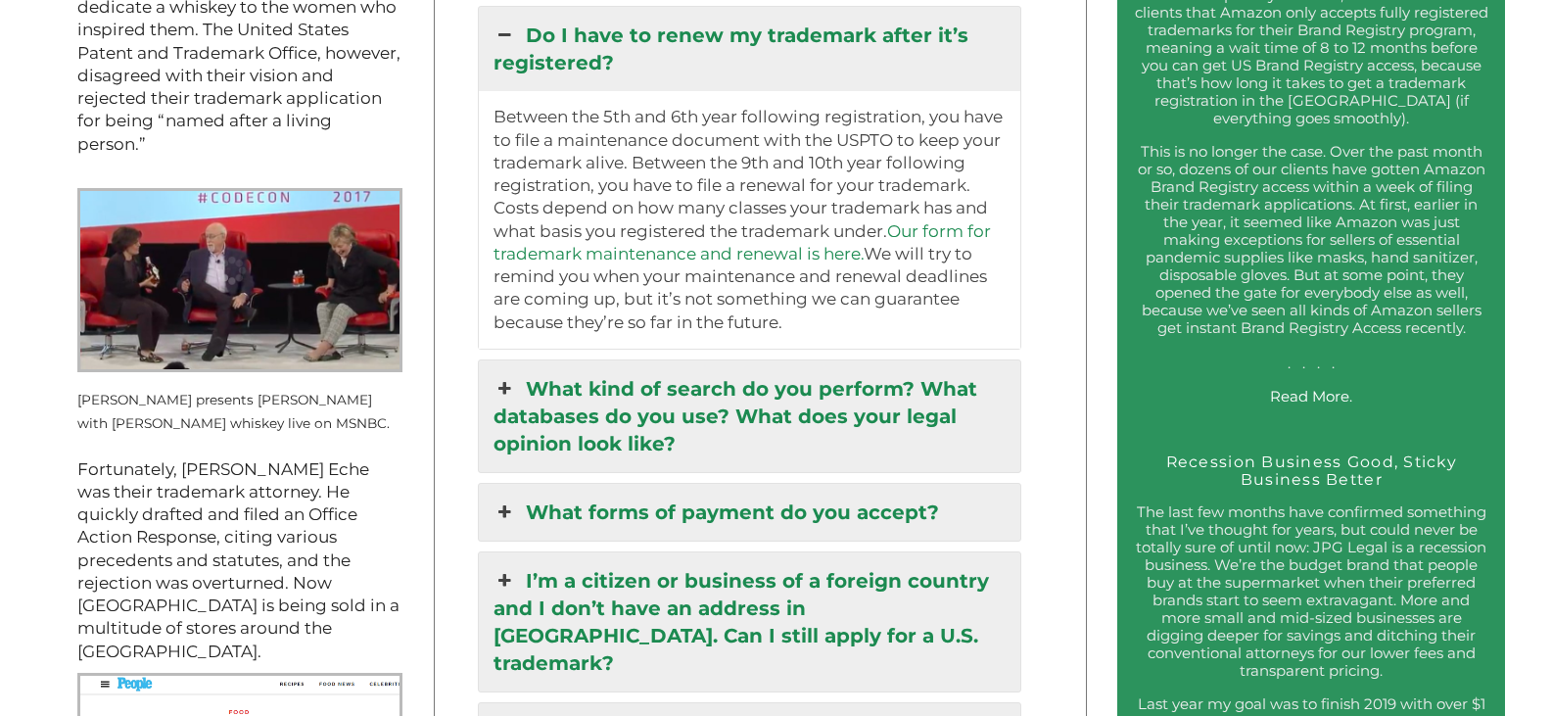
scroll to position [2520, 0]
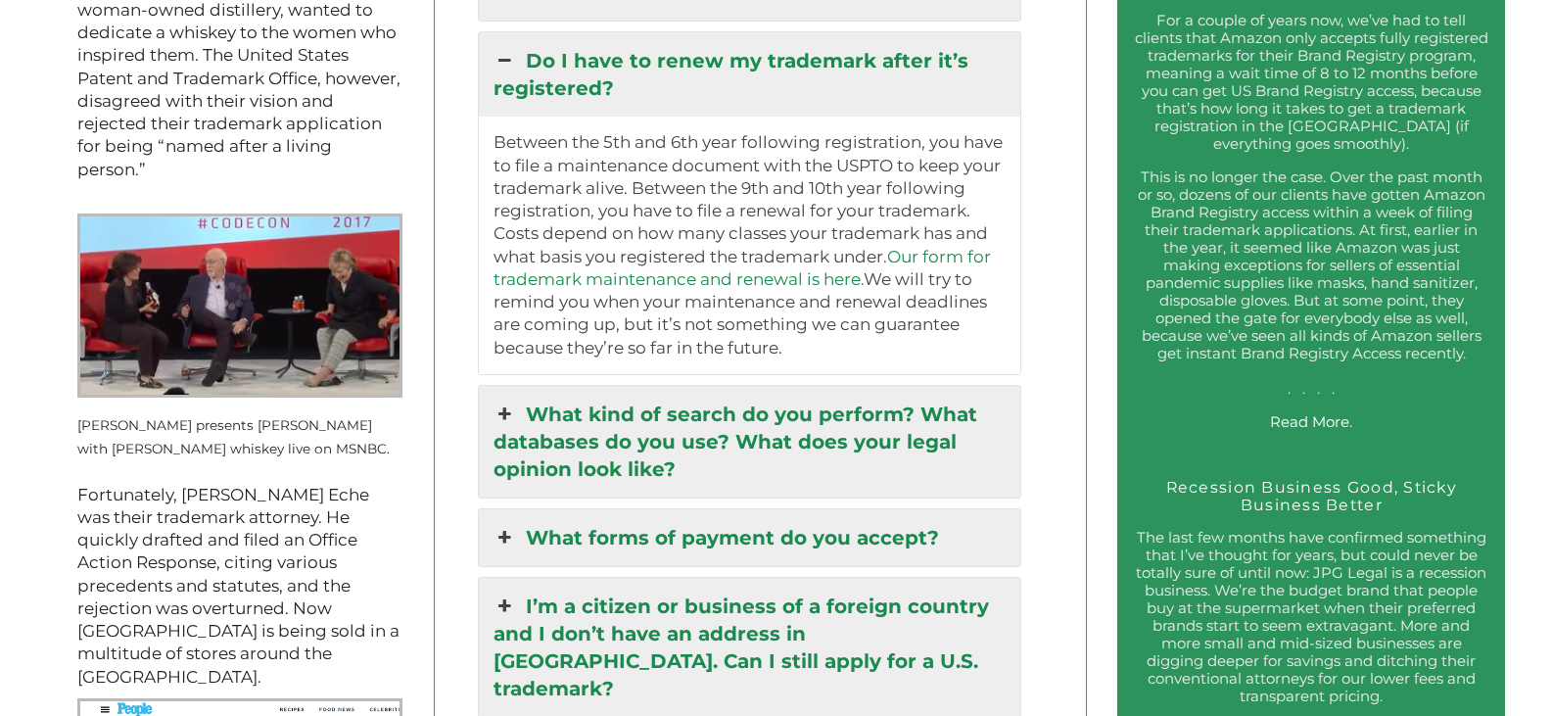
click at [597, 428] on link "What kind of search do you perform? What databases do you use? What does your l…" at bounding box center [749, 442] width 541 height 112
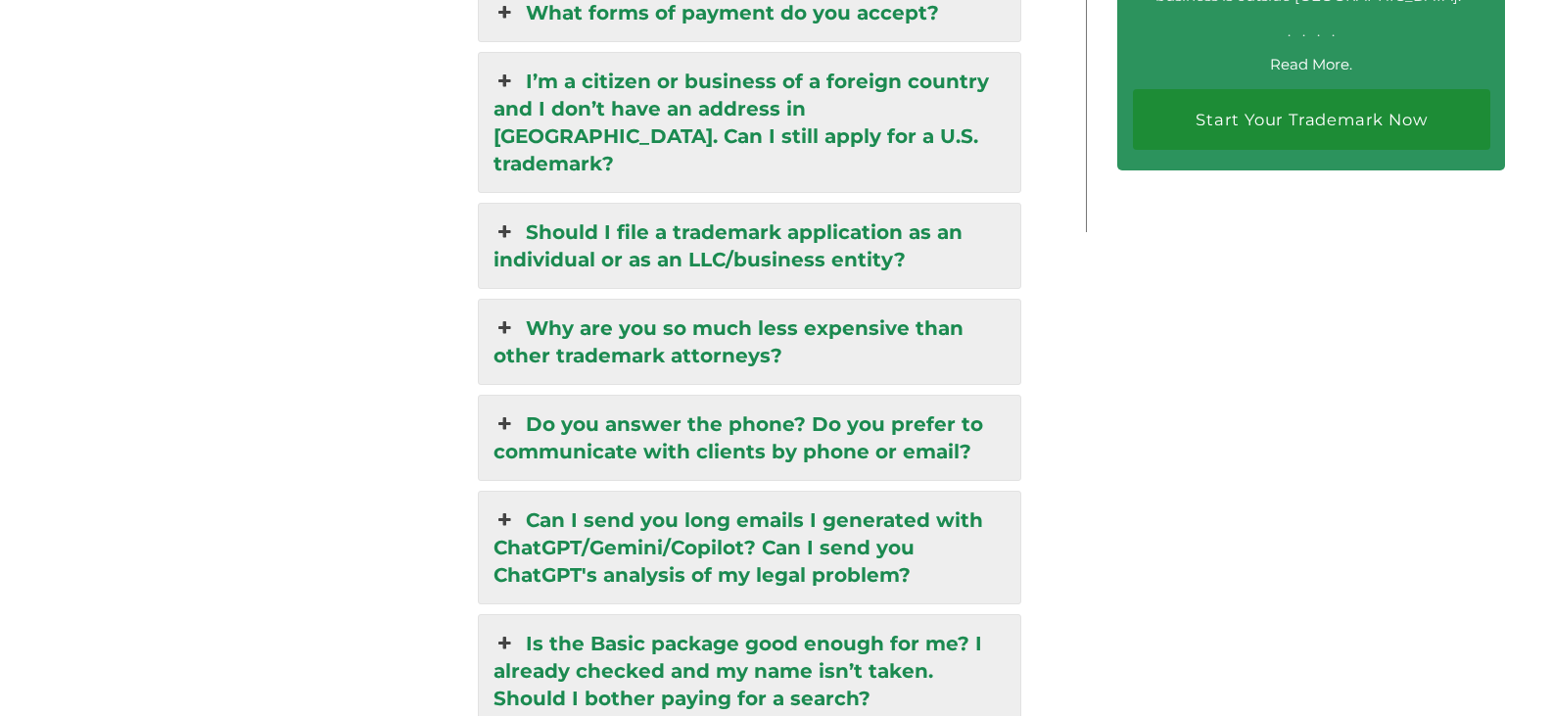
scroll to position [4184, 0]
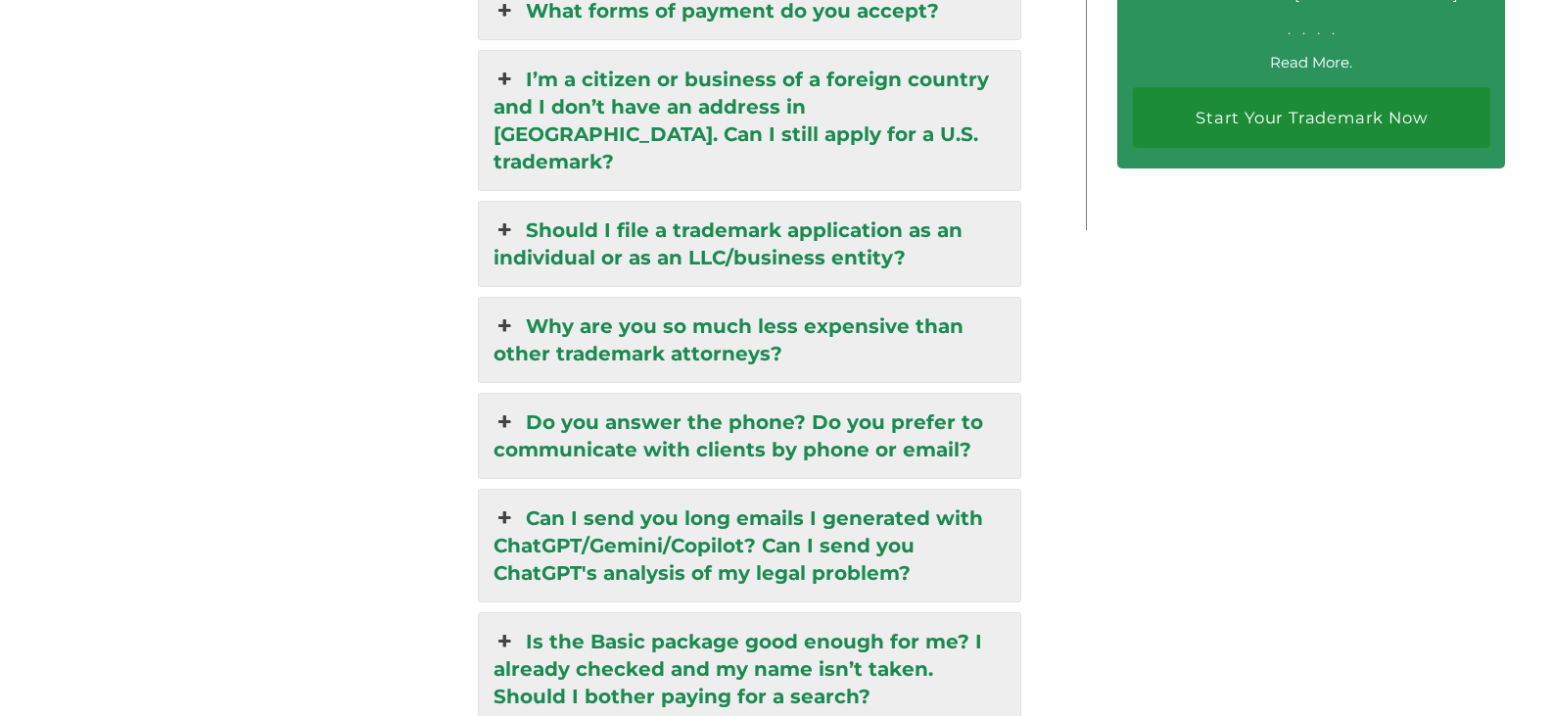
click at [560, 500] on link "Can I send you long emails I generated with ChatGPT/Gemini/Copilot? Can I send …" at bounding box center [749, 545] width 541 height 112
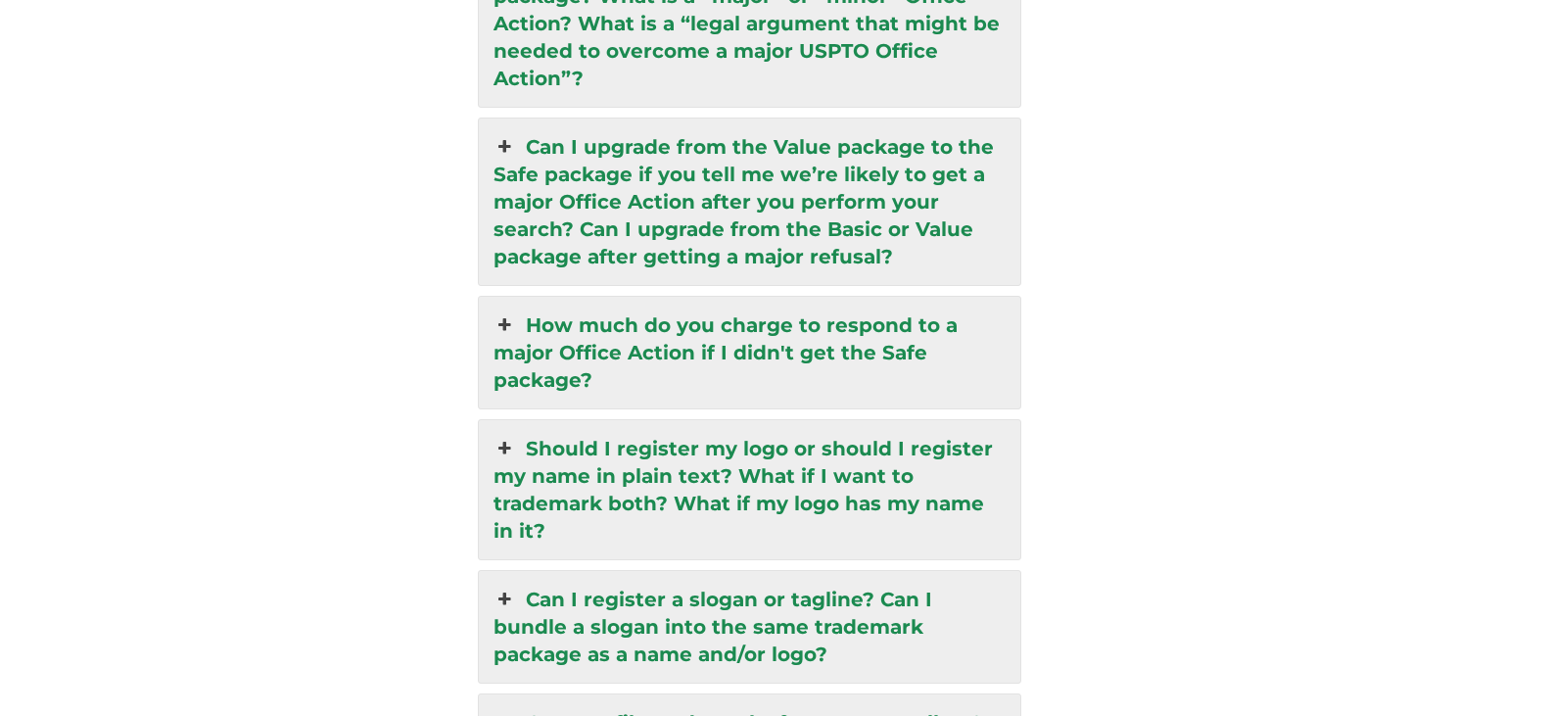
scroll to position [4649, 0]
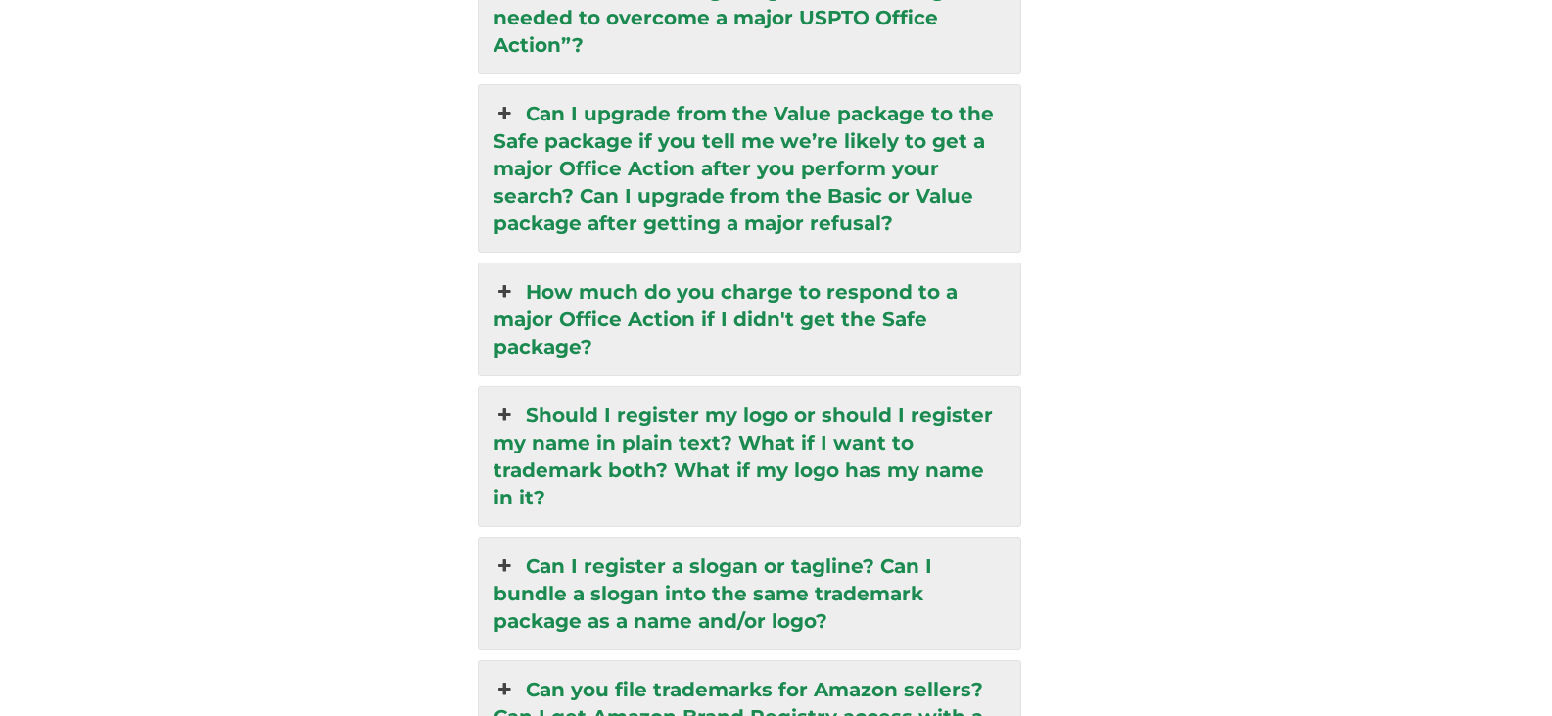
click at [575, 387] on link "Should I register my logo or should I register my name in plain text? What if I…" at bounding box center [749, 456] width 541 height 139
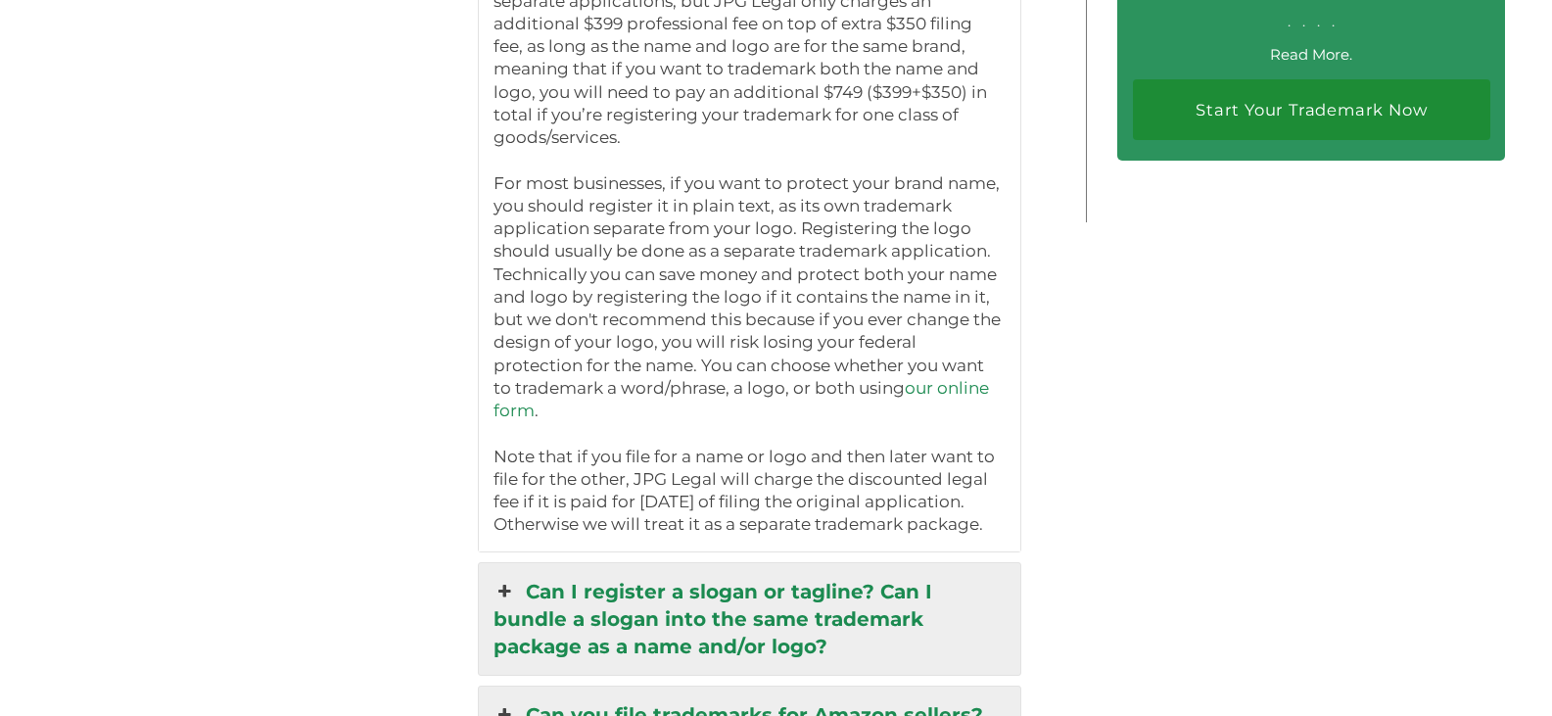
scroll to position [4303, 0]
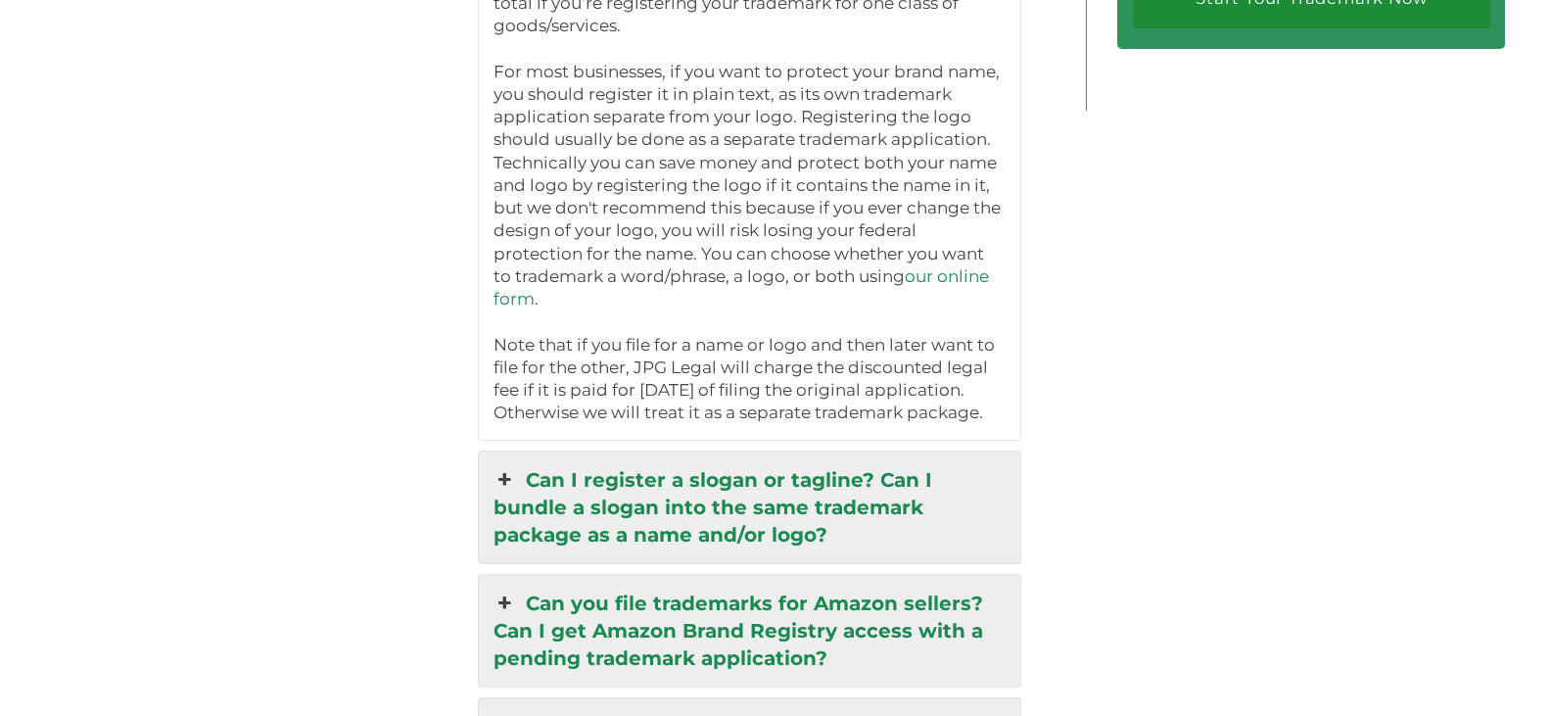
click at [607, 451] on link "Can I register a slogan or tagline? Can I bundle a slogan into the same tradema…" at bounding box center [749, 507] width 541 height 112
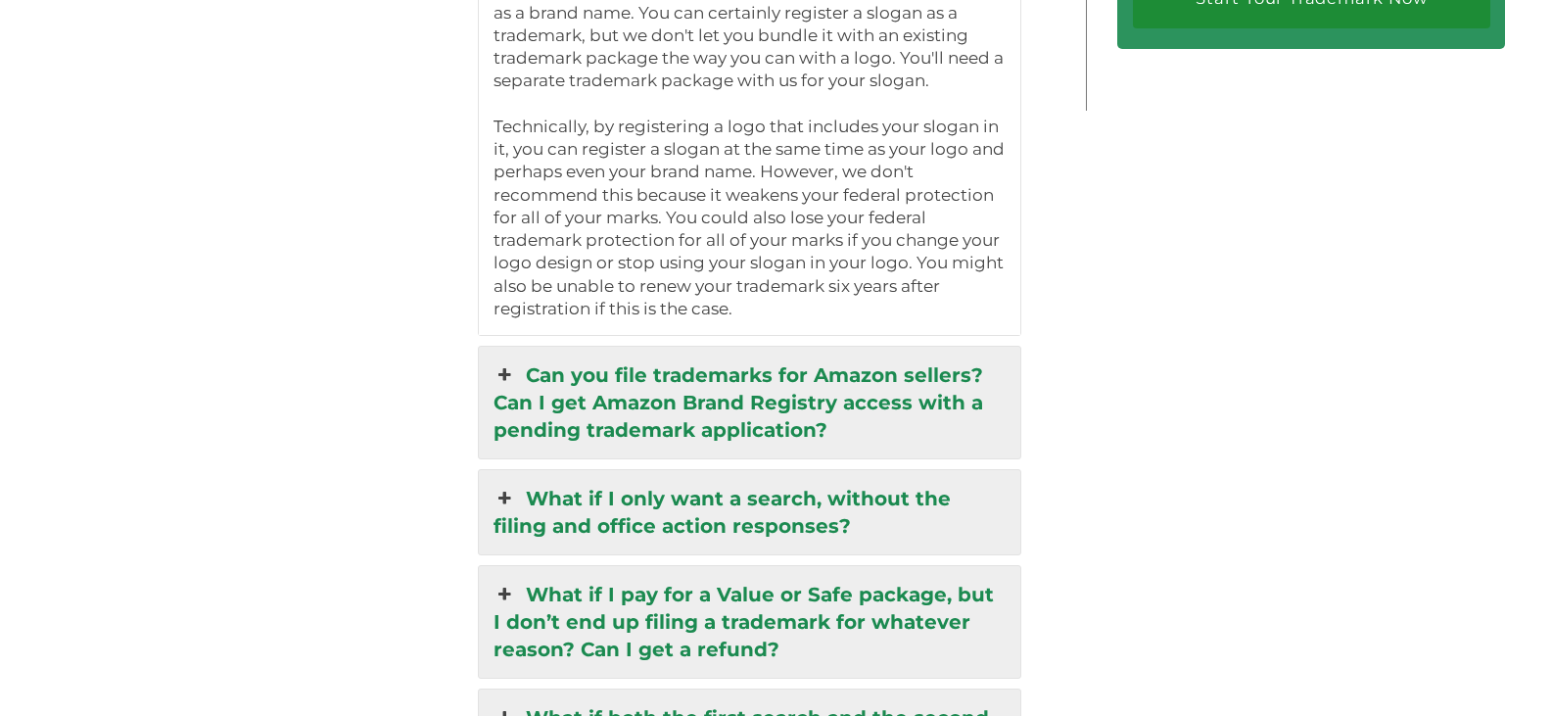
click at [568, 362] on link "Can you file trademarks for Amazon sellers? Can I get Amazon Brand Registry acc…" at bounding box center [749, 403] width 541 height 112
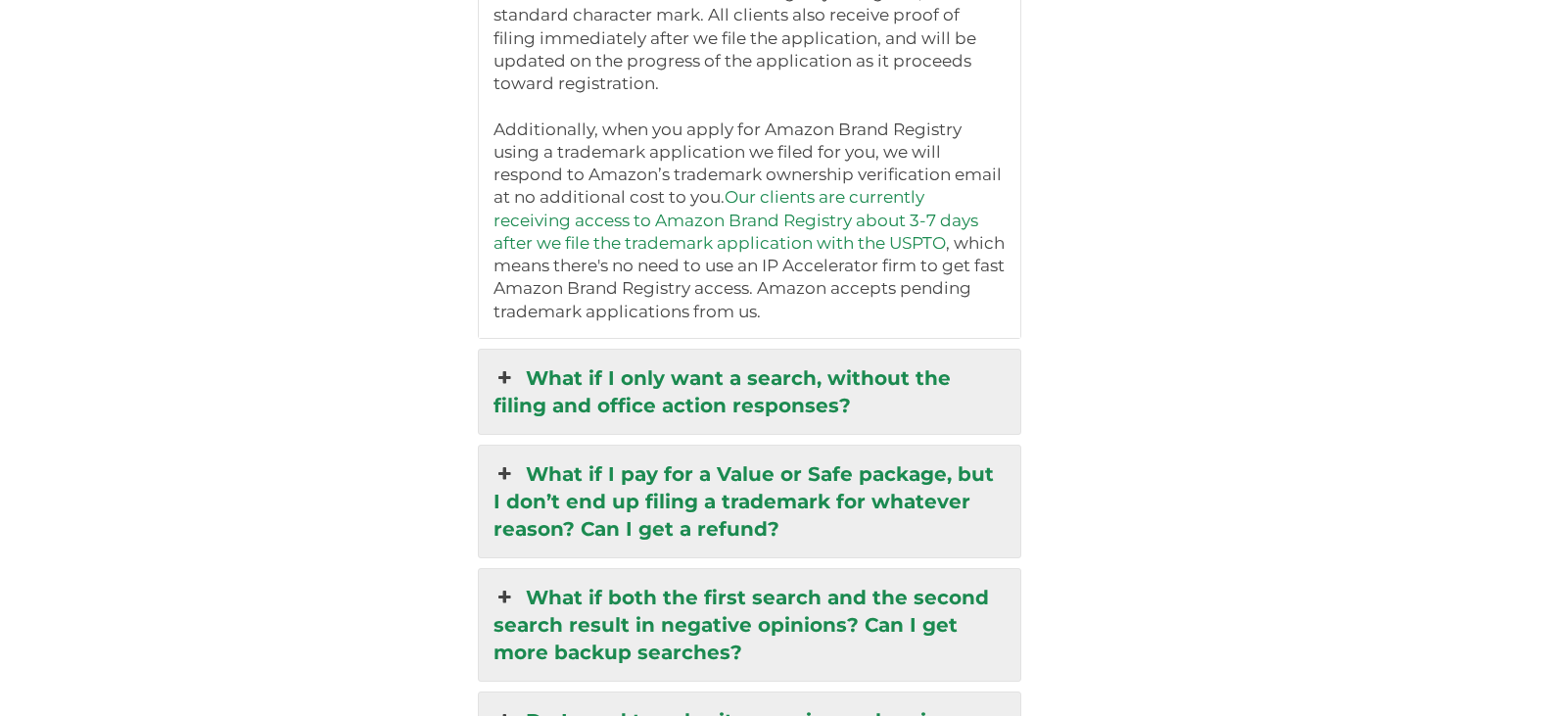
scroll to position [4498, 0]
